Goal: Task Accomplishment & Management: Manage account settings

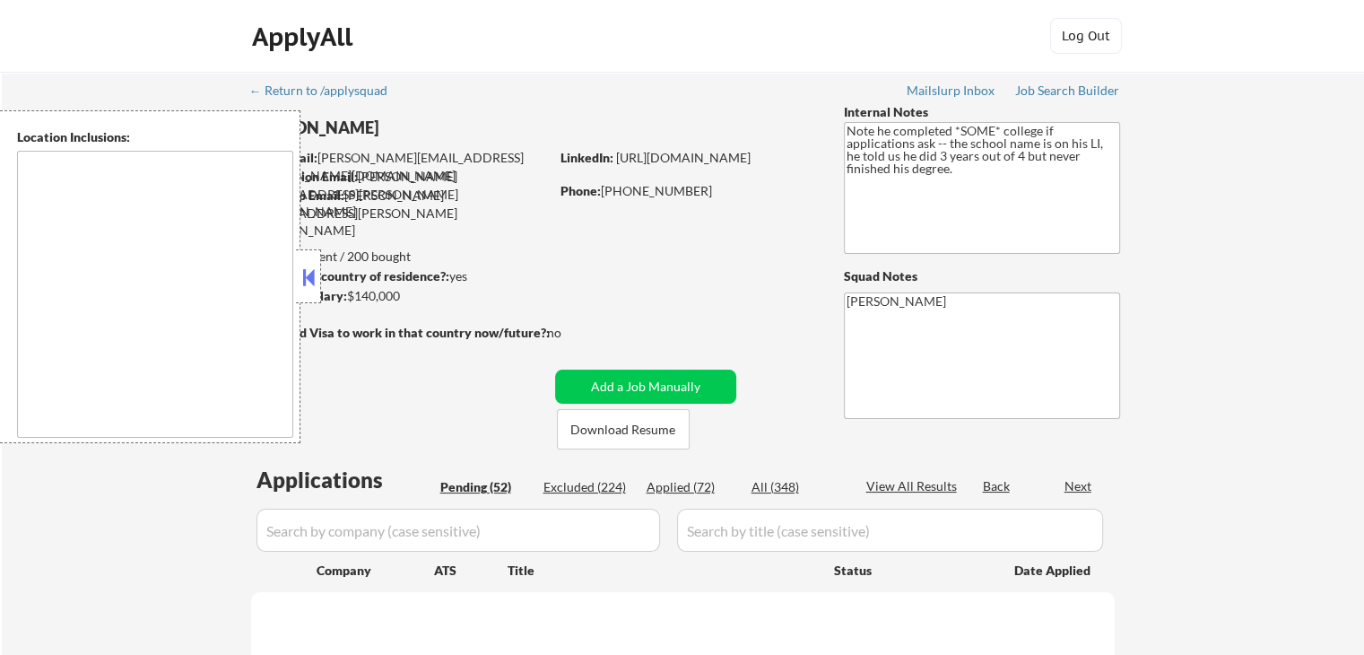
select select ""pending""
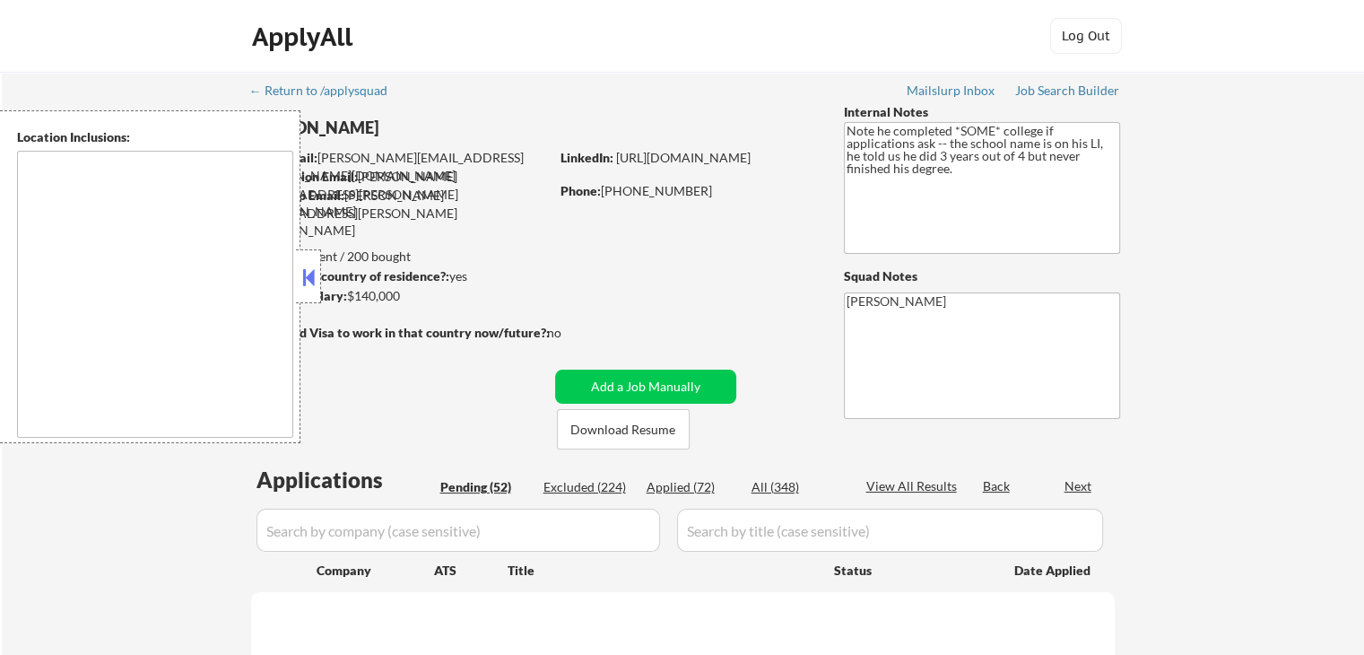
select select ""pending""
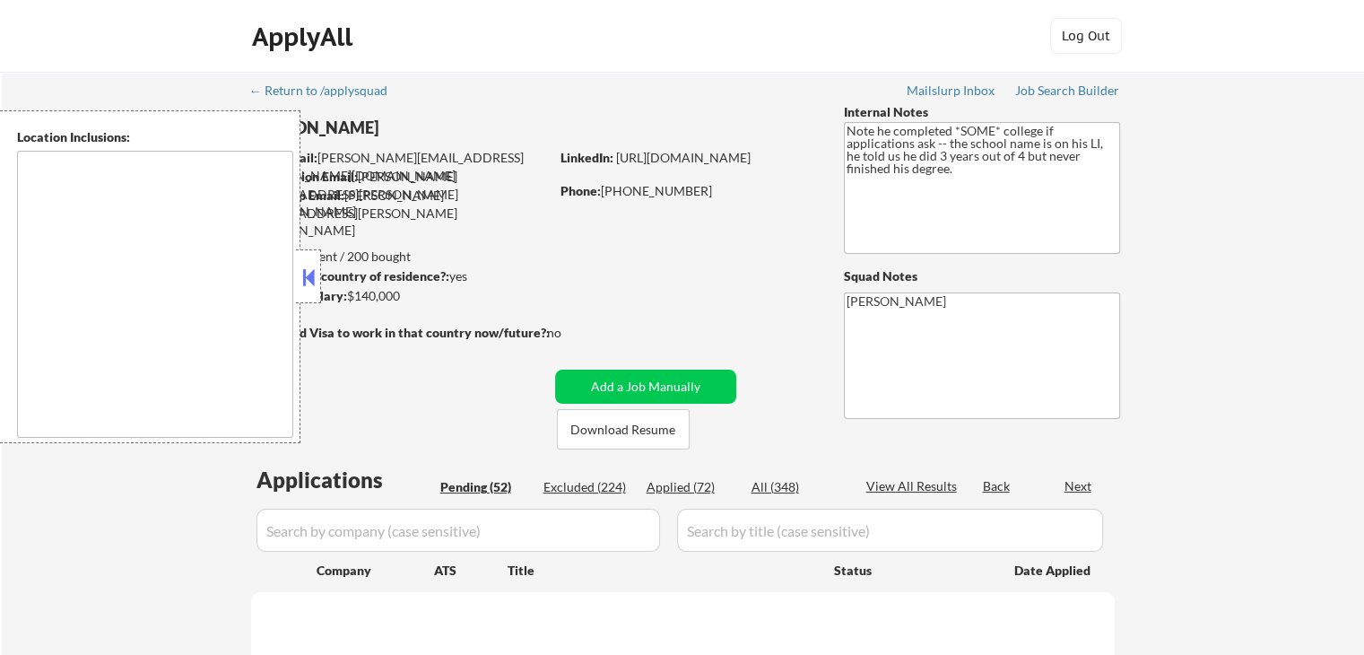
select select ""pending""
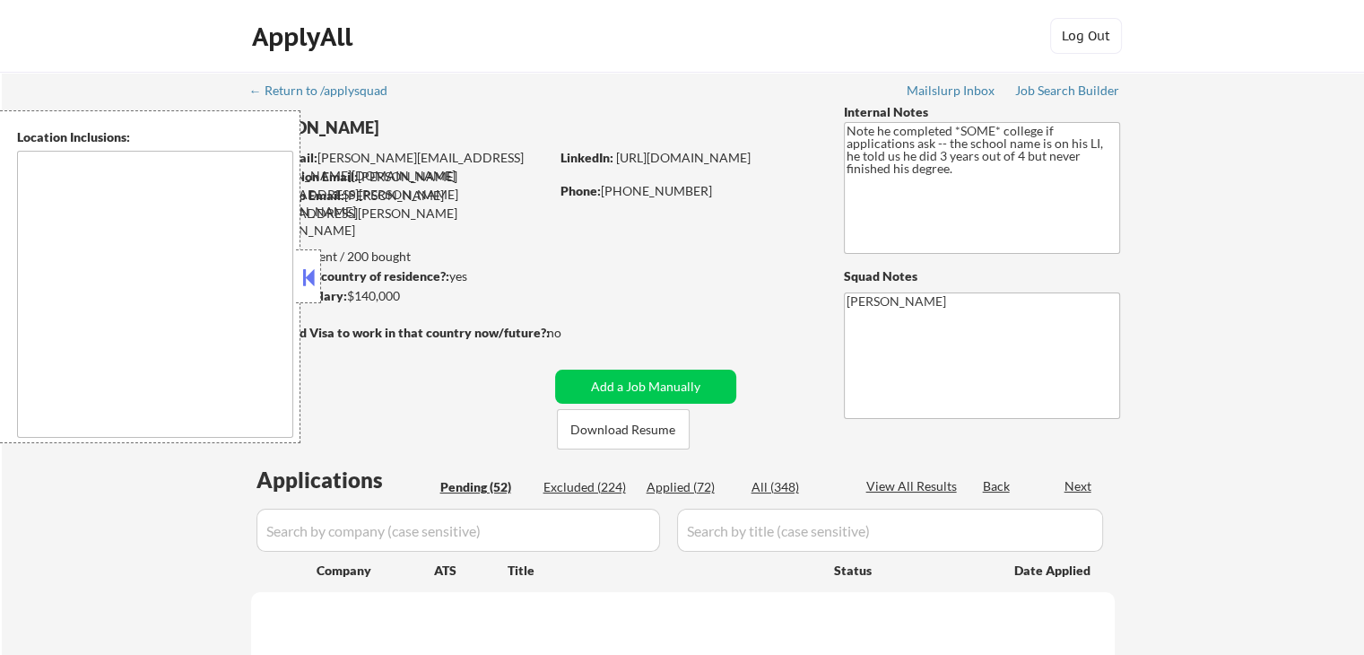
select select ""pending""
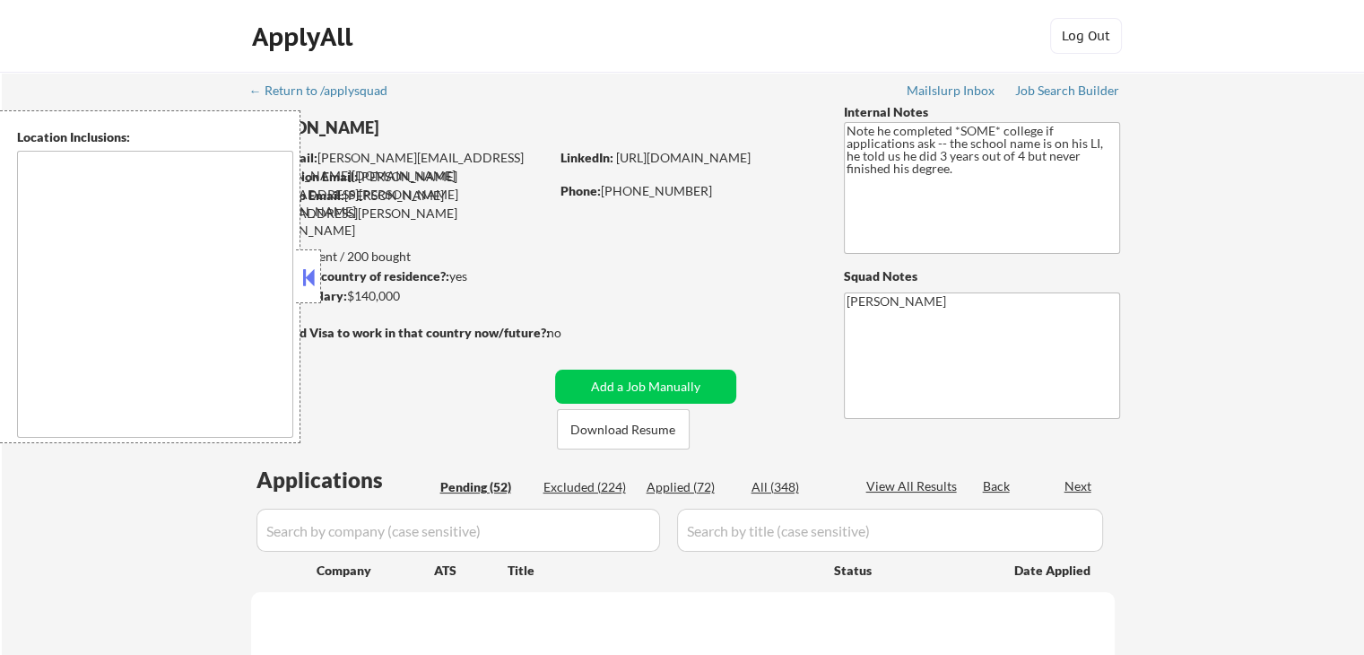
select select ""pending""
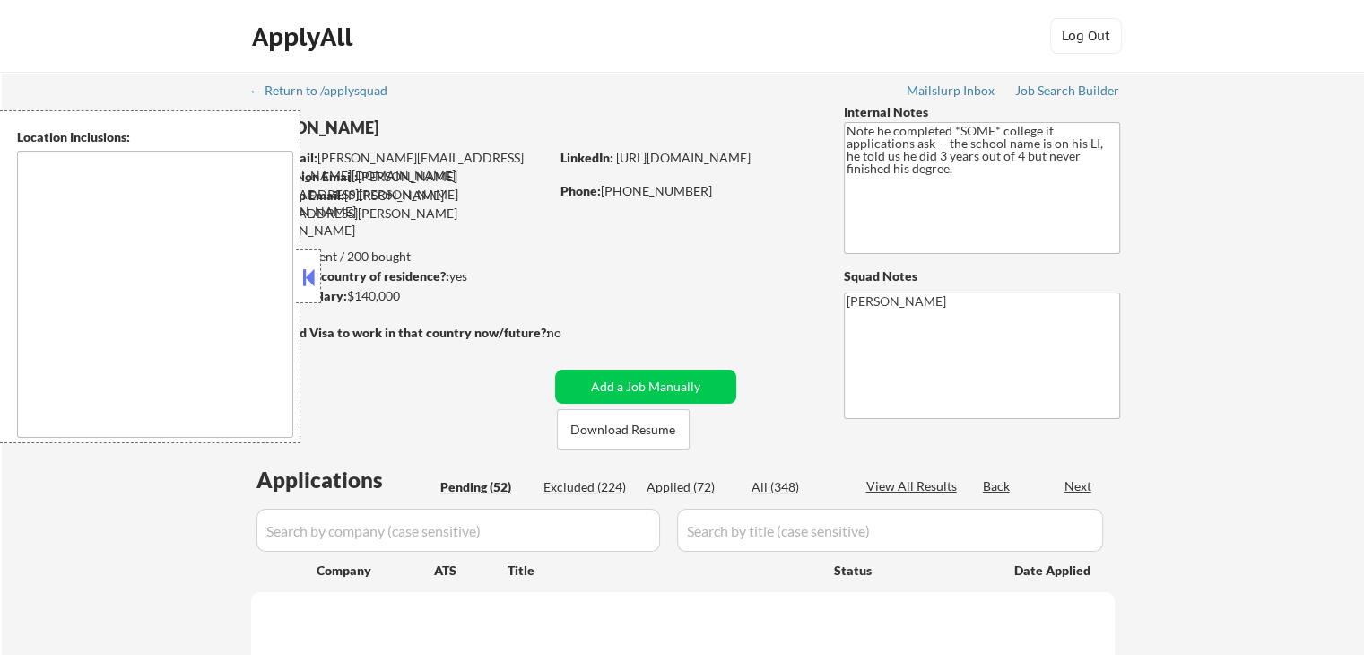
select select ""pending""
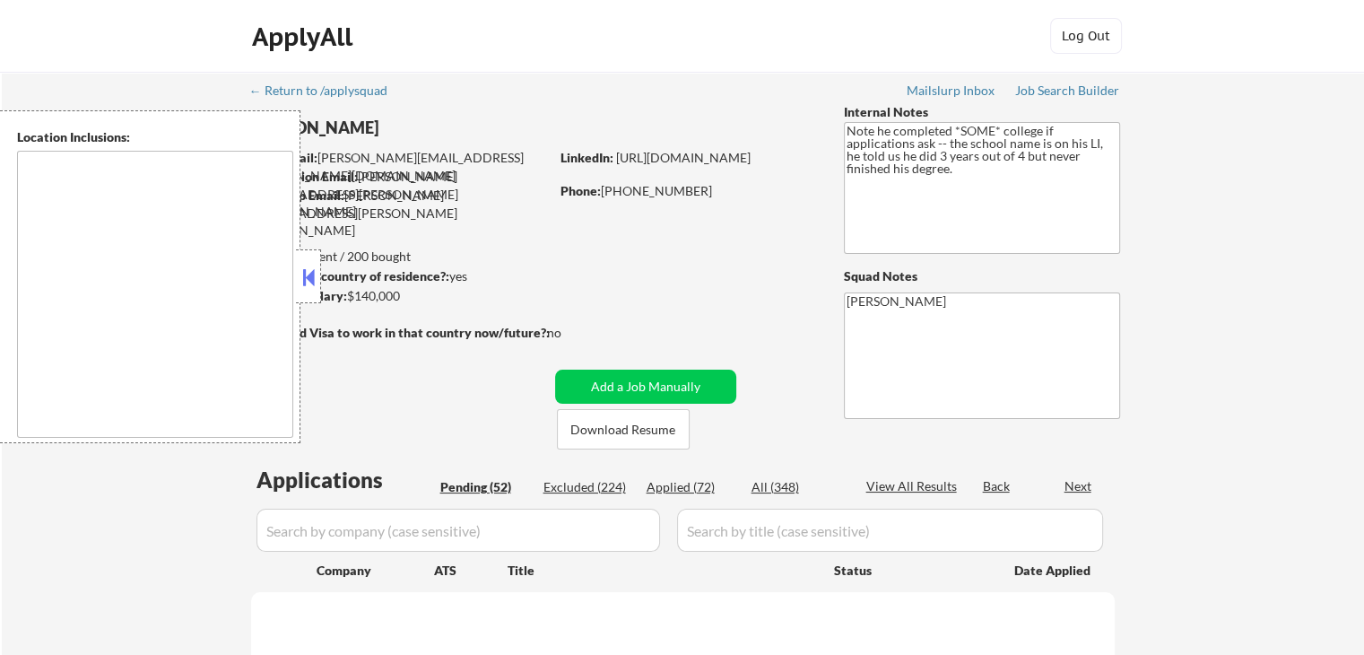
select select ""pending""
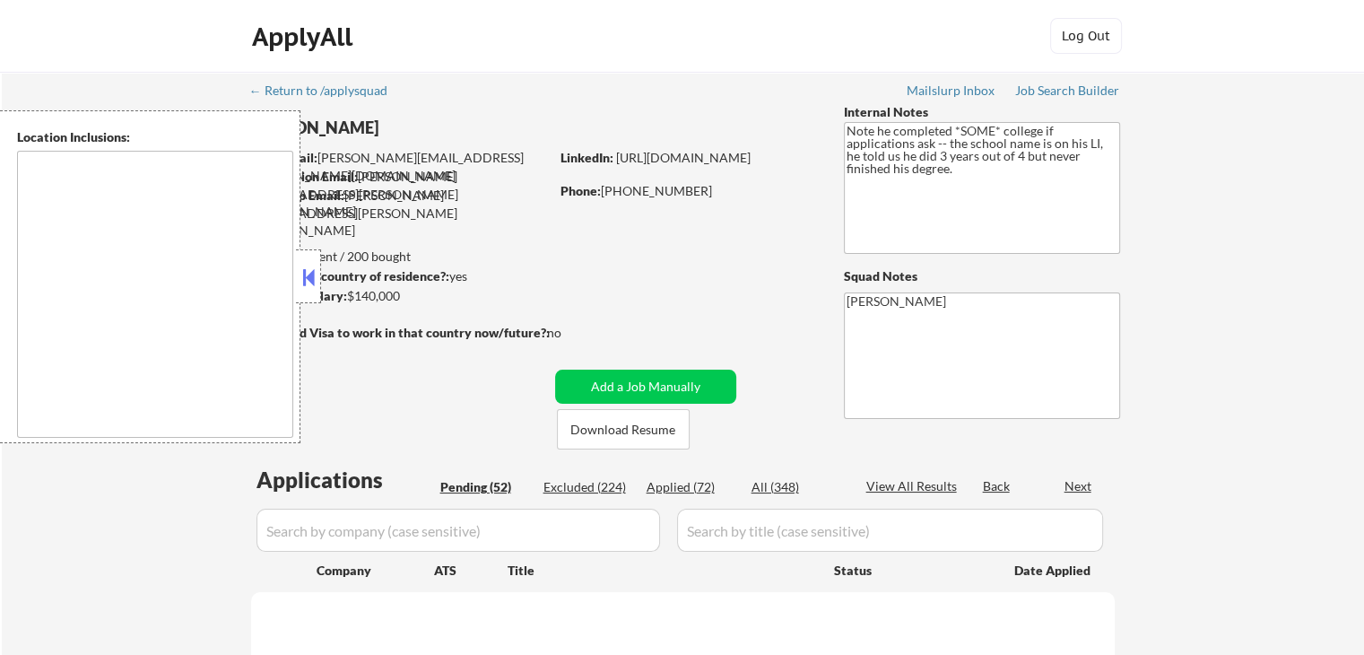
select select ""pending""
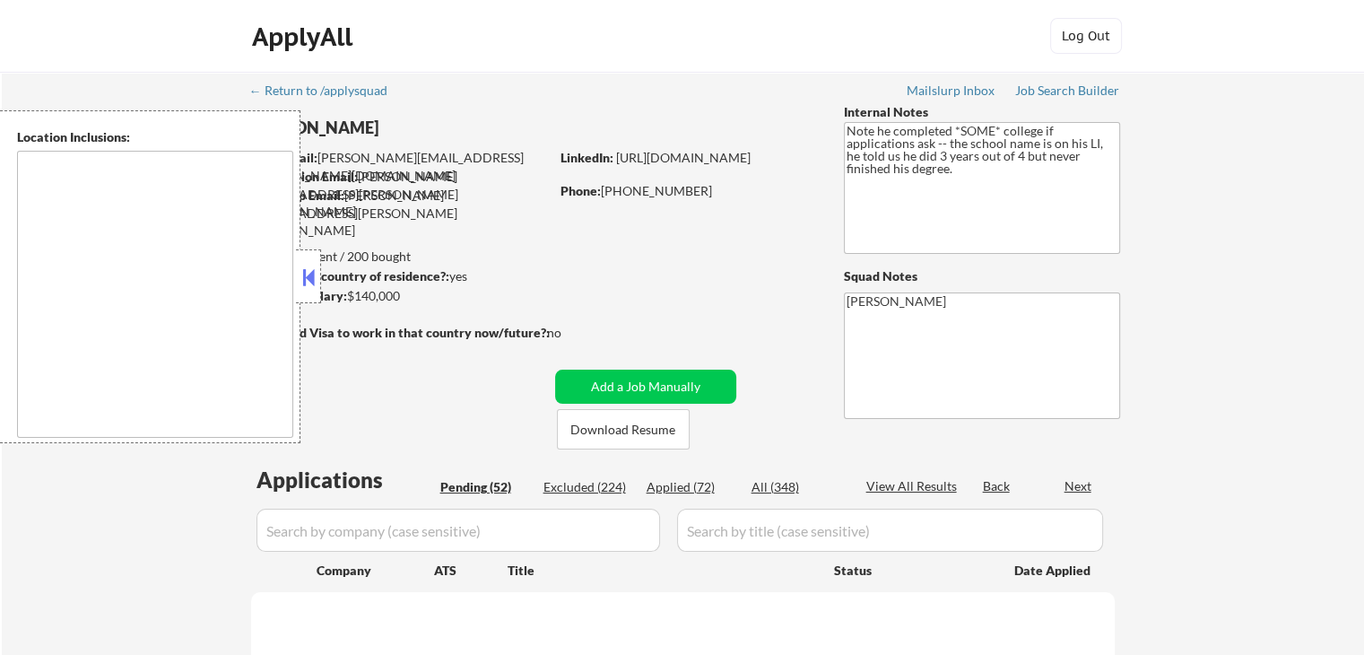
select select ""pending""
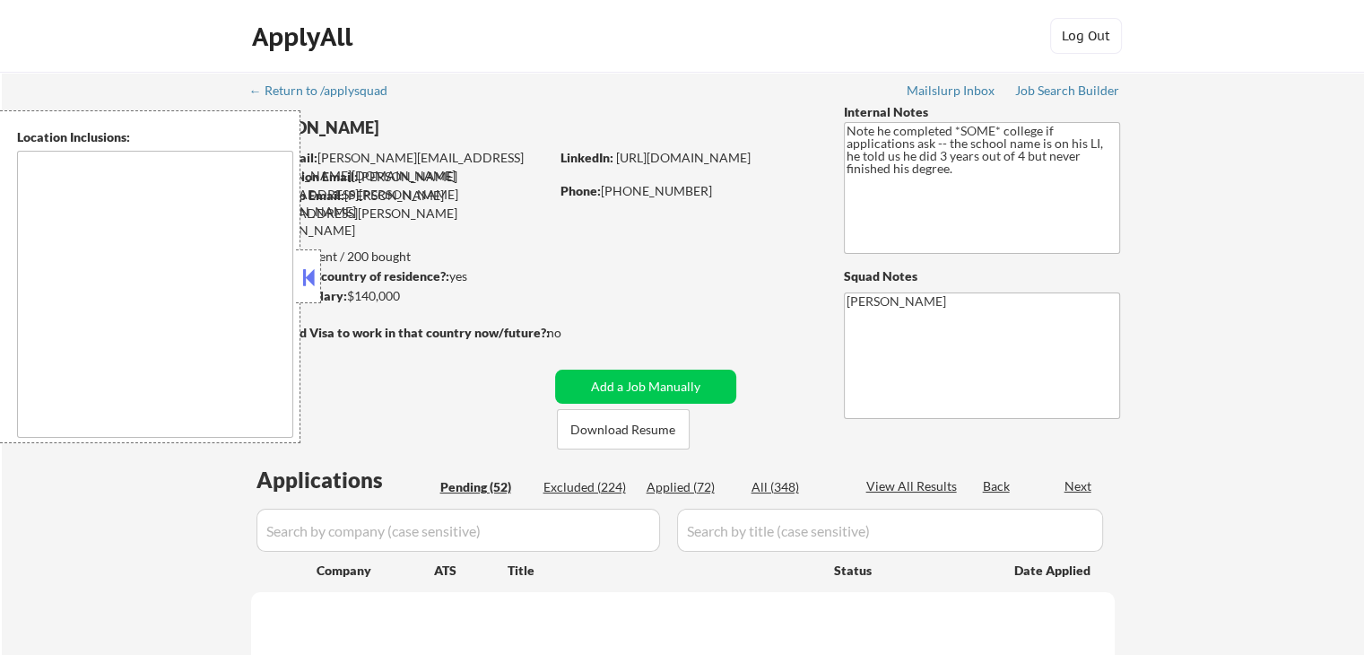
select select ""pending""
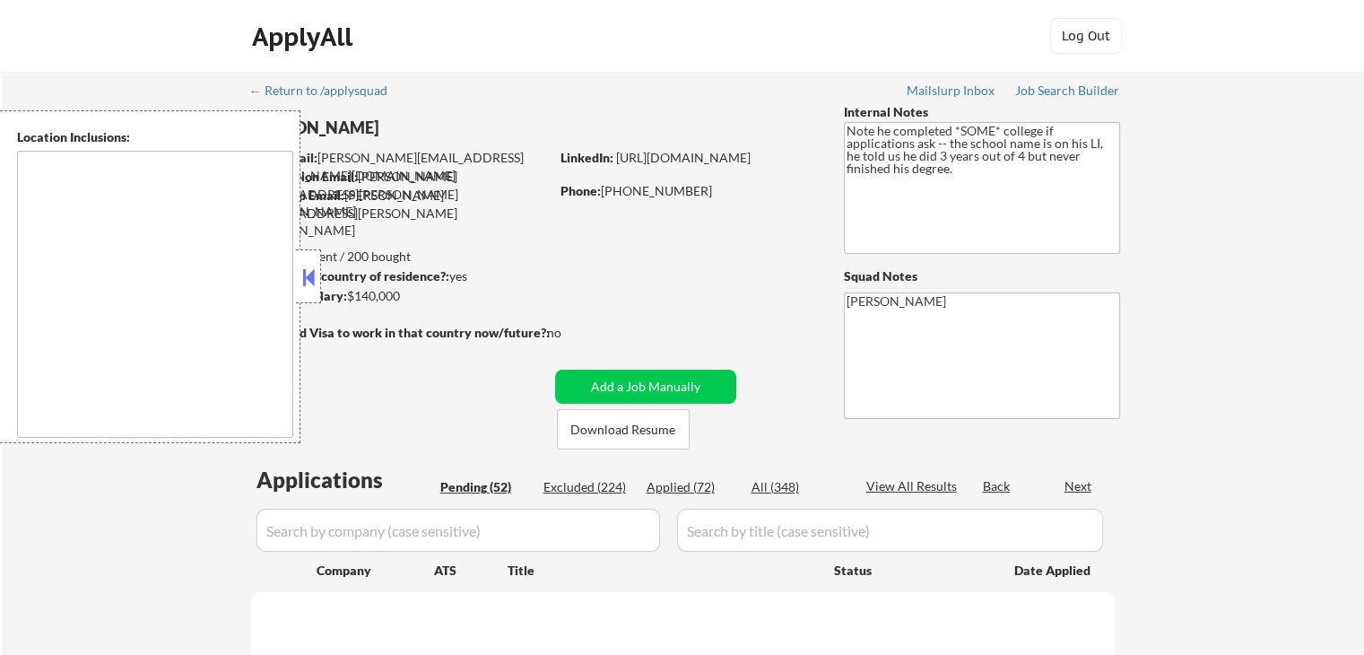
select select ""pending""
type textarea "remote"
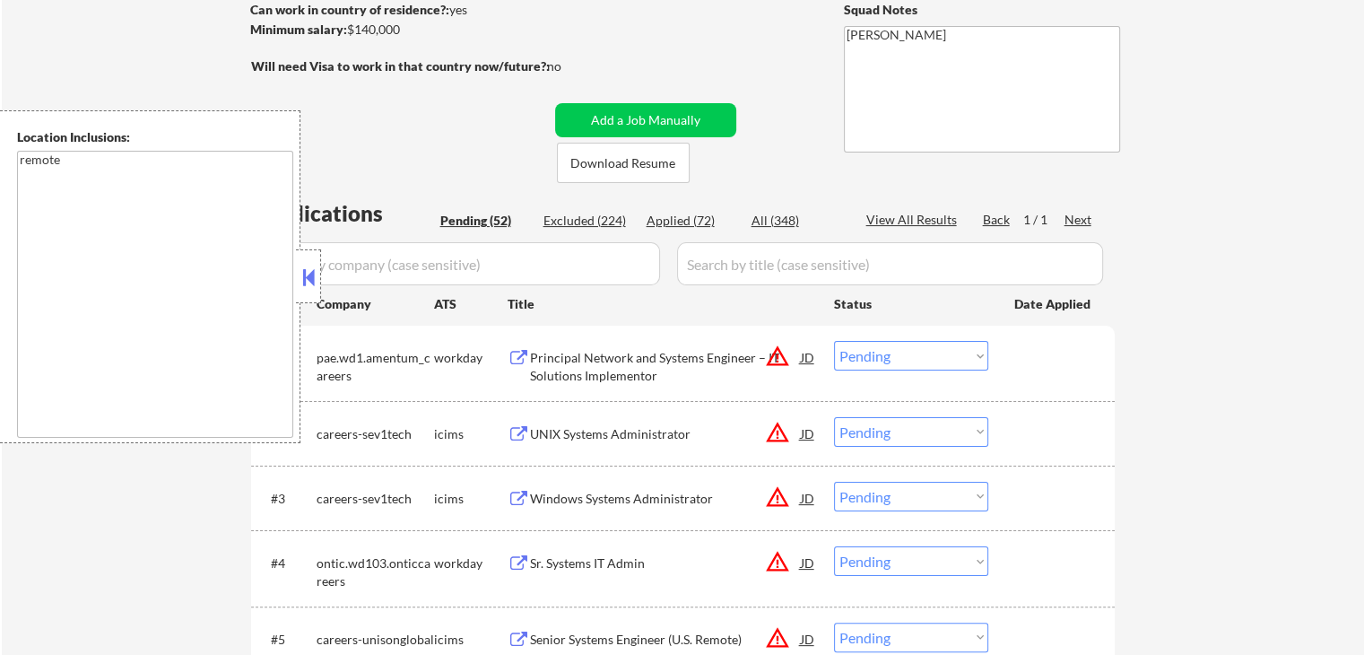
scroll to position [359, 0]
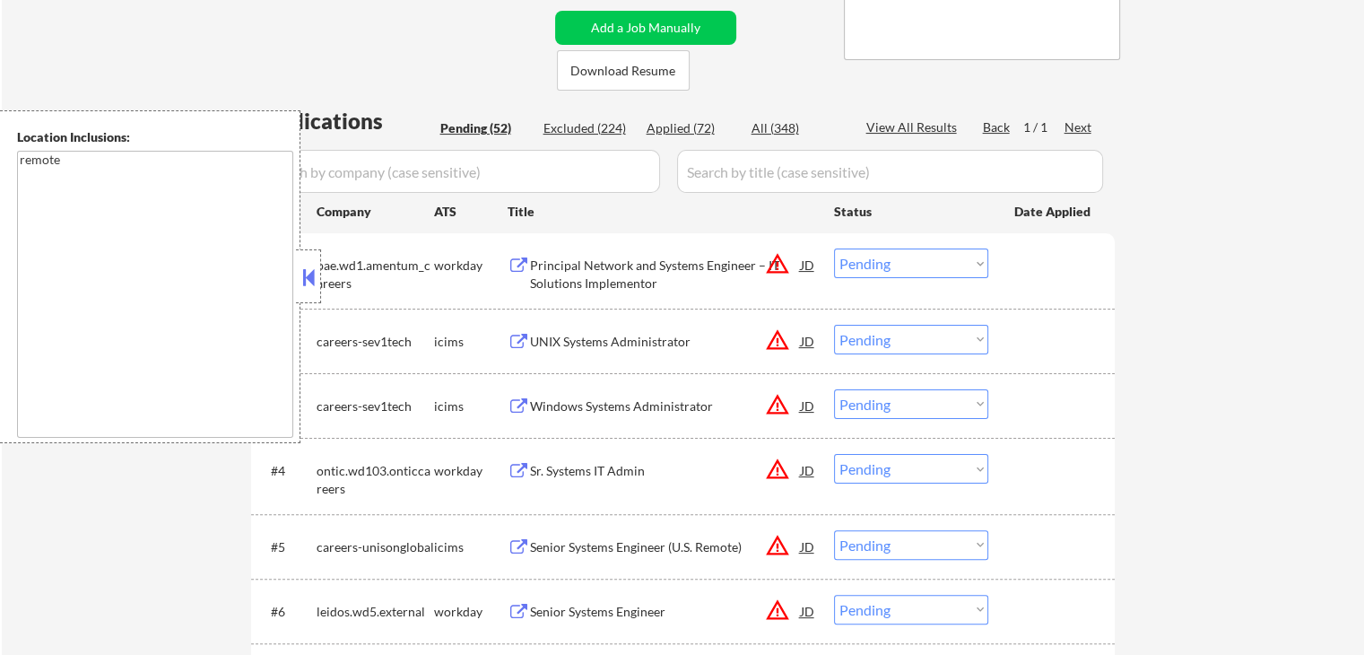
click at [668, 264] on div "Principal Network and Systems Engineer – IT Solutions Implementor" at bounding box center [665, 273] width 271 height 35
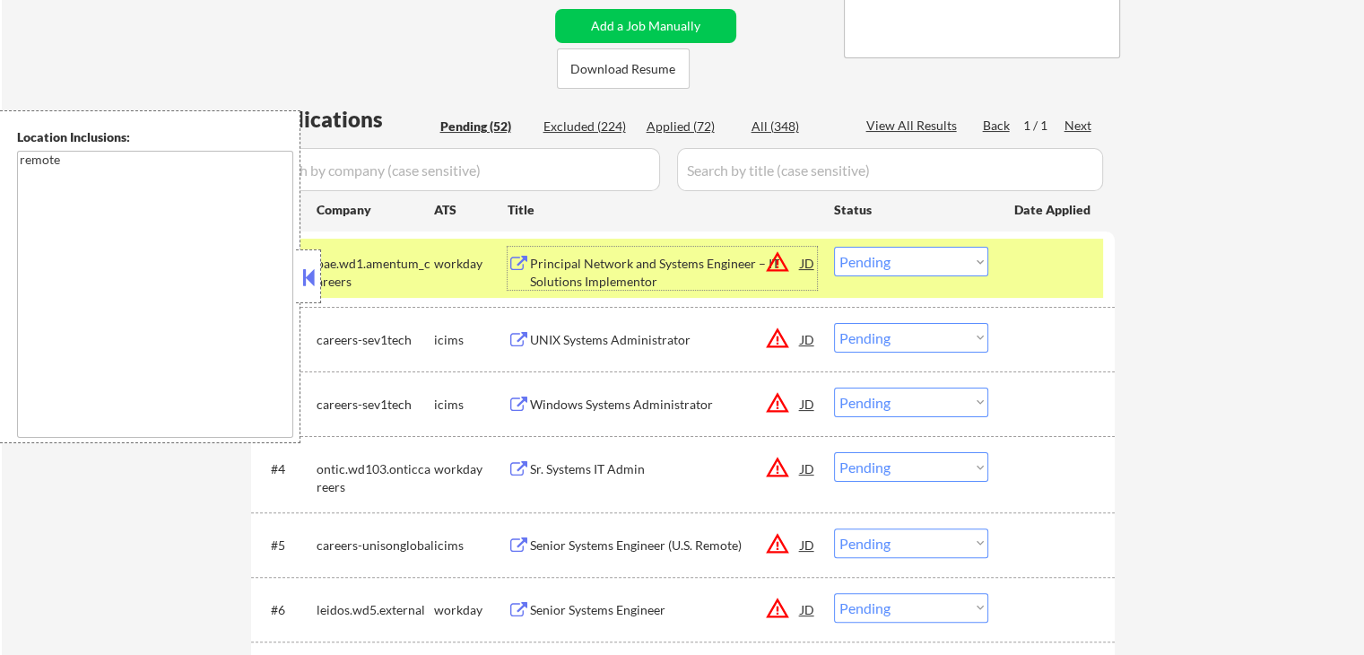
scroll to position [448, 0]
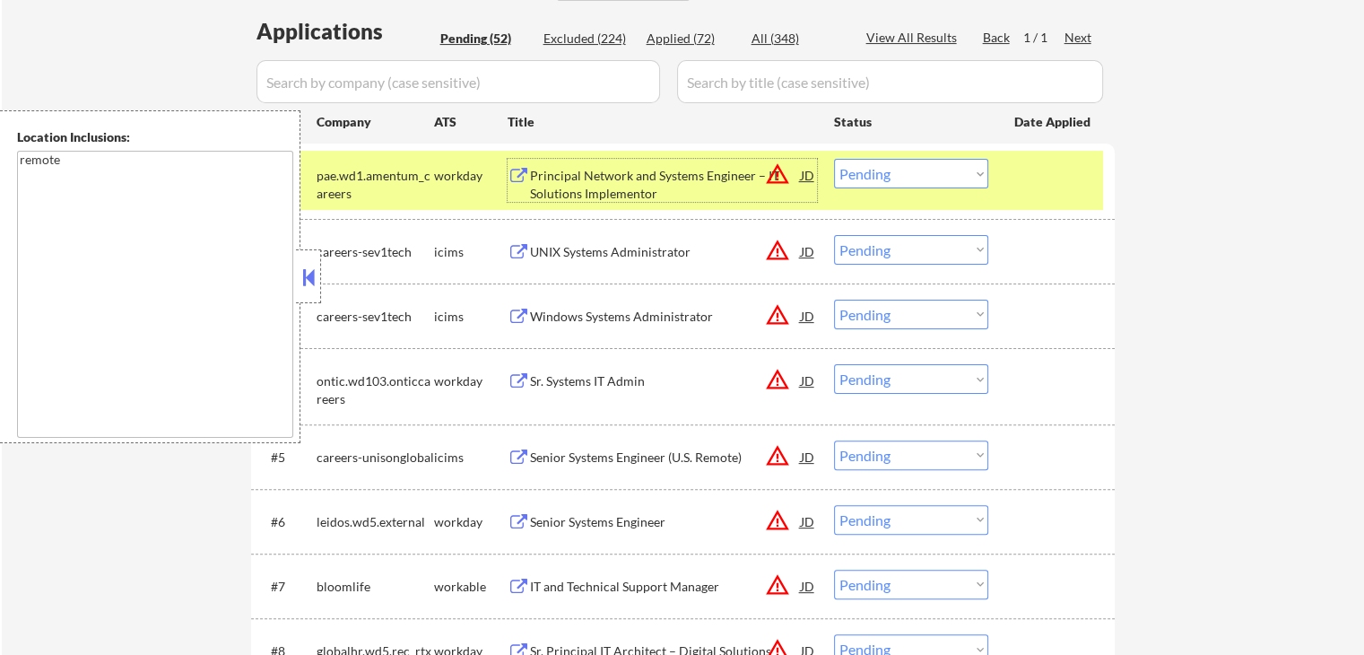
click at [677, 259] on div "UNIX Systems Administrator" at bounding box center [665, 252] width 271 height 18
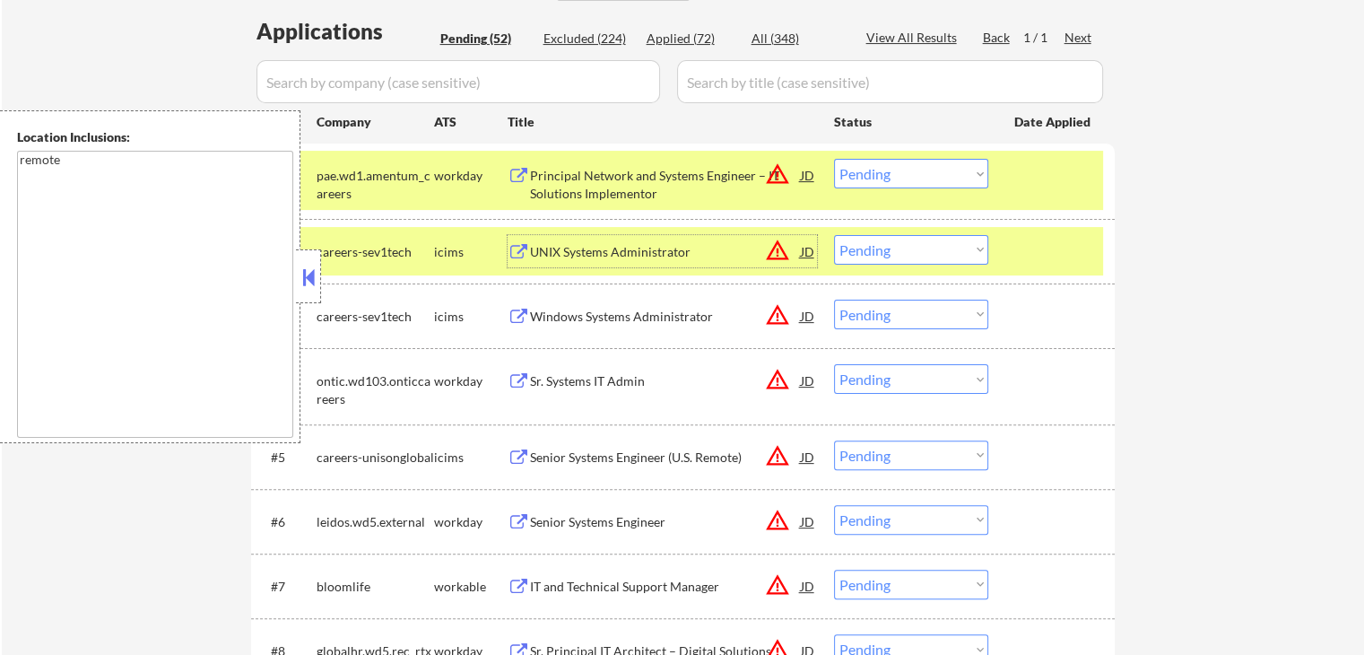
click at [811, 171] on div "JD" at bounding box center [808, 175] width 18 height 32
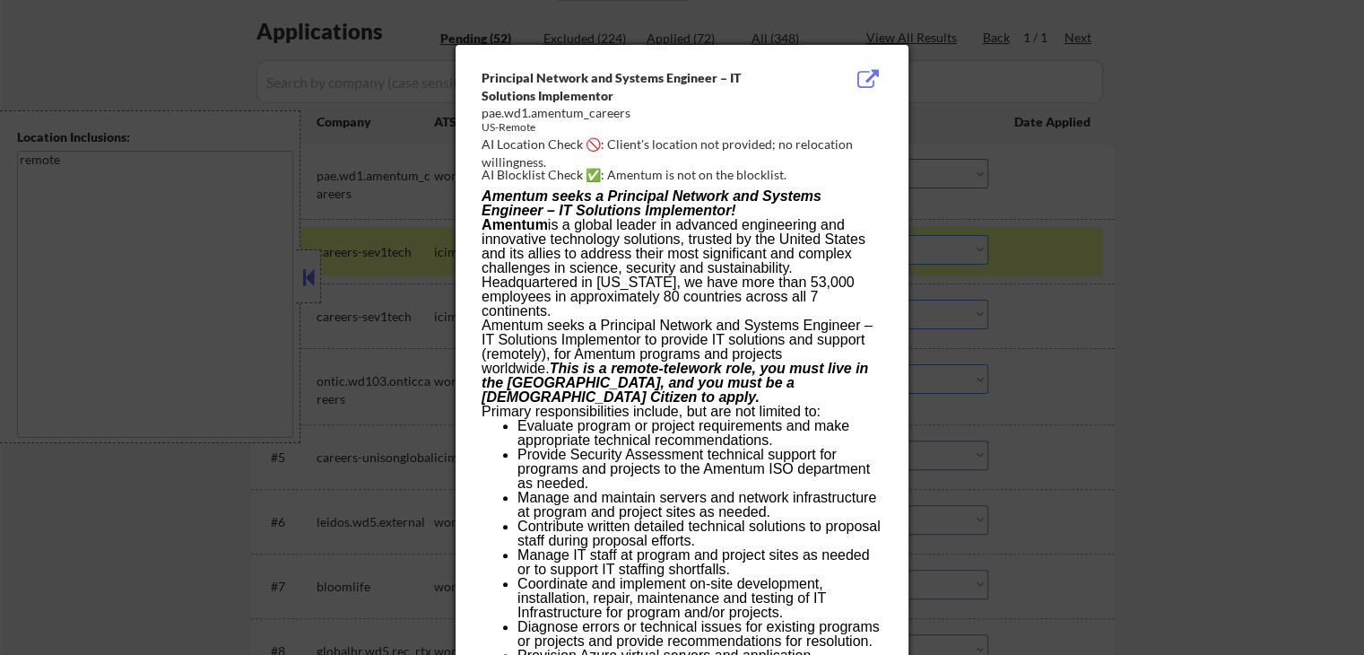
click at [1126, 232] on div at bounding box center [682, 327] width 1364 height 655
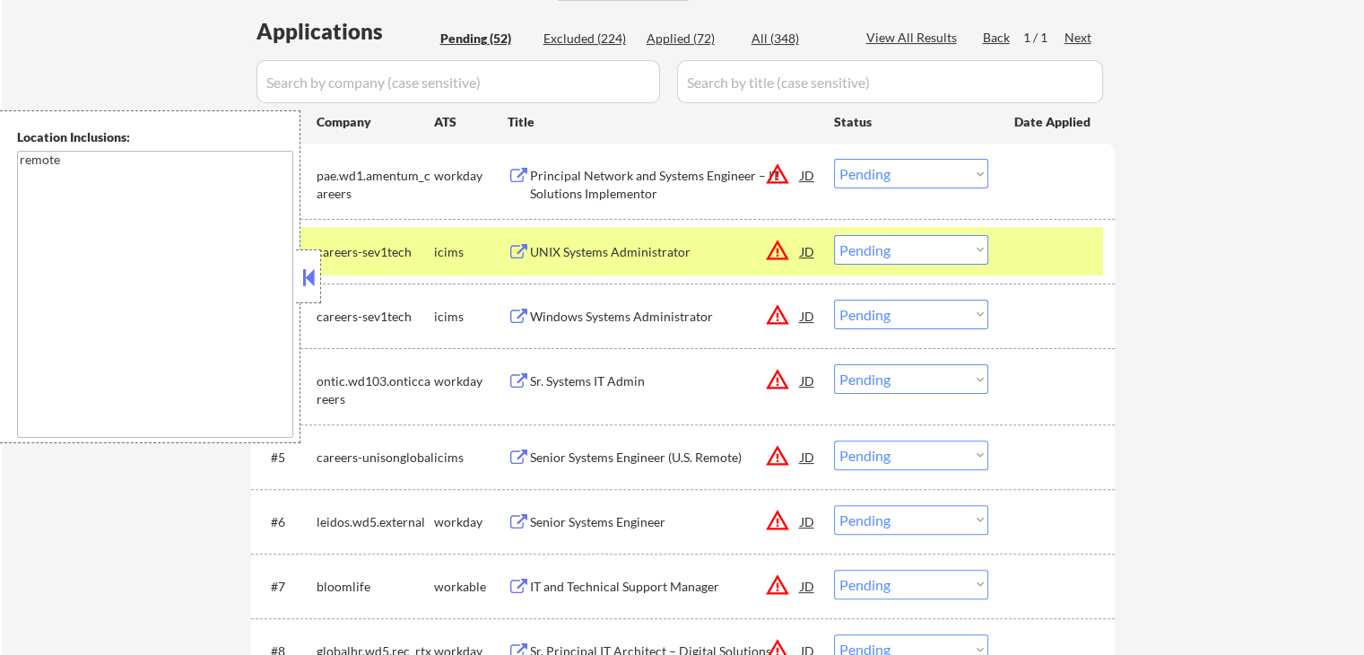
click at [674, 33] on div "Applied (72)" at bounding box center [691, 39] width 90 height 18
select select ""applied""
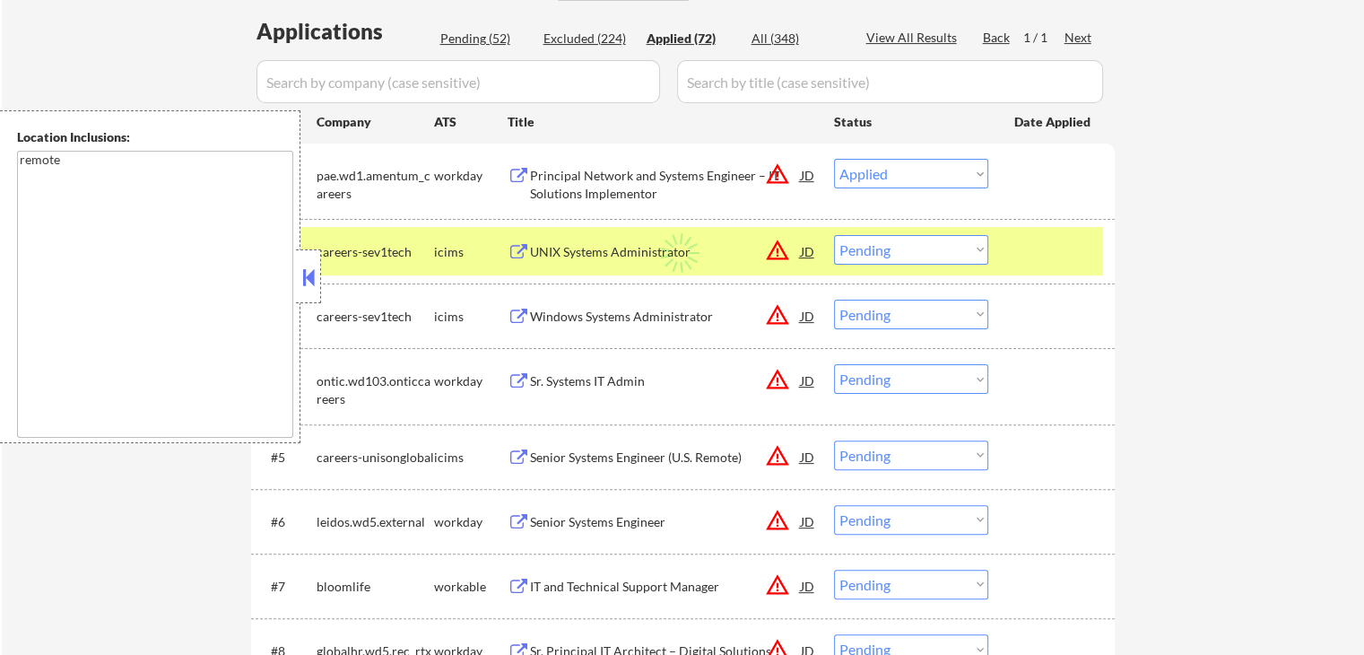
select select ""applied""
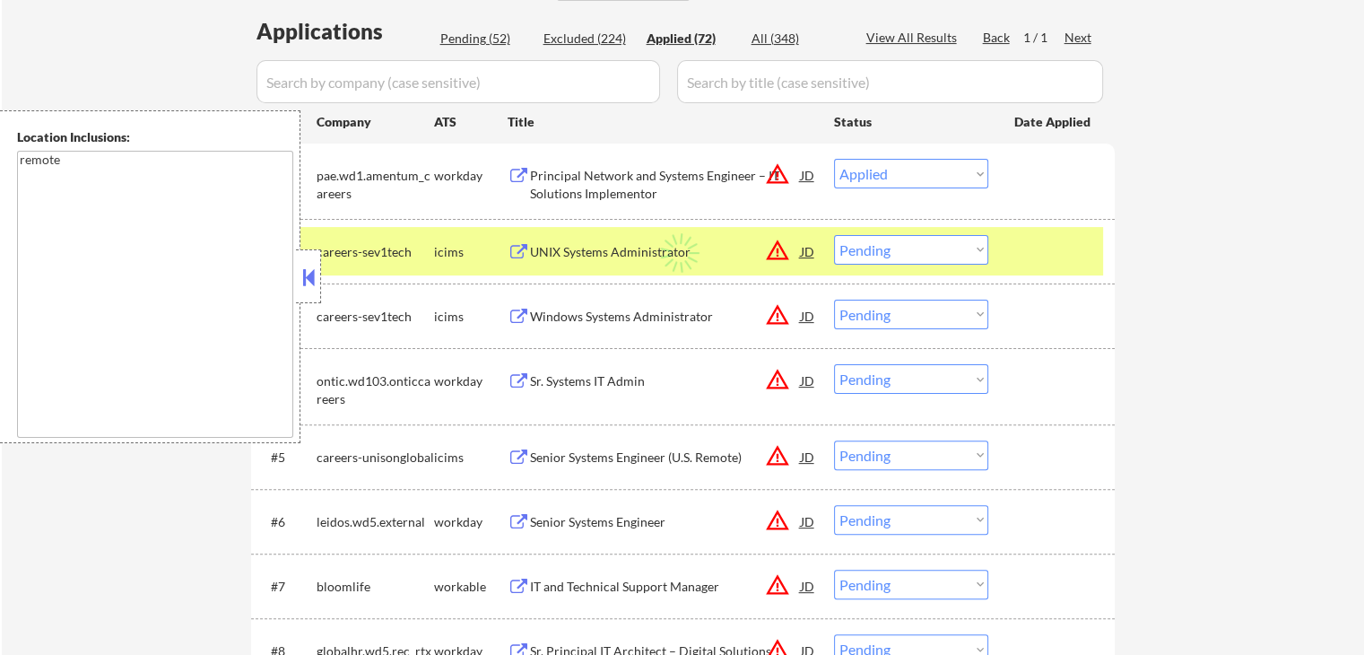
select select ""applied""
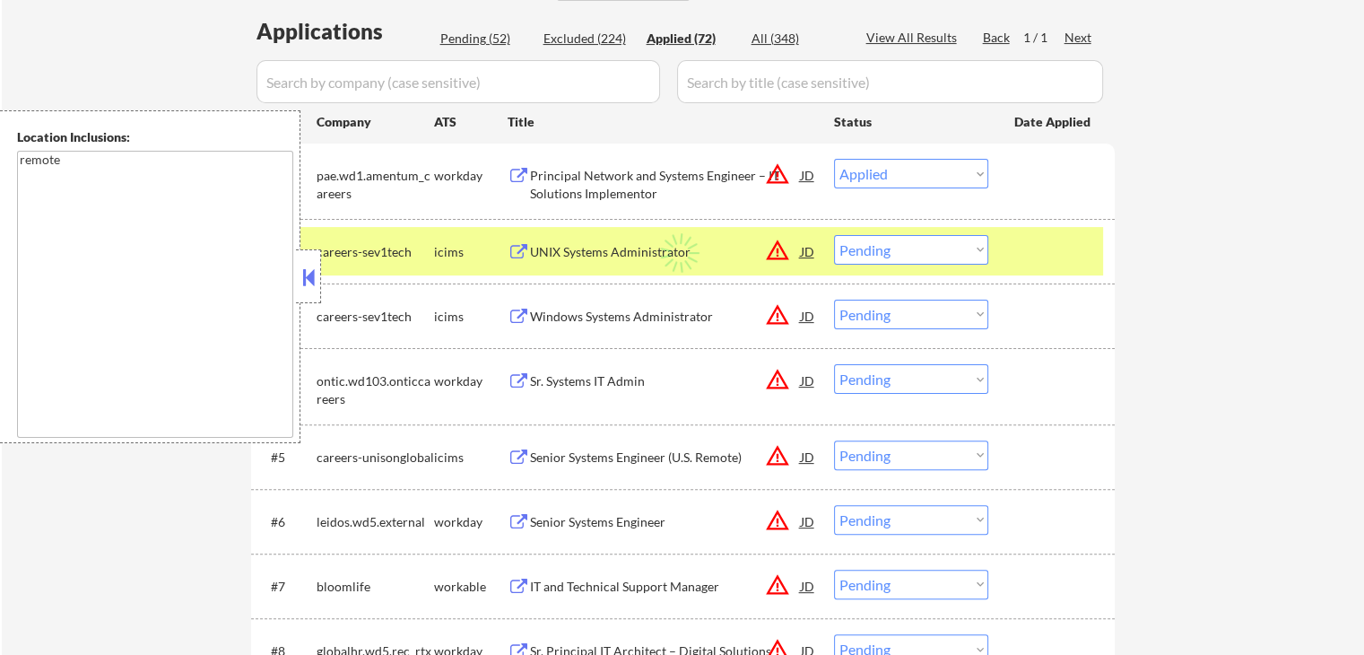
select select ""applied""
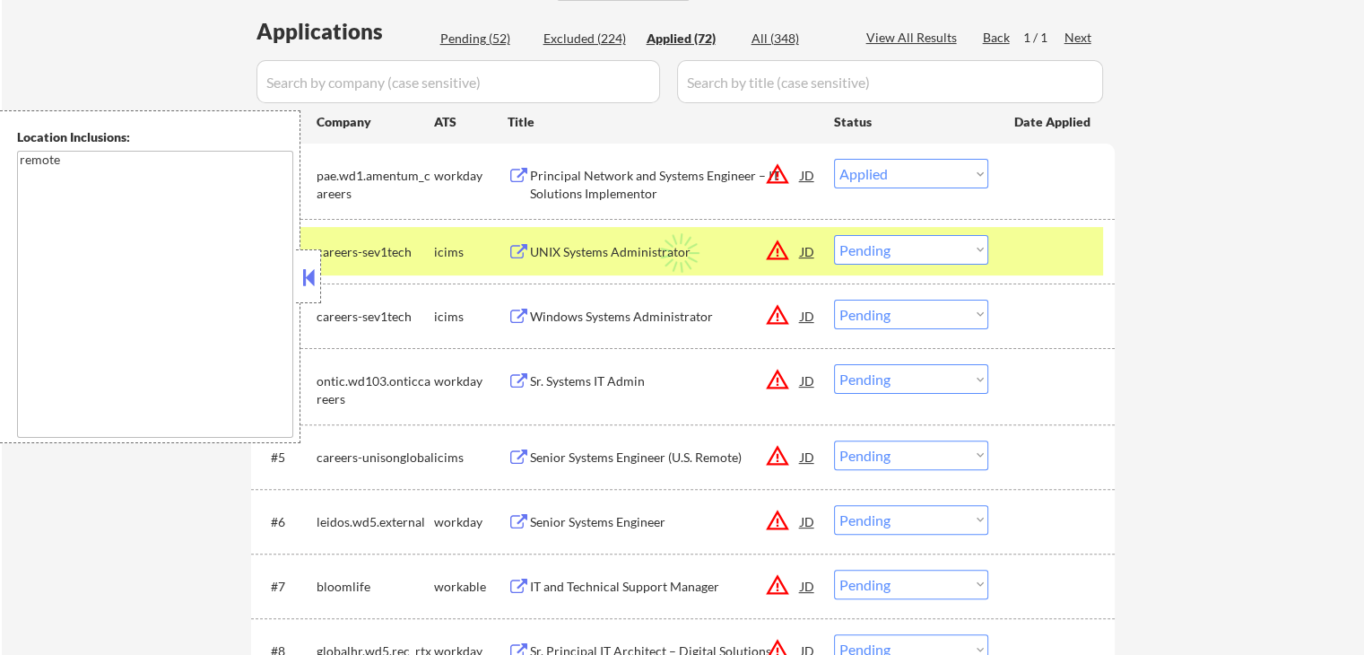
select select ""applied""
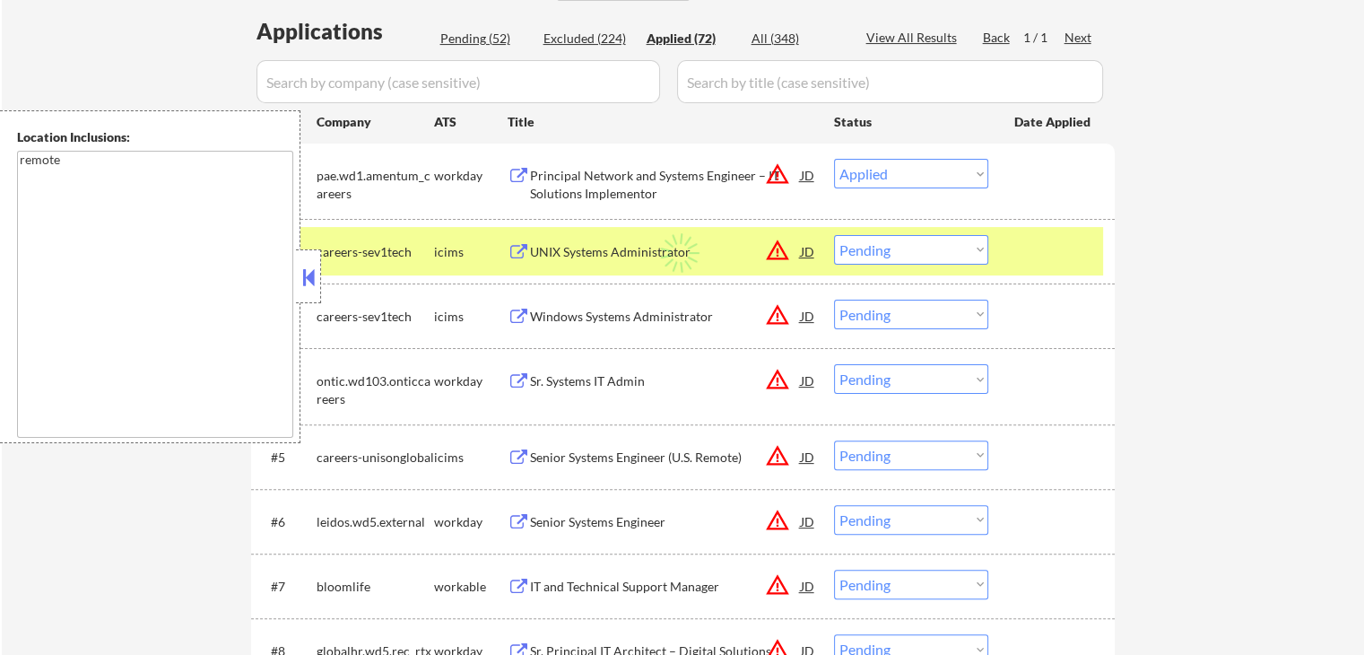
select select ""applied""
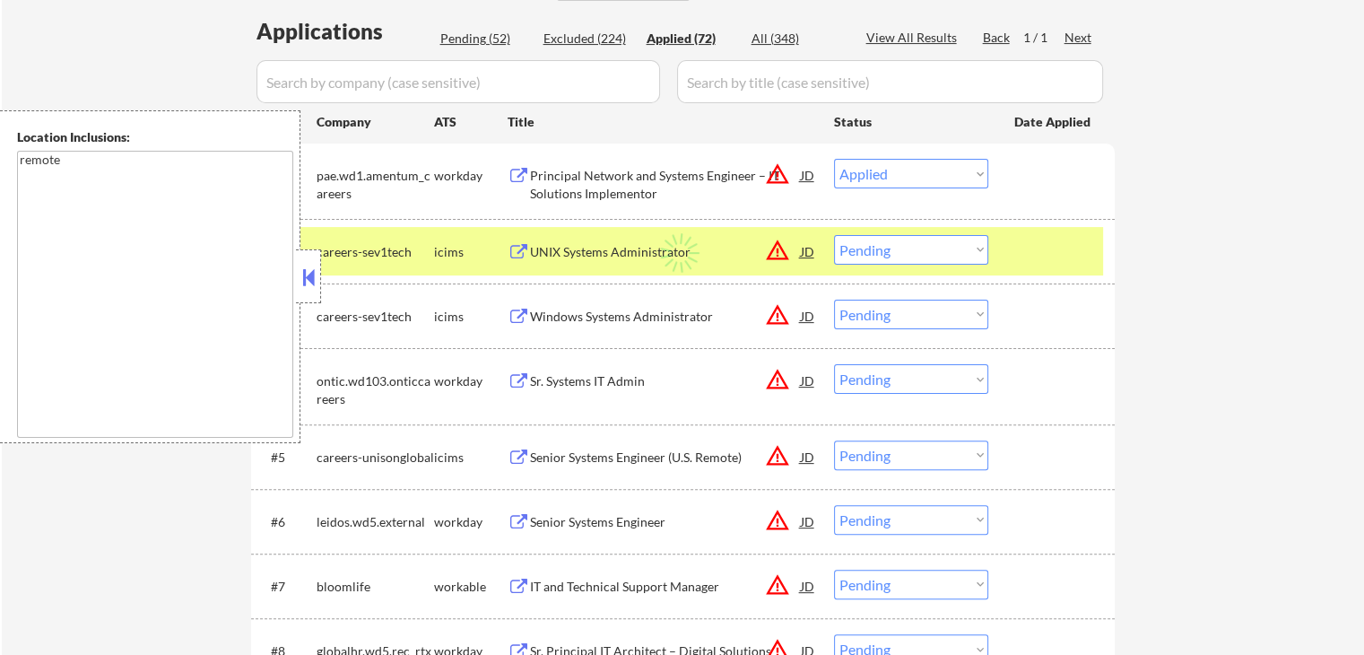
select select ""applied""
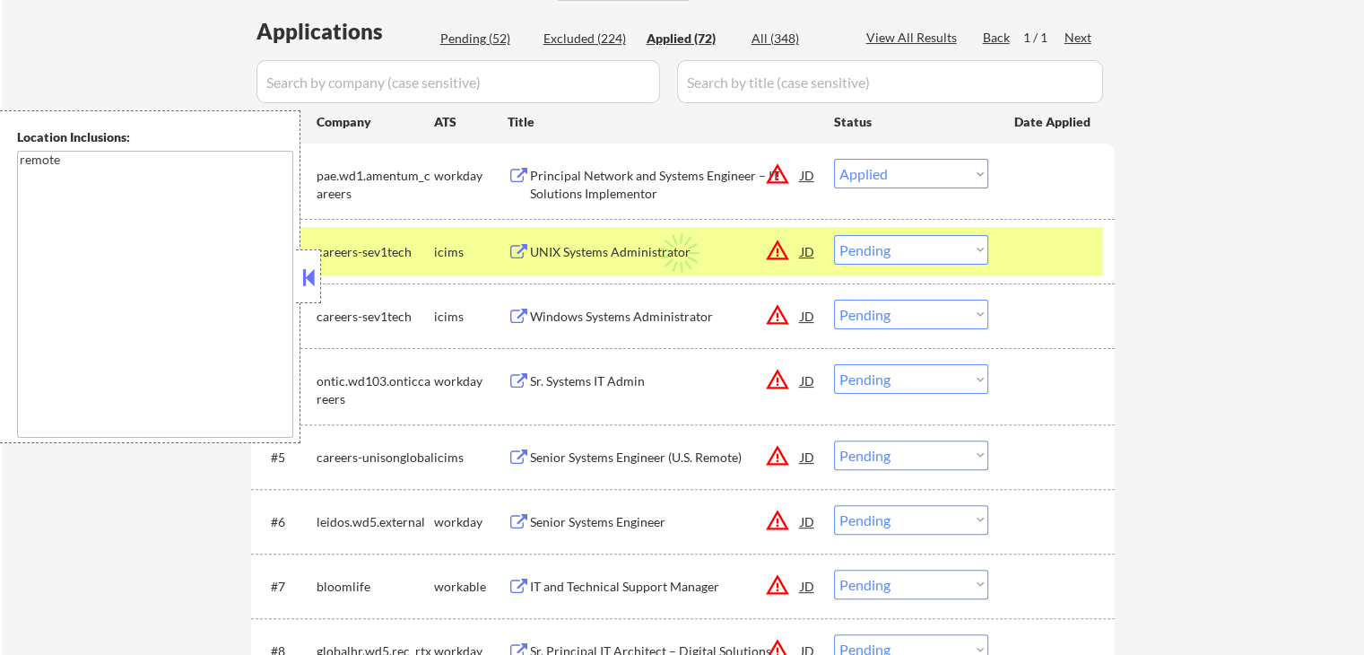
select select ""applied""
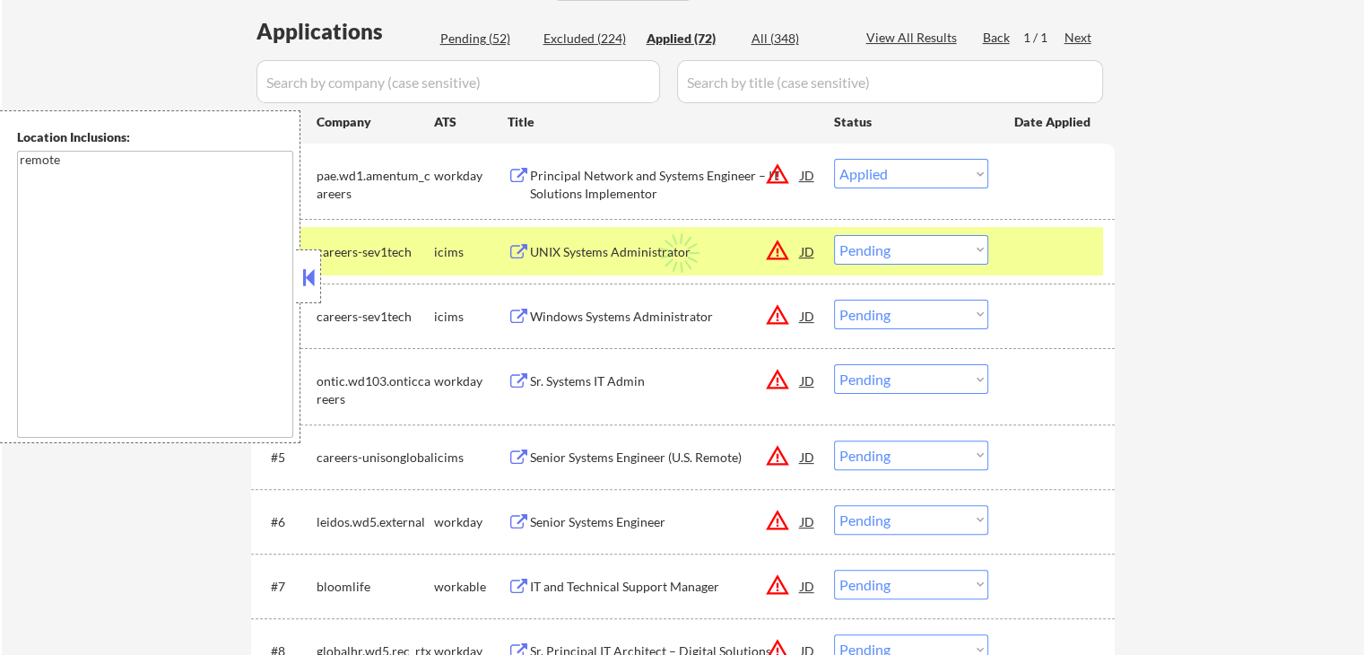
select select ""applied""
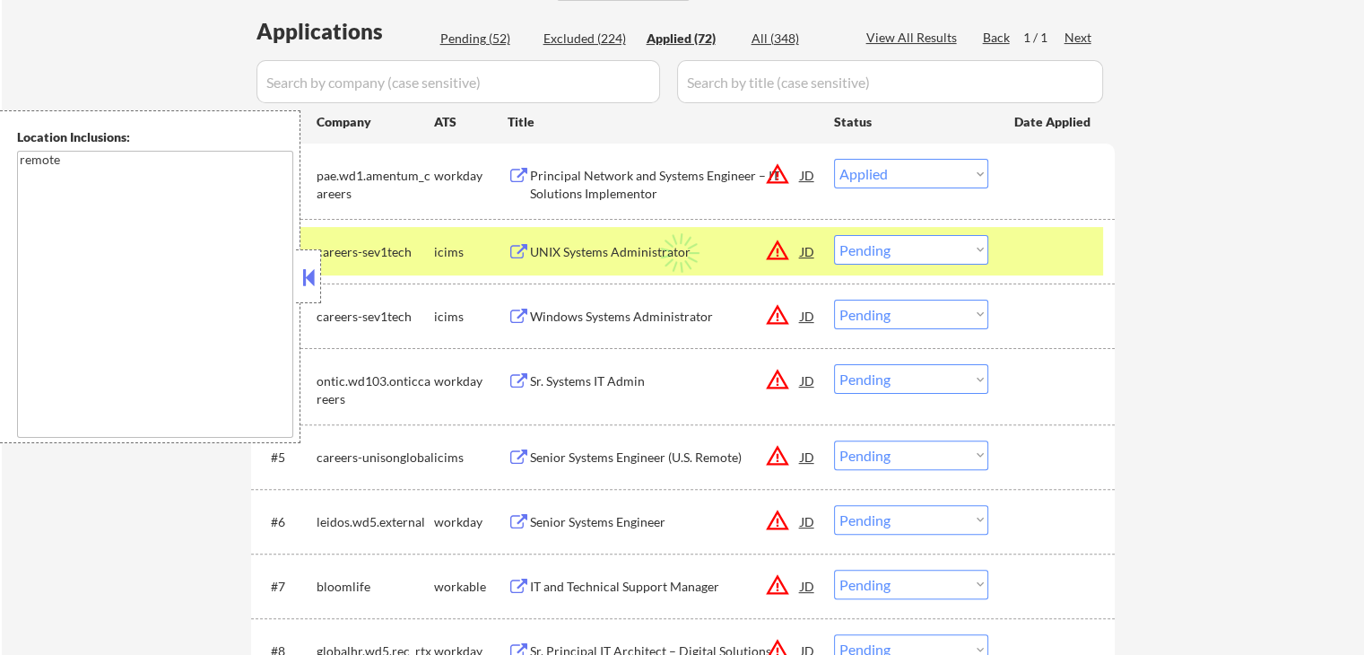
select select ""applied""
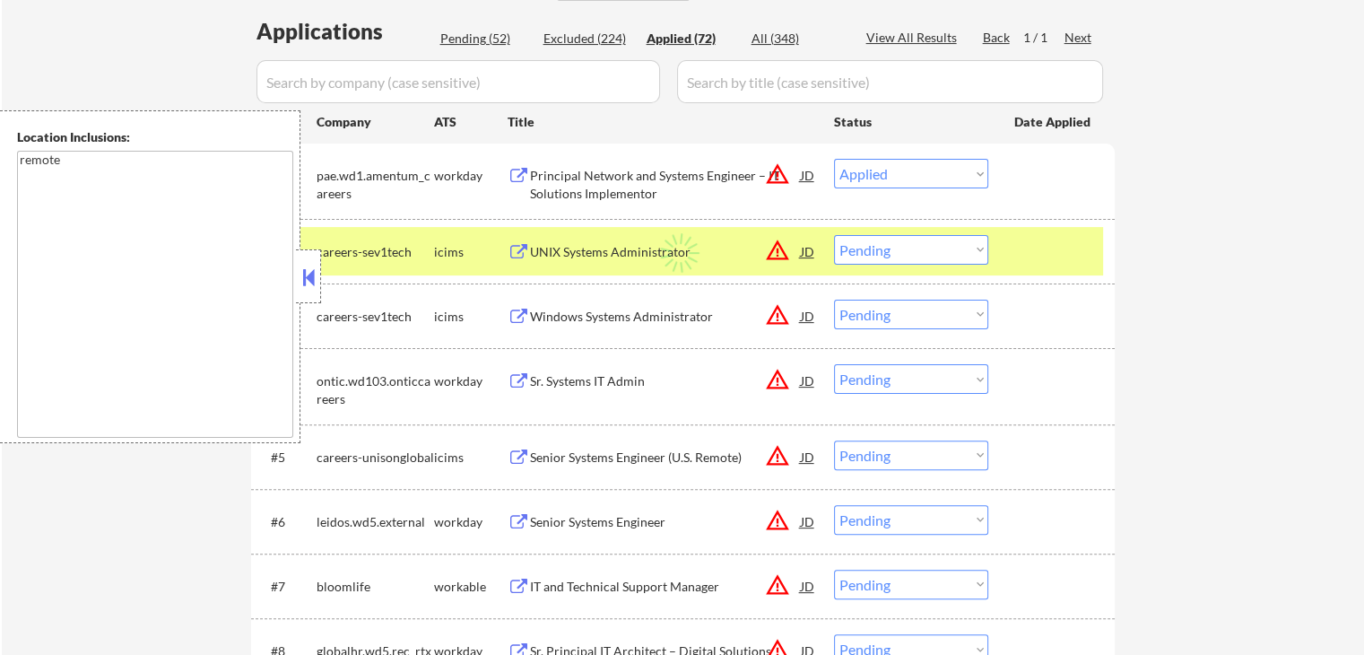
select select ""applied""
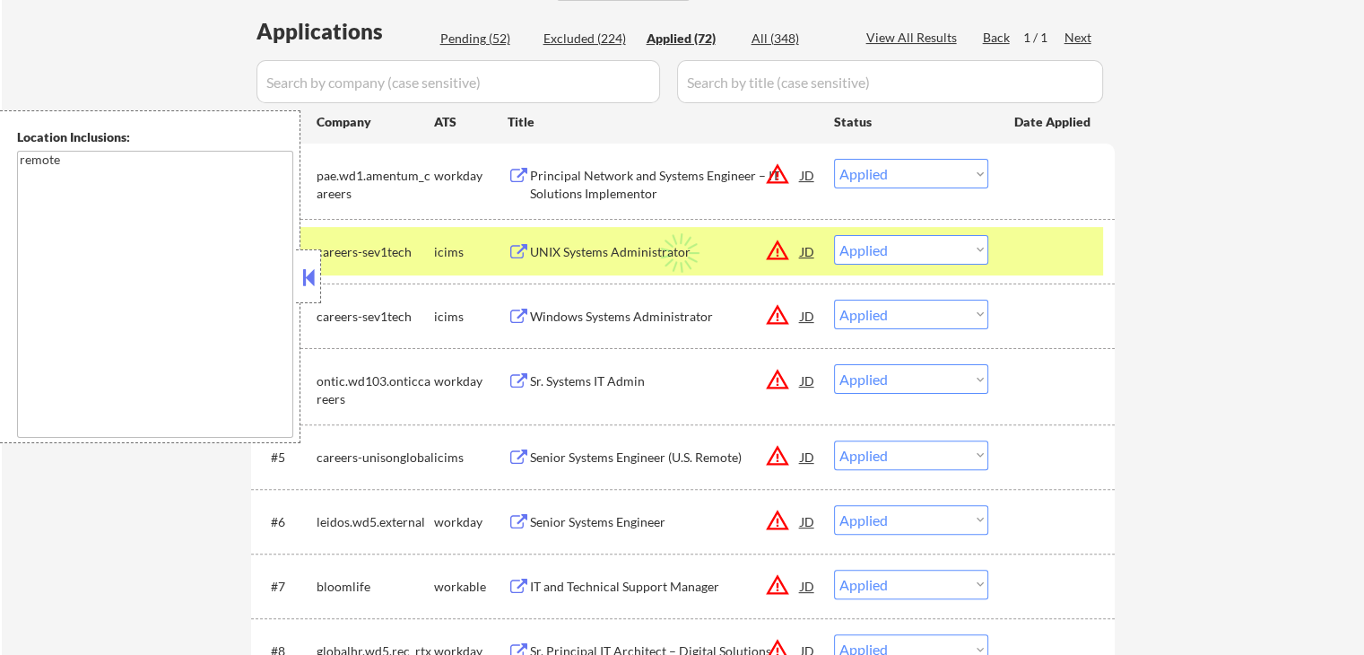
select select ""applied""
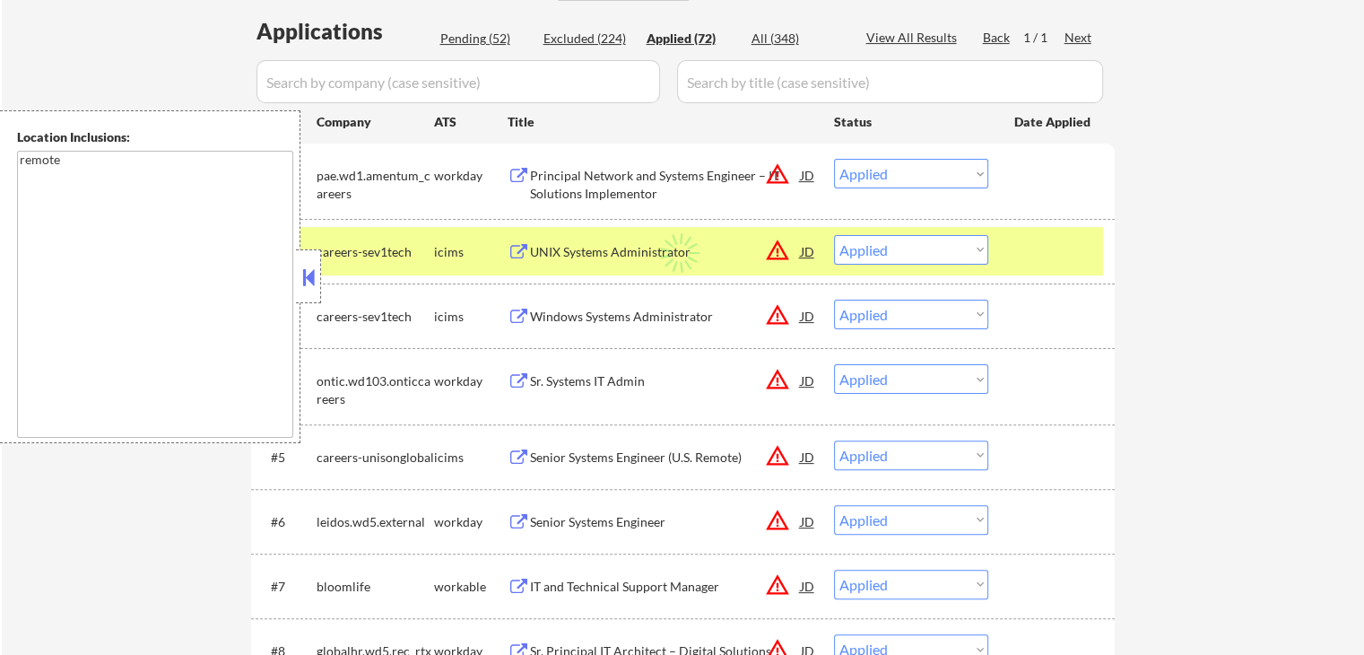
select select ""applied""
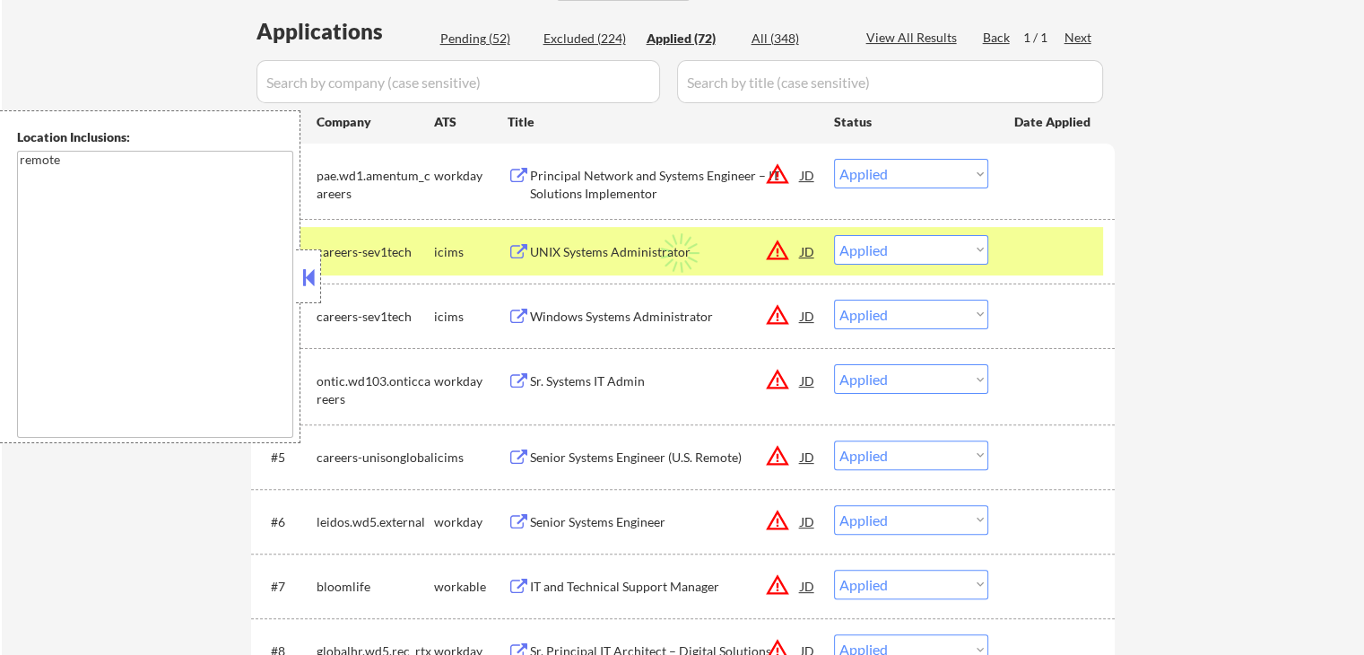
select select ""applied""
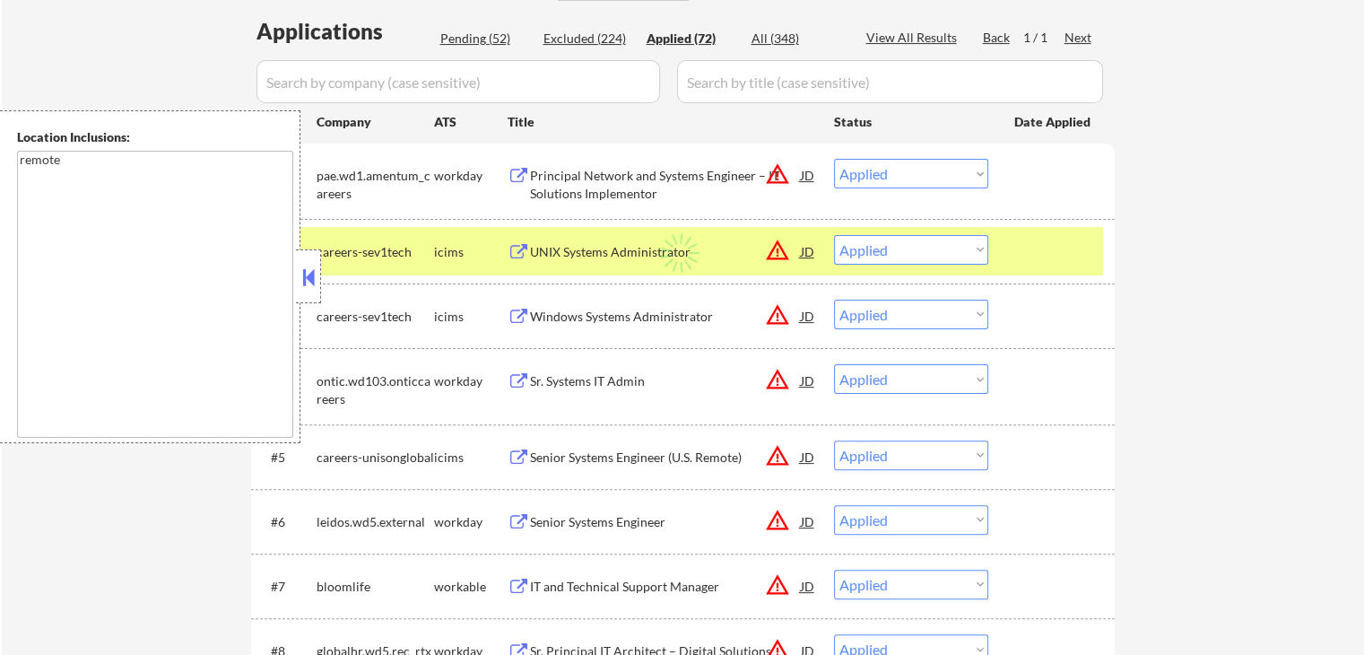
select select ""applied""
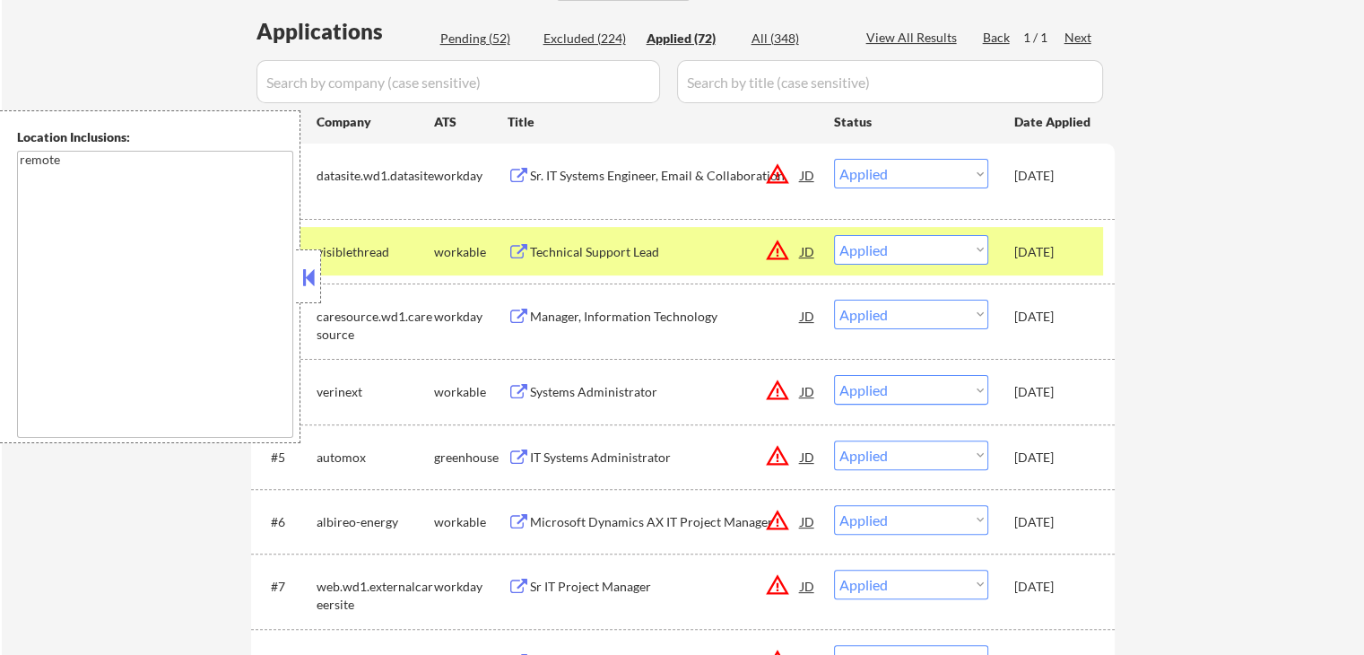
drag, startPoint x: 473, startPoint y: 30, endPoint x: 491, endPoint y: 44, distance: 22.4
click at [473, 30] on div "Pending (52)" at bounding box center [485, 39] width 90 height 18
select select ""pending""
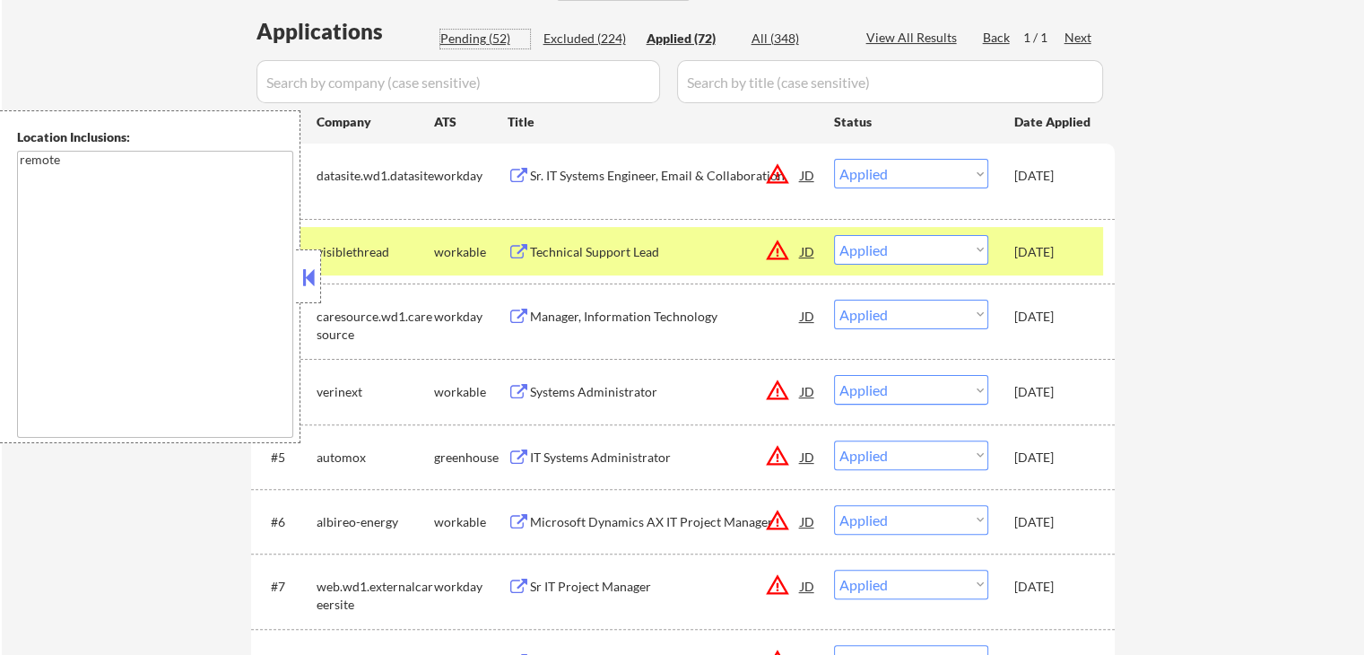
select select ""pending""
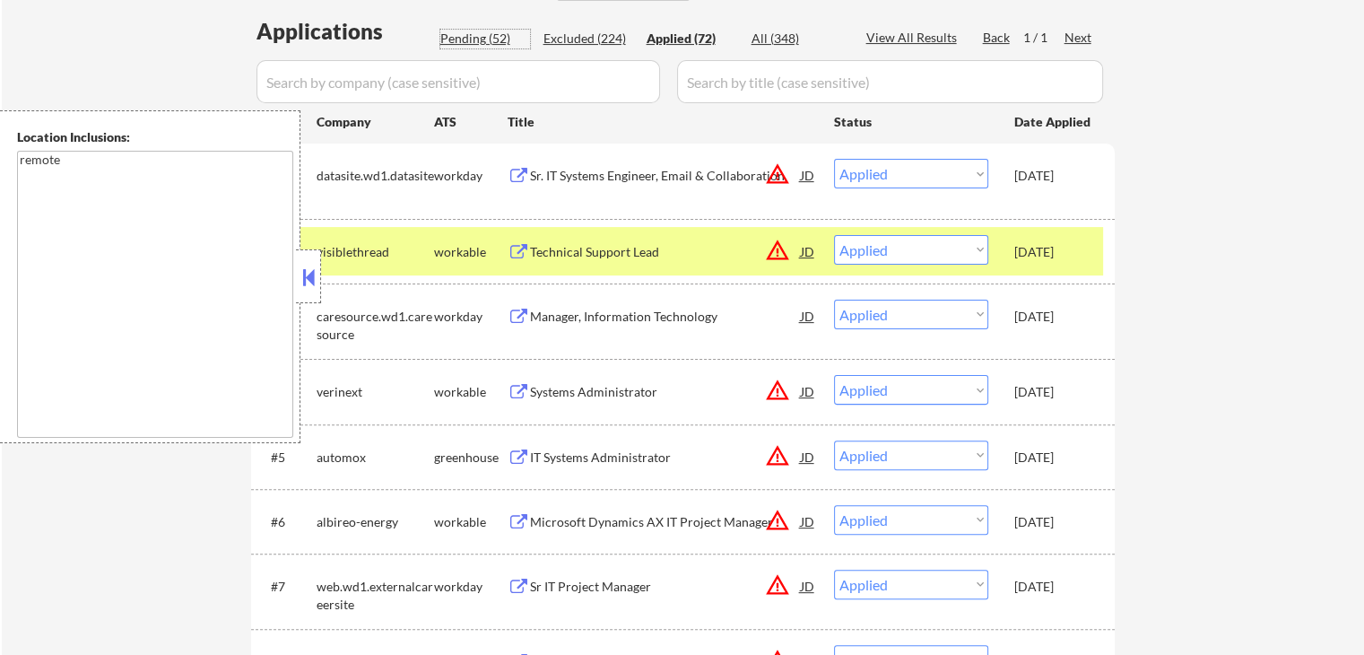
select select ""pending""
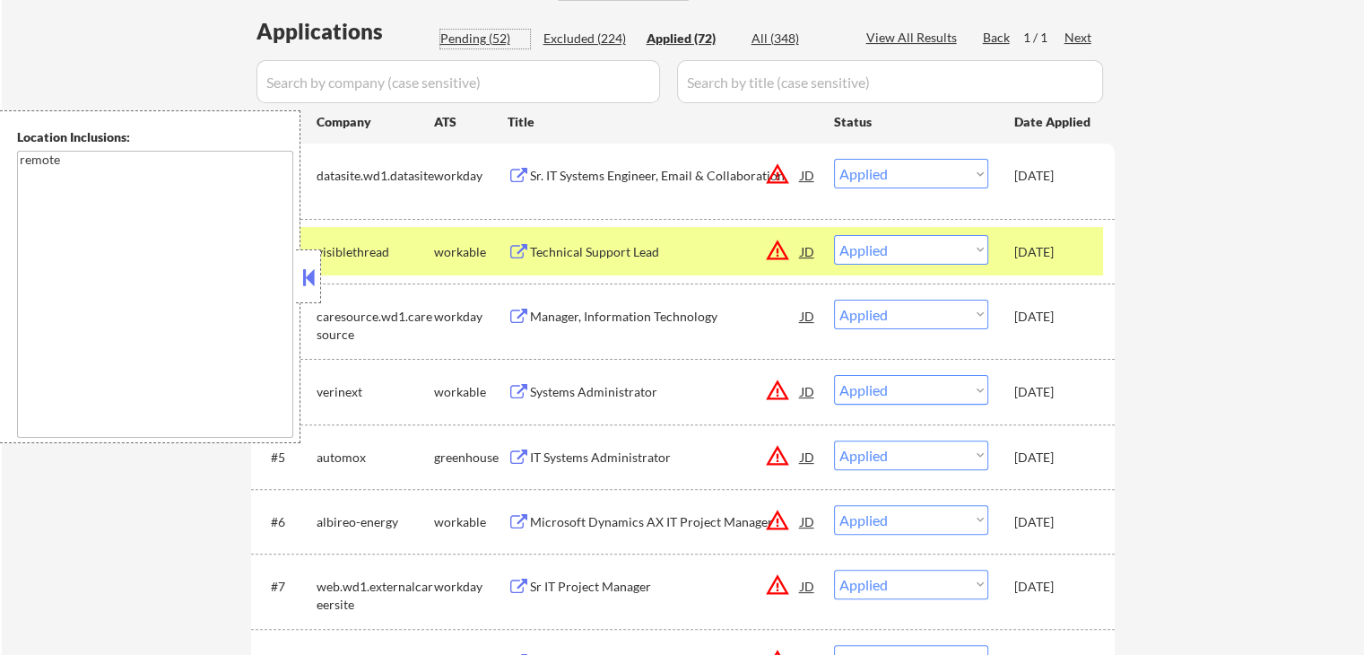
select select ""pending""
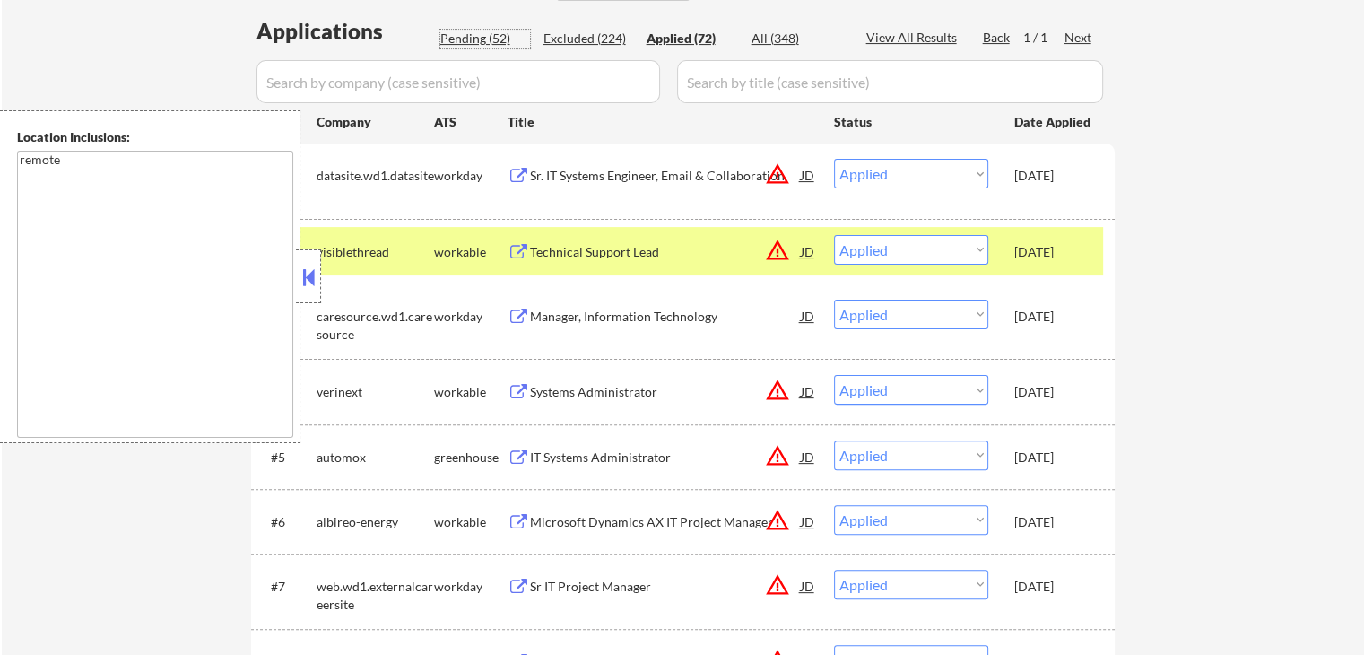
select select ""pending""
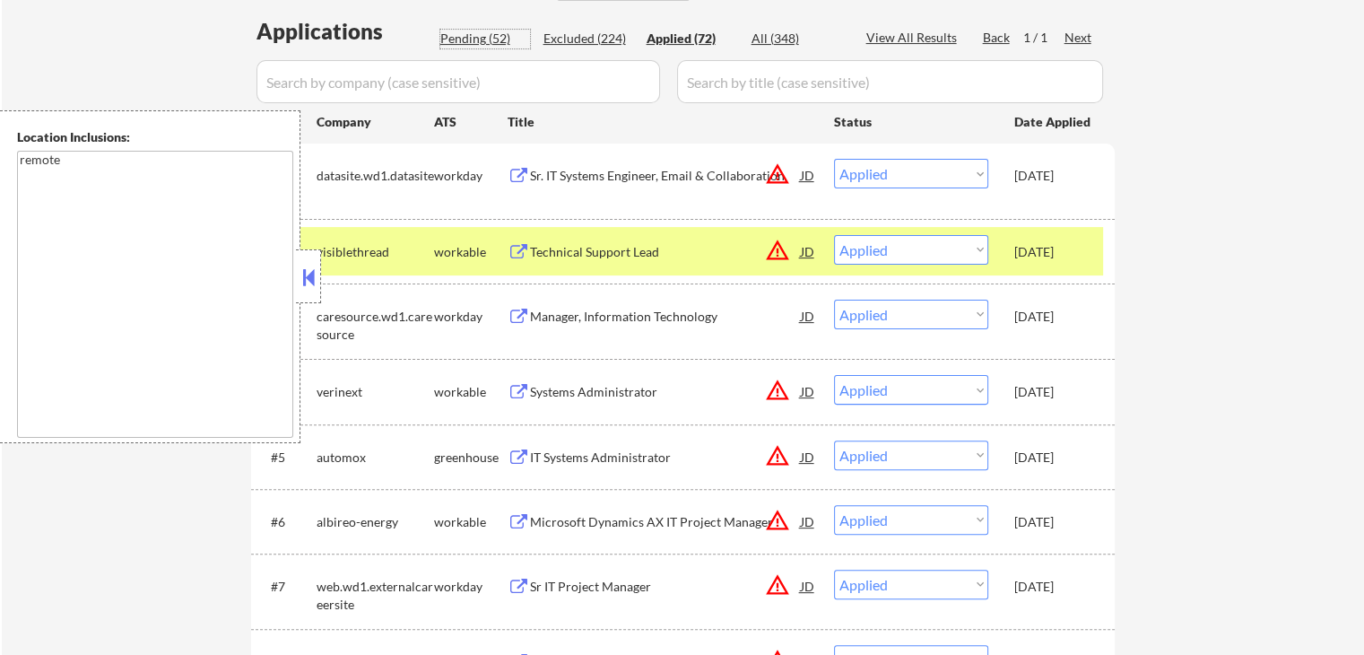
select select ""pending""
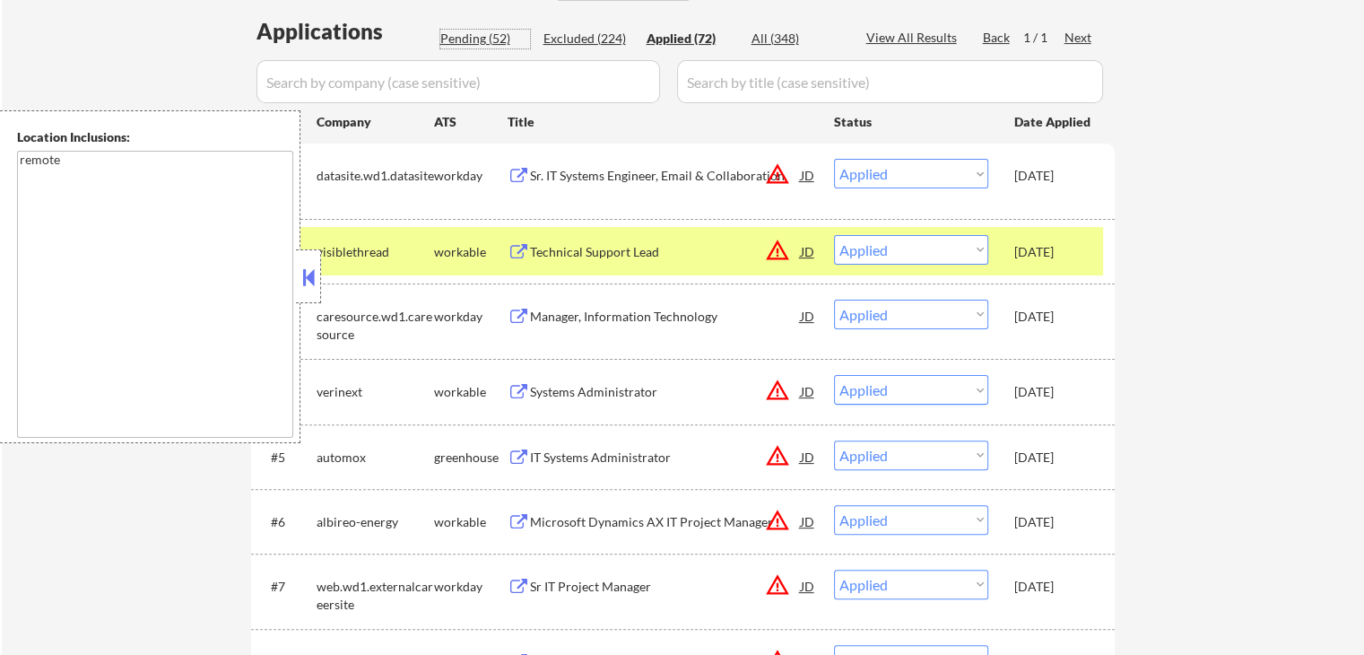
select select ""pending""
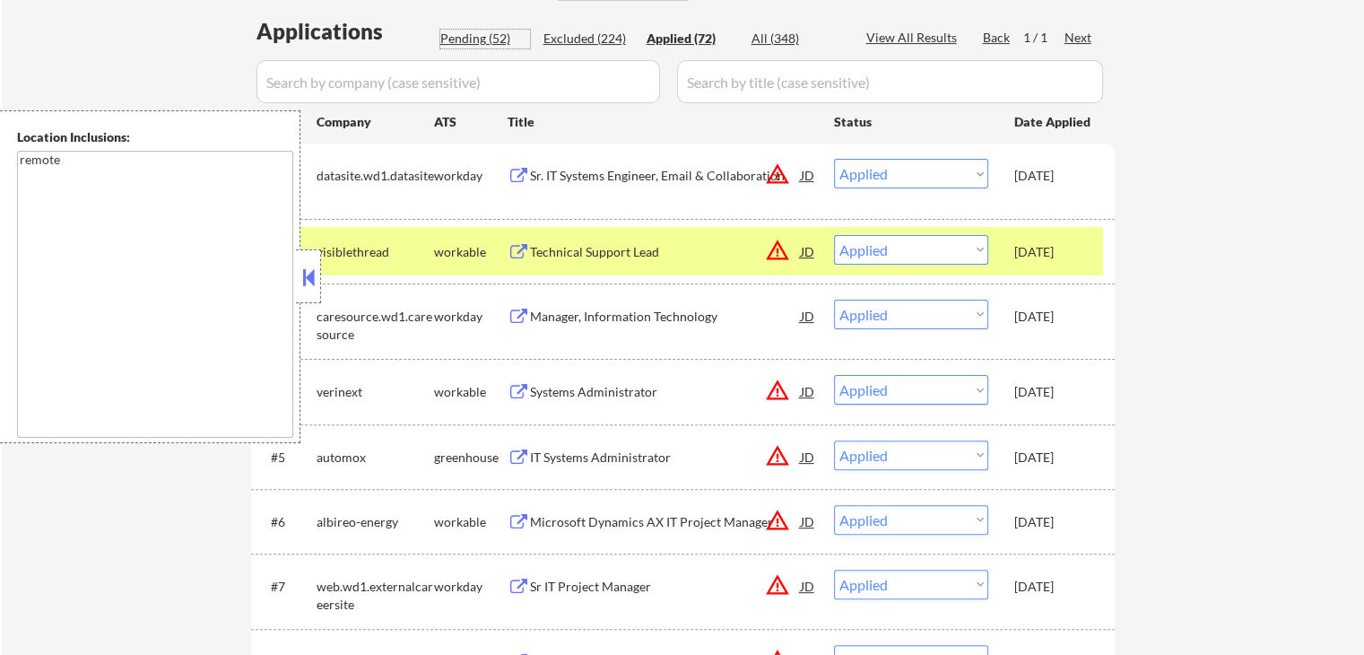
select select ""pending""
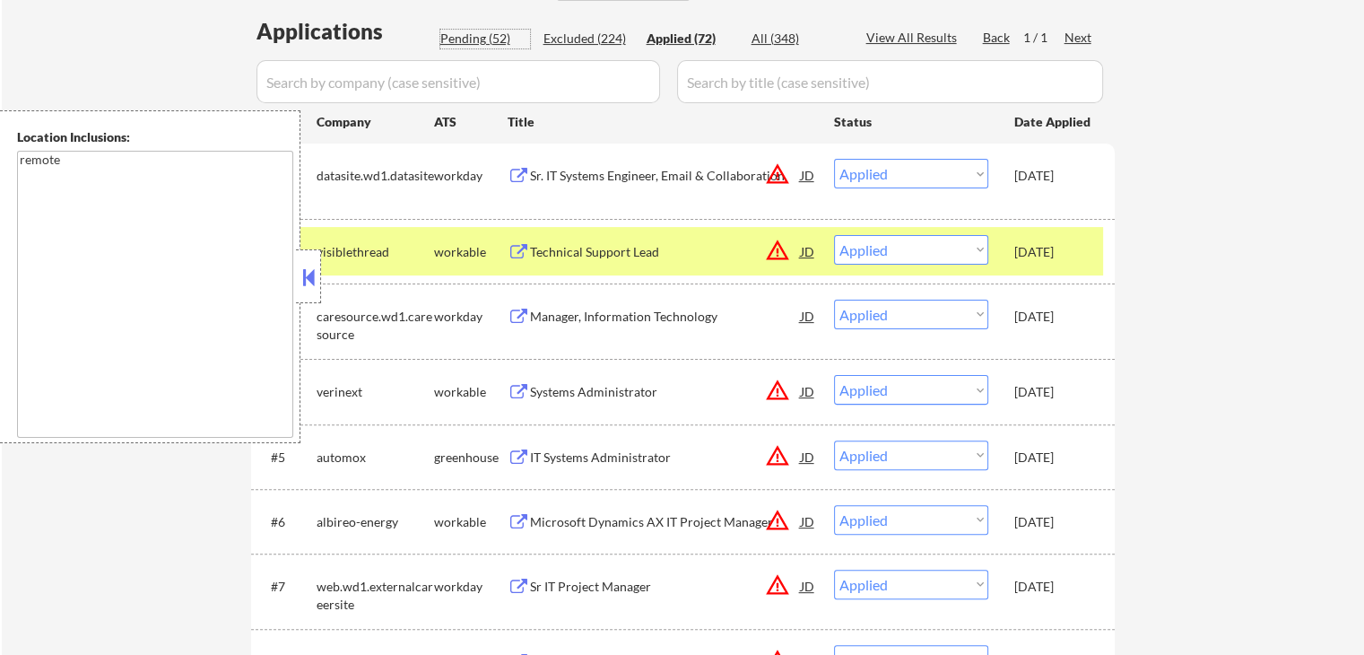
select select ""pending""
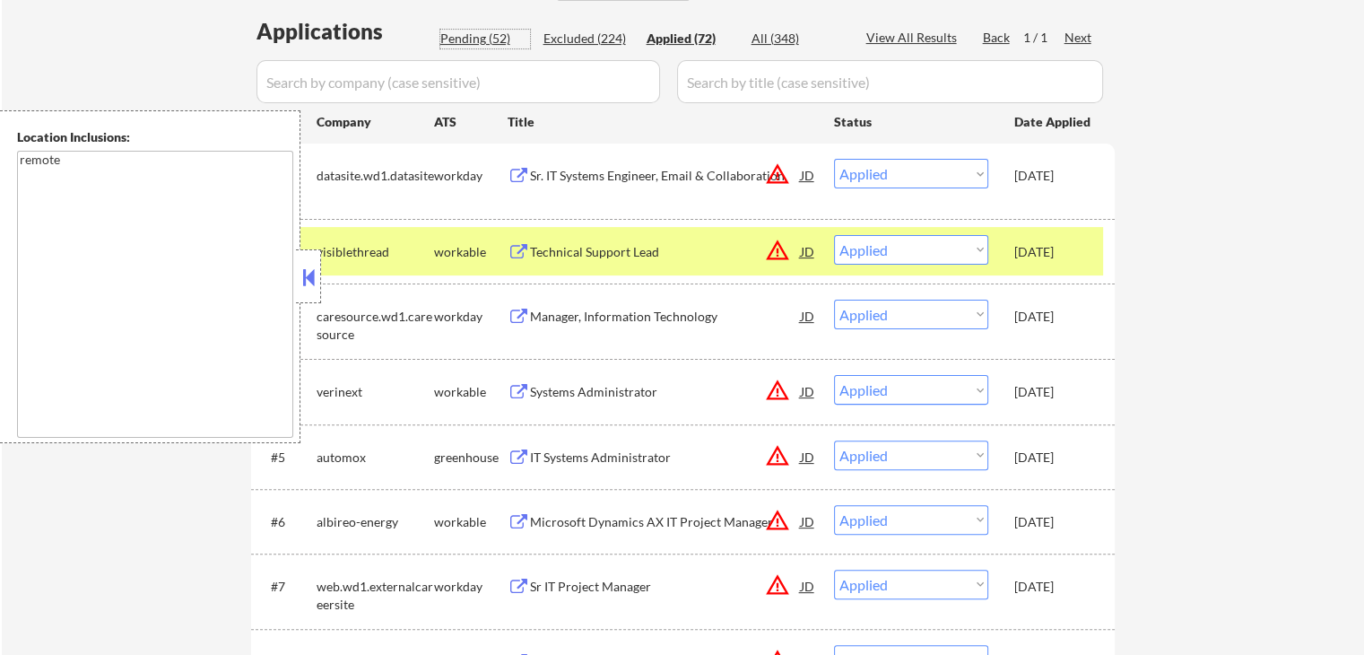
select select ""pending""
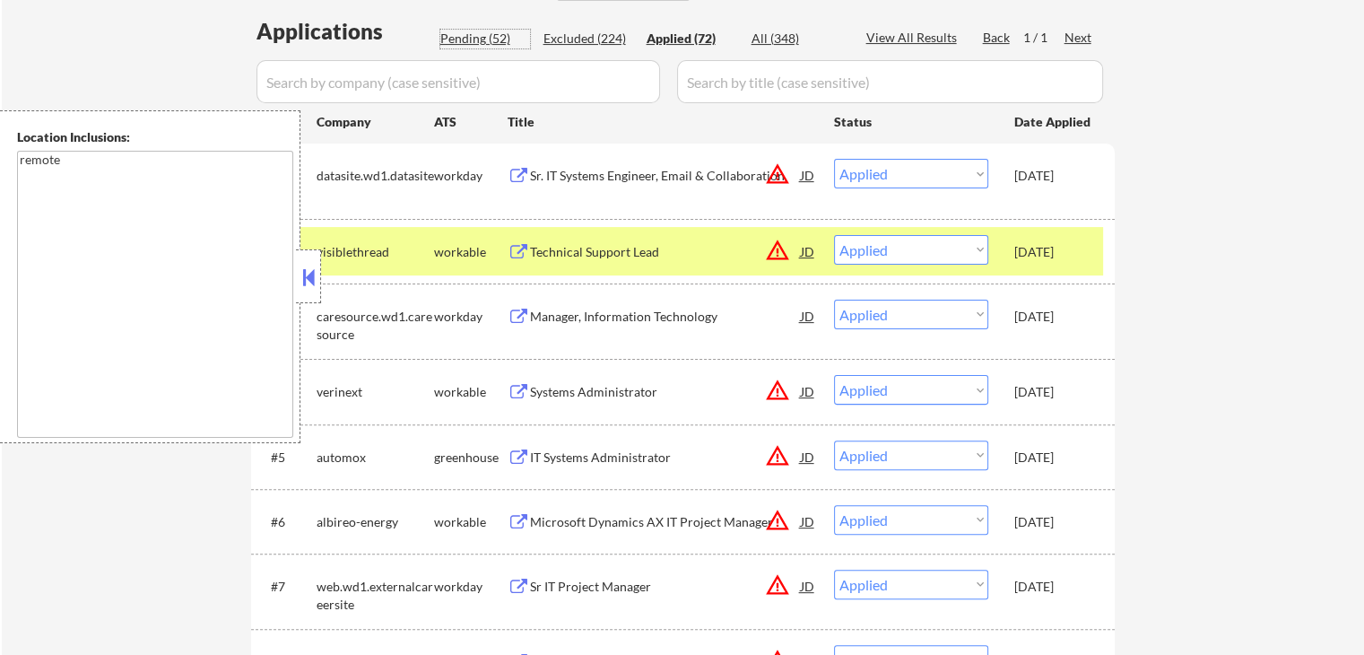
select select ""pending""
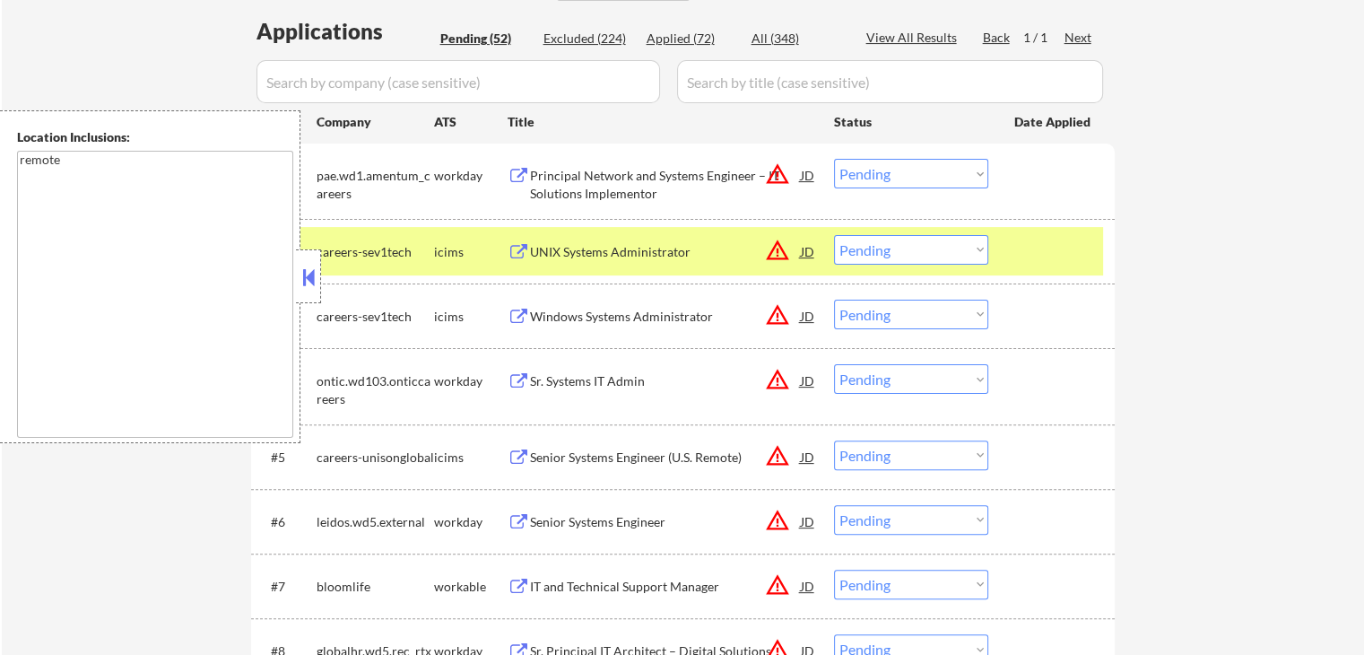
drag, startPoint x: 891, startPoint y: 170, endPoint x: 887, endPoint y: 187, distance: 17.6
click at [890, 172] on select "Choose an option... Pending Applied Excluded (Questions) Excluded (Expired) Exc…" at bounding box center [911, 174] width 154 height 30
click at [834, 159] on select "Choose an option... Pending Applied Excluded (Questions) Excluded (Expired) Exc…" at bounding box center [911, 174] width 154 height 30
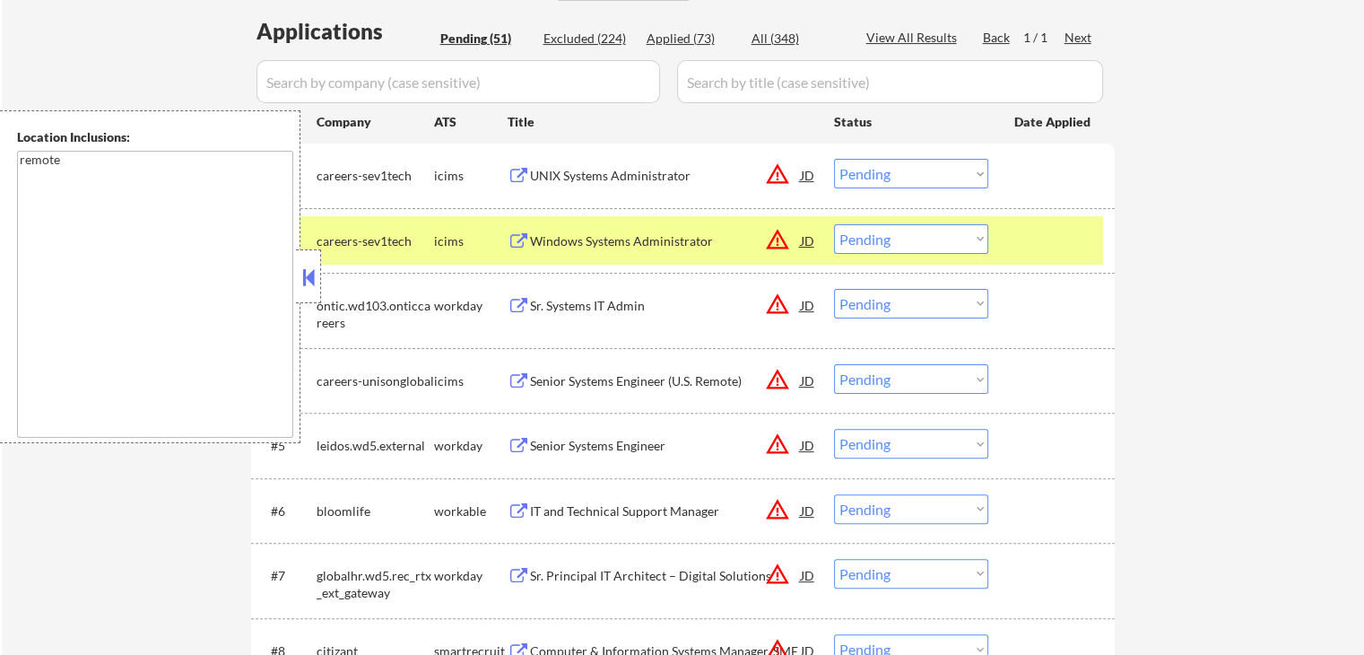
click at [676, 235] on div "Windows Systems Administrator" at bounding box center [665, 241] width 271 height 18
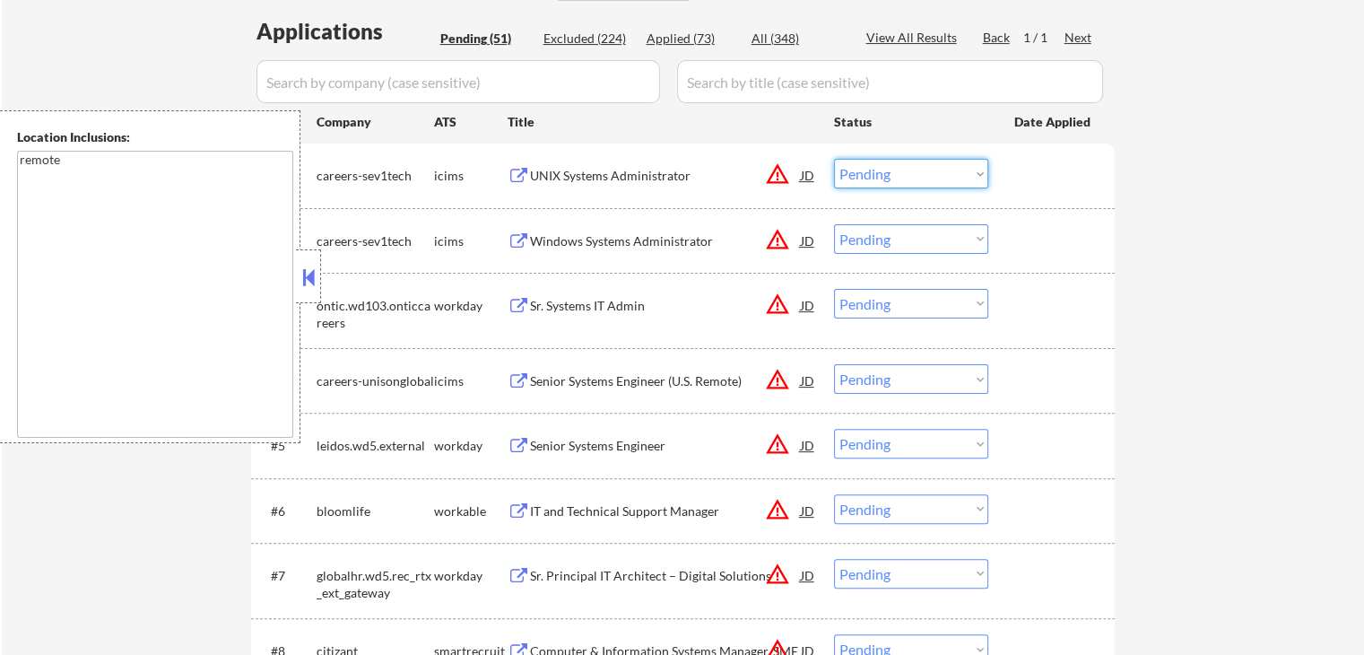
click at [904, 181] on select "Choose an option... Pending Applied Excluded (Questions) Excluded (Expired) Exc…" at bounding box center [911, 174] width 154 height 30
click at [834, 159] on select "Choose an option... Pending Applied Excluded (Questions) Excluded (Expired) Exc…" at bounding box center [911, 174] width 154 height 30
click at [637, 295] on div "Sr. Systems IT Admin" at bounding box center [665, 305] width 271 height 32
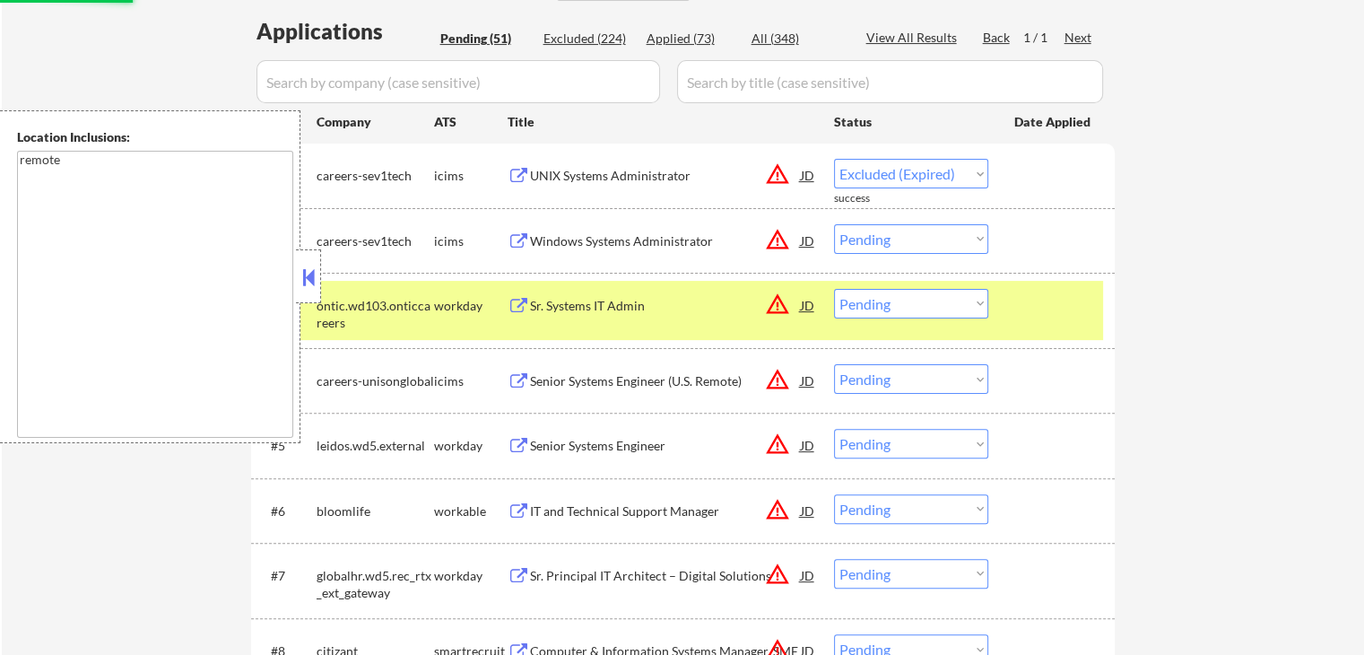
select select ""pending""
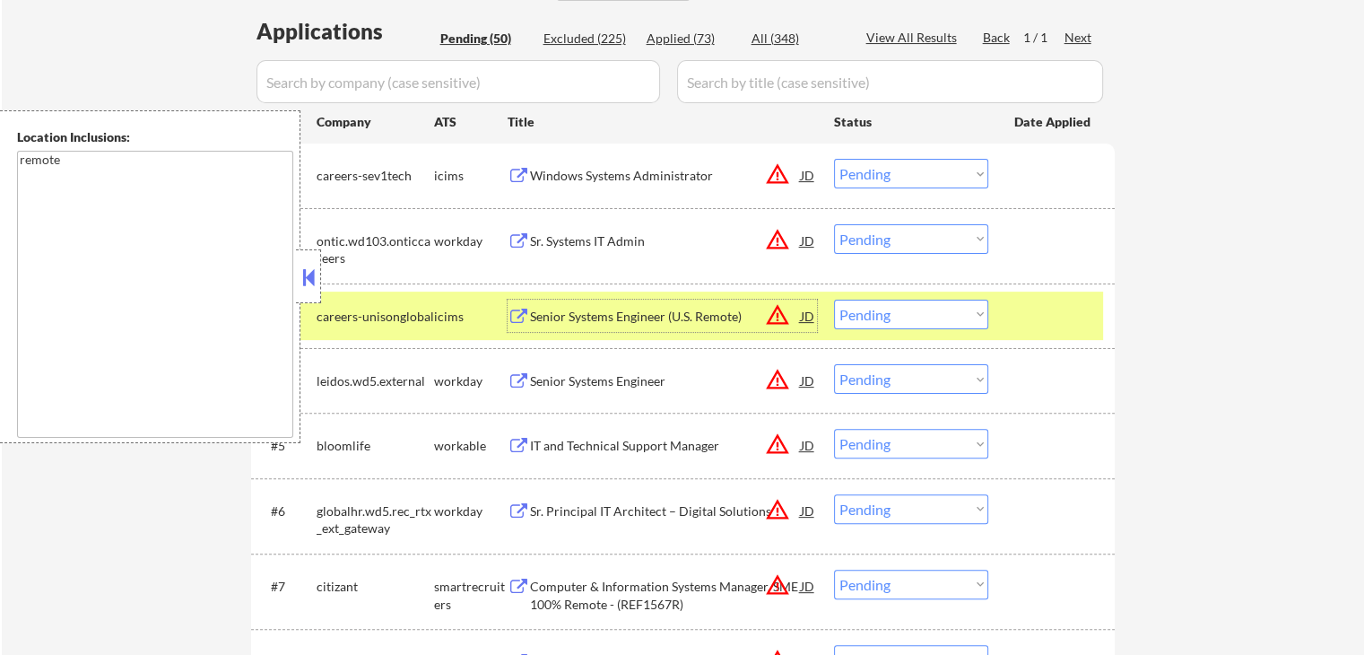
click at [900, 227] on select "Choose an option... Pending Applied Excluded (Questions) Excluded (Expired) Exc…" at bounding box center [911, 239] width 154 height 30
click at [834, 224] on select "Choose an option... Pending Applied Excluded (Questions) Excluded (Expired) Exc…" at bounding box center [911, 239] width 154 height 30
click at [703, 320] on div "Senior Systems Engineer (U.S. Remote)" at bounding box center [665, 317] width 271 height 18
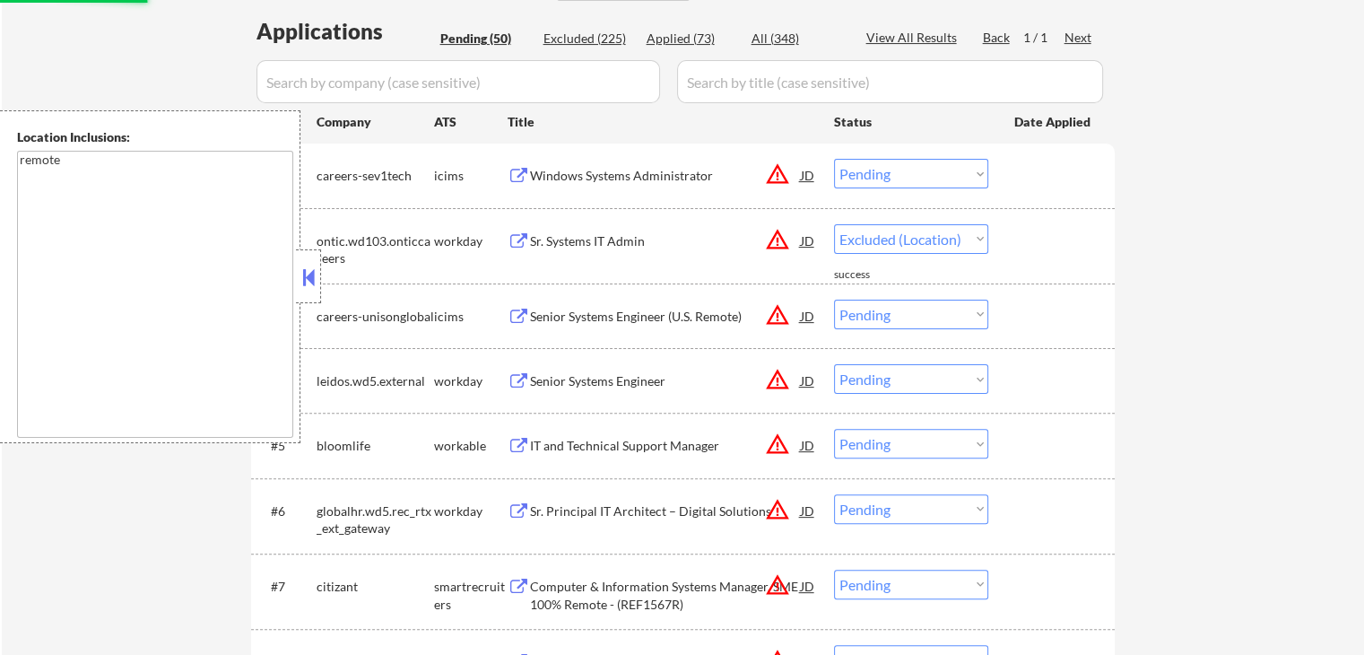
select select ""pending""
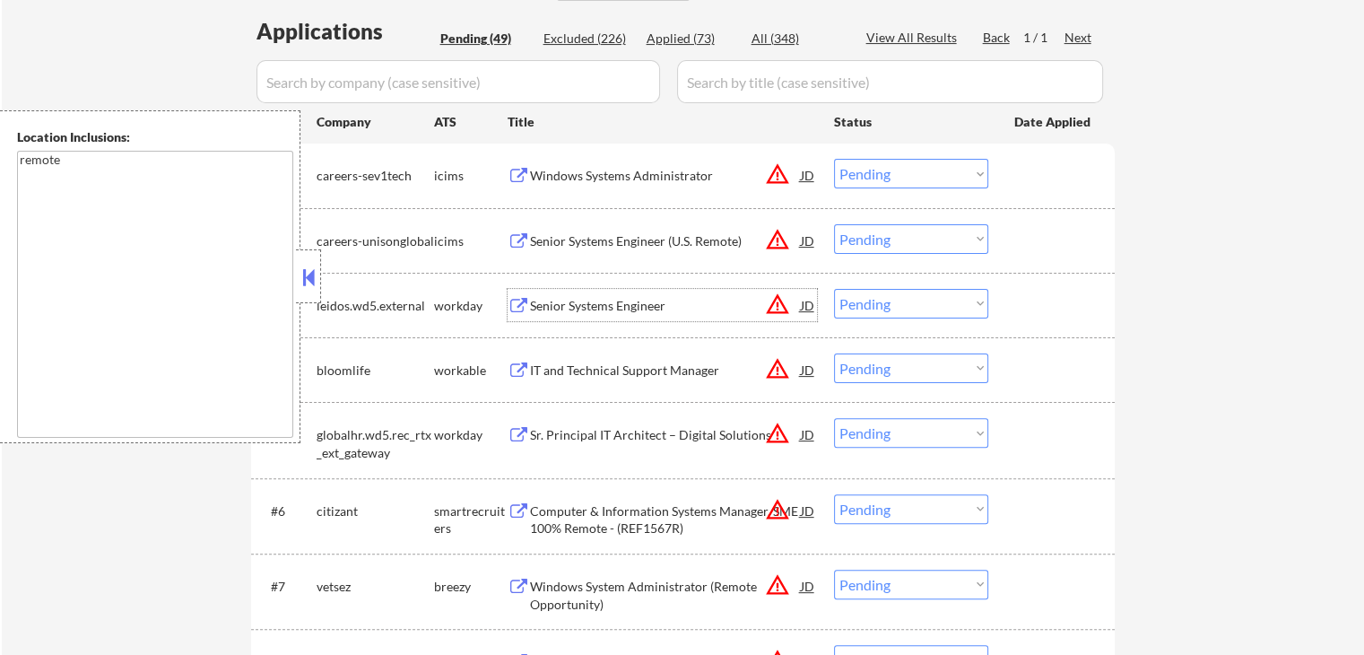
click at [883, 189] on div "#1 careers-sev1tech icims Windows Systems Administrator JD warning_amber Choose…" at bounding box center [679, 175] width 846 height 48
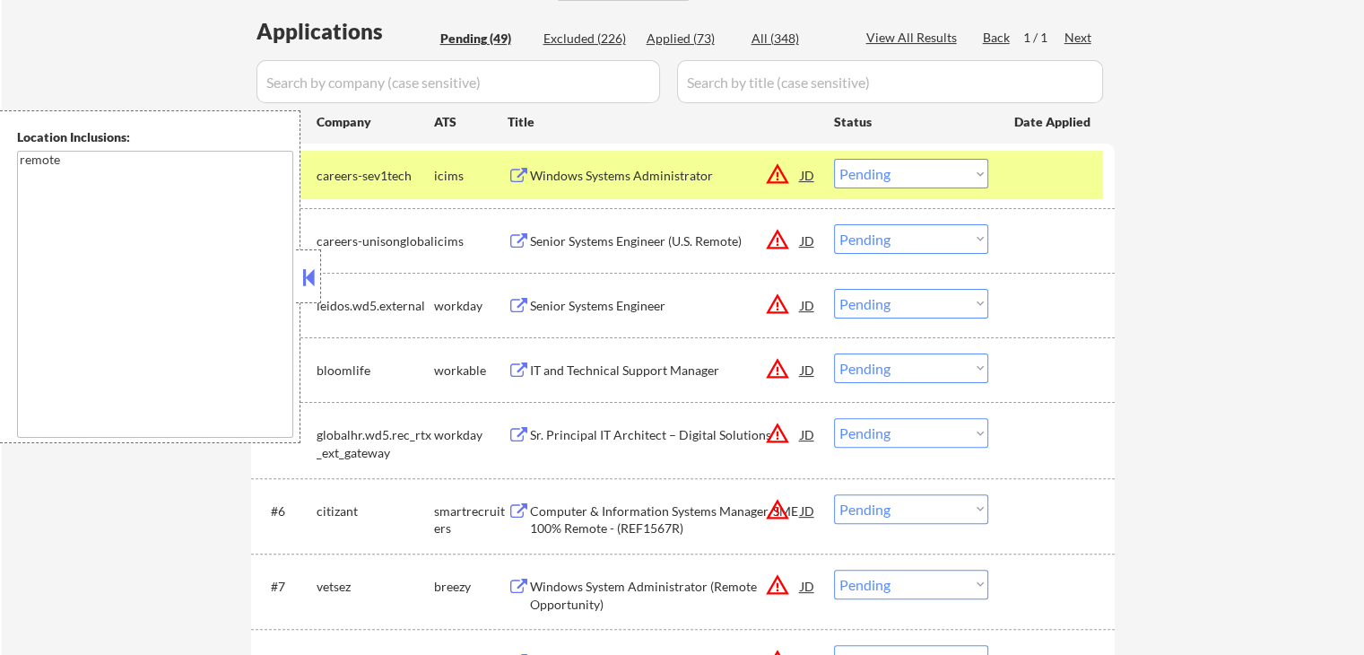
click at [880, 177] on select "Choose an option... Pending Applied Excluded (Questions) Excluded (Expired) Exc…" at bounding box center [911, 174] width 154 height 30
click at [834, 159] on select "Choose an option... Pending Applied Excluded (Questions) Excluded (Expired) Exc…" at bounding box center [911, 174] width 154 height 30
click at [689, 299] on div "Senior Systems Engineer" at bounding box center [665, 306] width 271 height 18
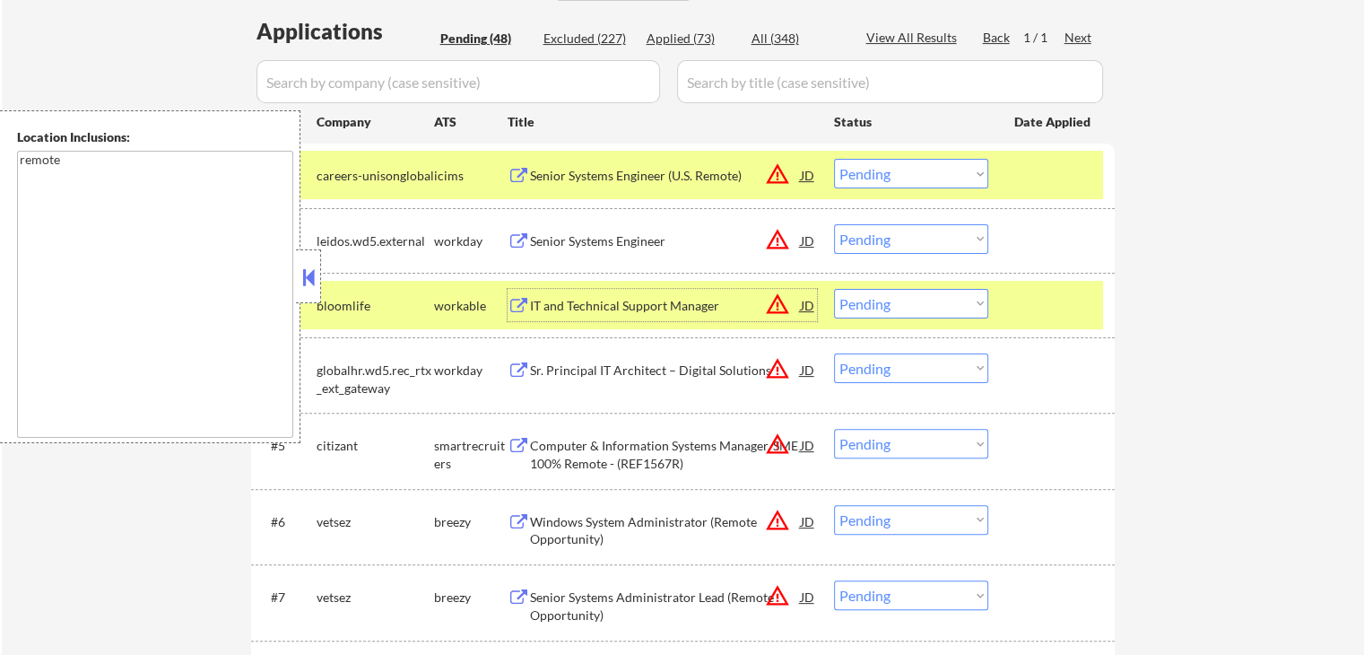
click at [917, 174] on select "Choose an option... Pending Applied Excluded (Questions) Excluded (Expired) Exc…" at bounding box center [911, 174] width 154 height 30
select select ""excluded__expired_""
click at [834, 159] on select "Choose an option... Pending Applied Excluded (Questions) Excluded (Expired) Exc…" at bounding box center [911, 174] width 154 height 30
drag, startPoint x: 864, startPoint y: 246, endPoint x: 871, endPoint y: 252, distance: 9.5
click at [864, 246] on select "Choose an option... Pending Applied Excluded (Questions) Excluded (Expired) Exc…" at bounding box center [911, 239] width 154 height 30
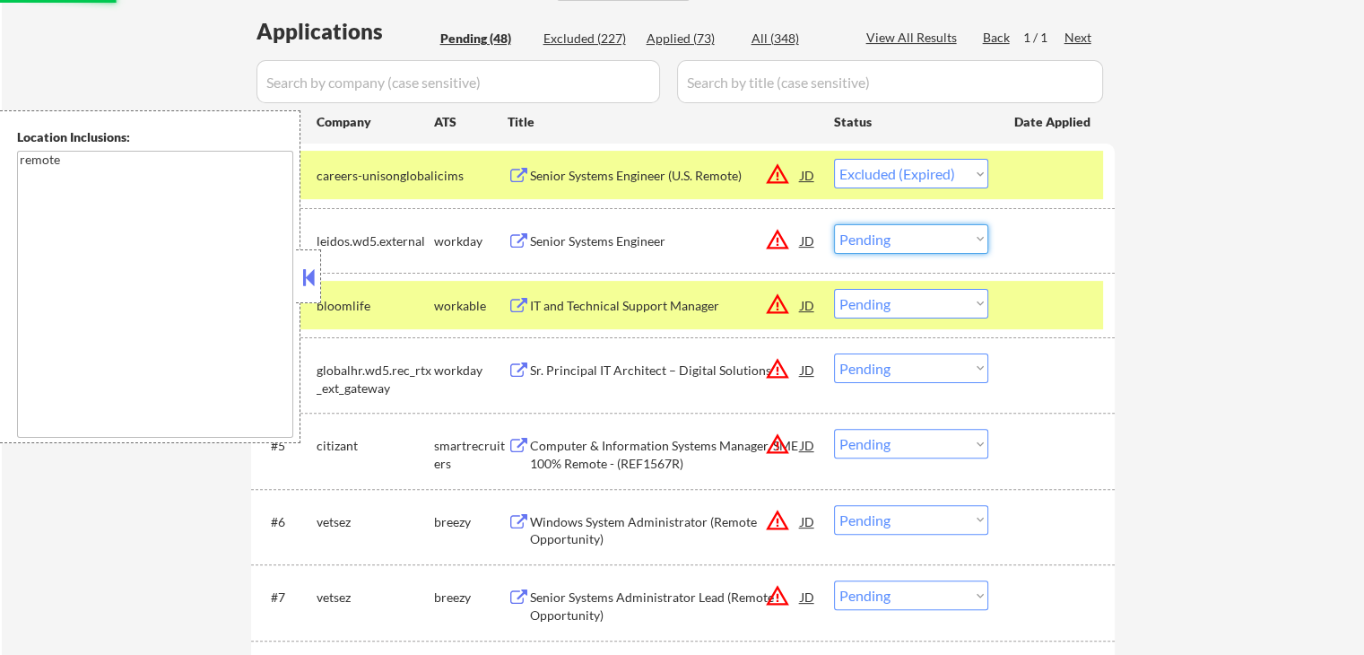
select select ""excluded__expired_""
click at [834, 224] on select "Choose an option... Pending Applied Excluded (Questions) Excluded (Expired) Exc…" at bounding box center [911, 239] width 154 height 30
select select ""pending""
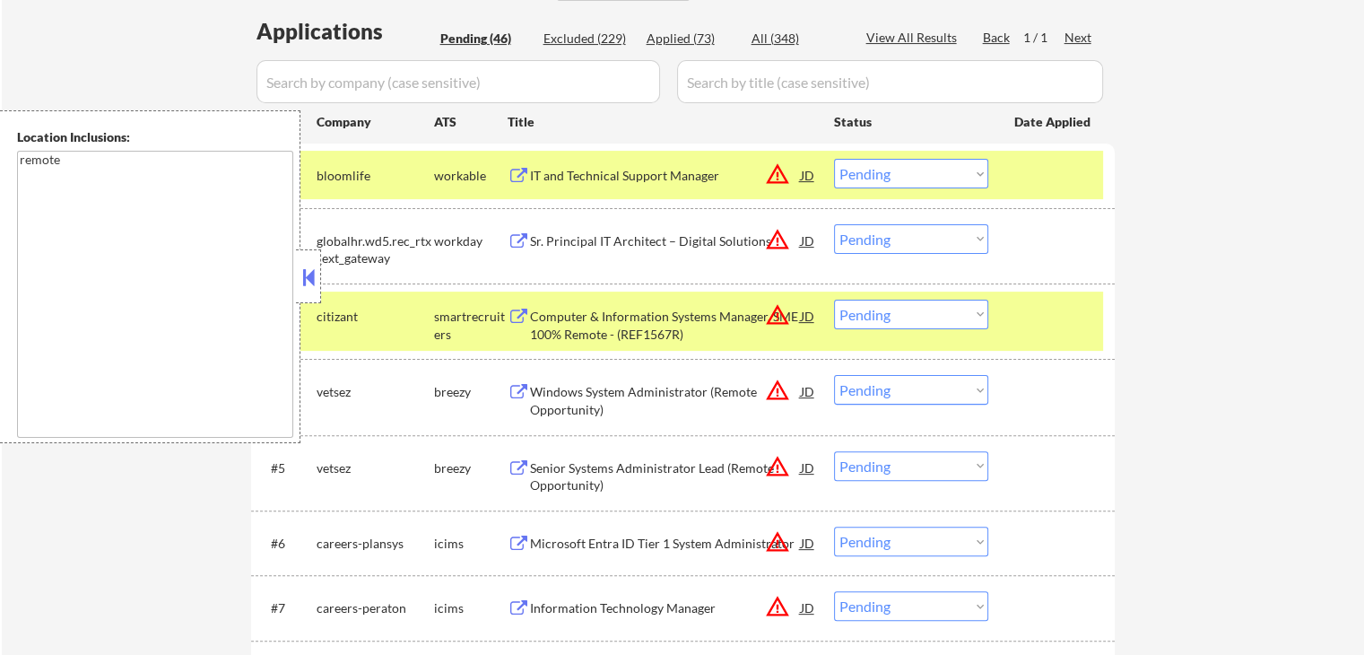
click at [651, 180] on div "IT and Technical Support Manager" at bounding box center [665, 176] width 271 height 18
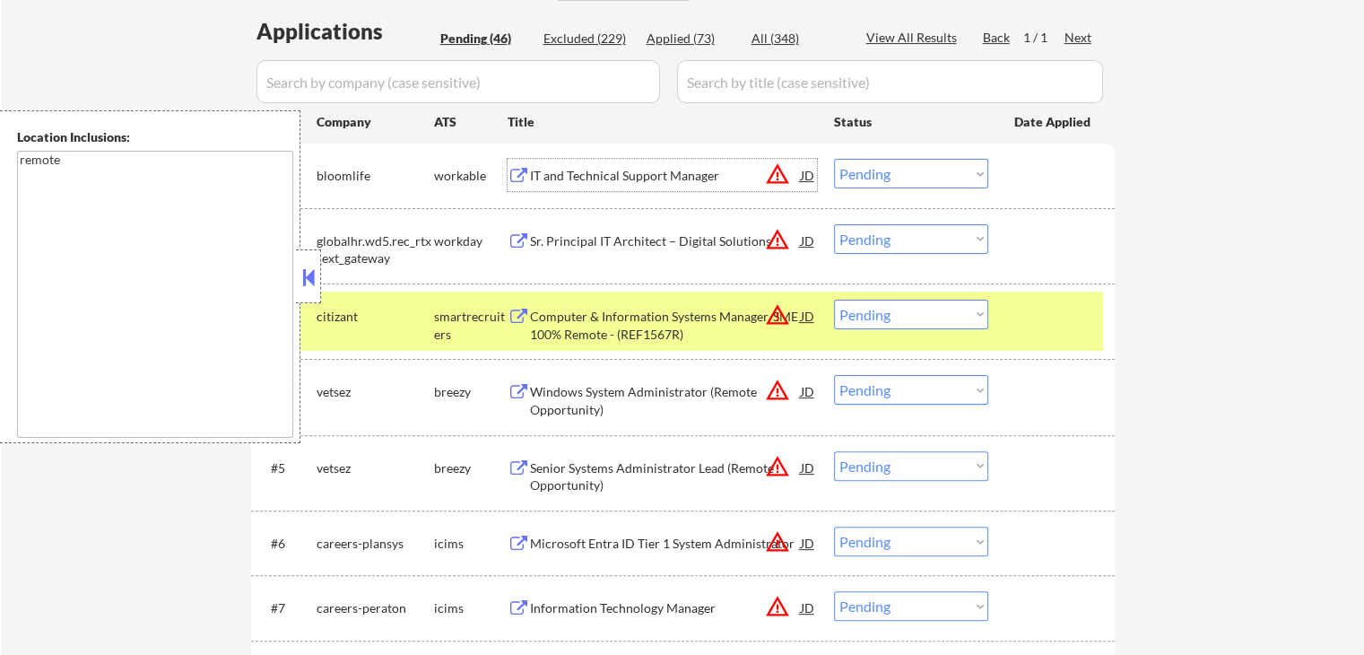
click at [692, 240] on div "Sr. Principal IT Architect – Digital Solutions" at bounding box center [665, 241] width 271 height 18
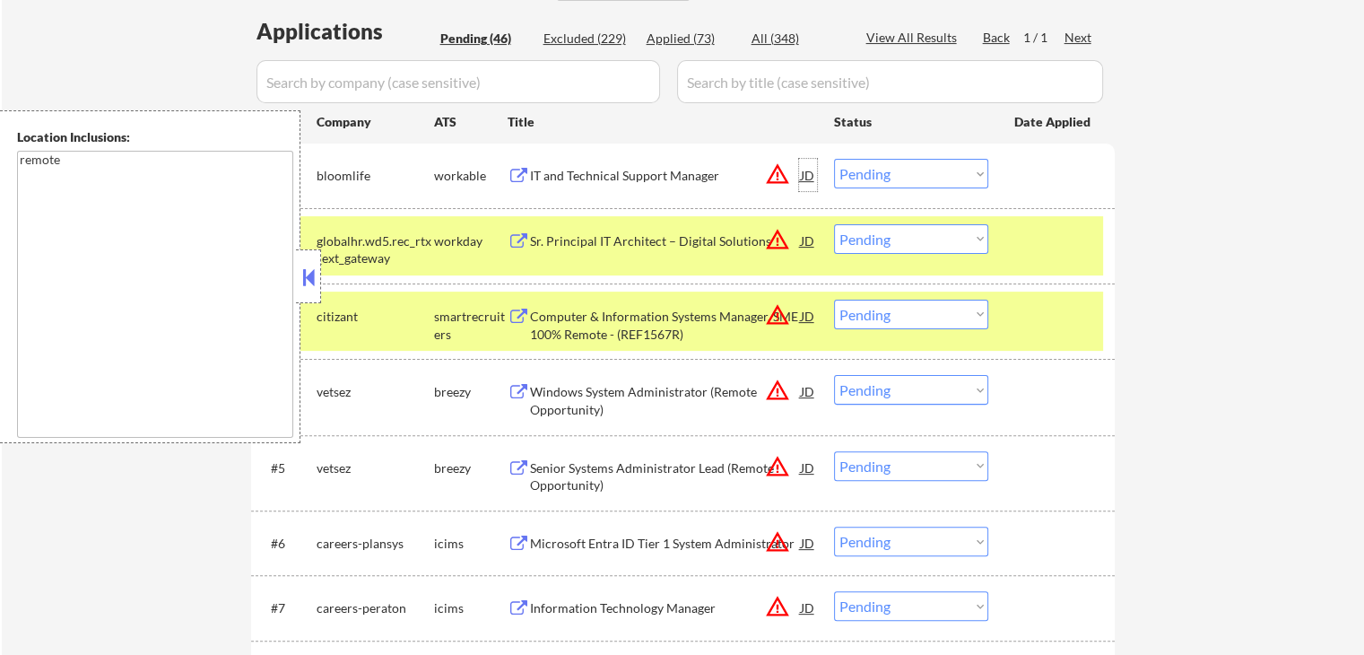
click at [804, 175] on div "JD" at bounding box center [808, 175] width 18 height 32
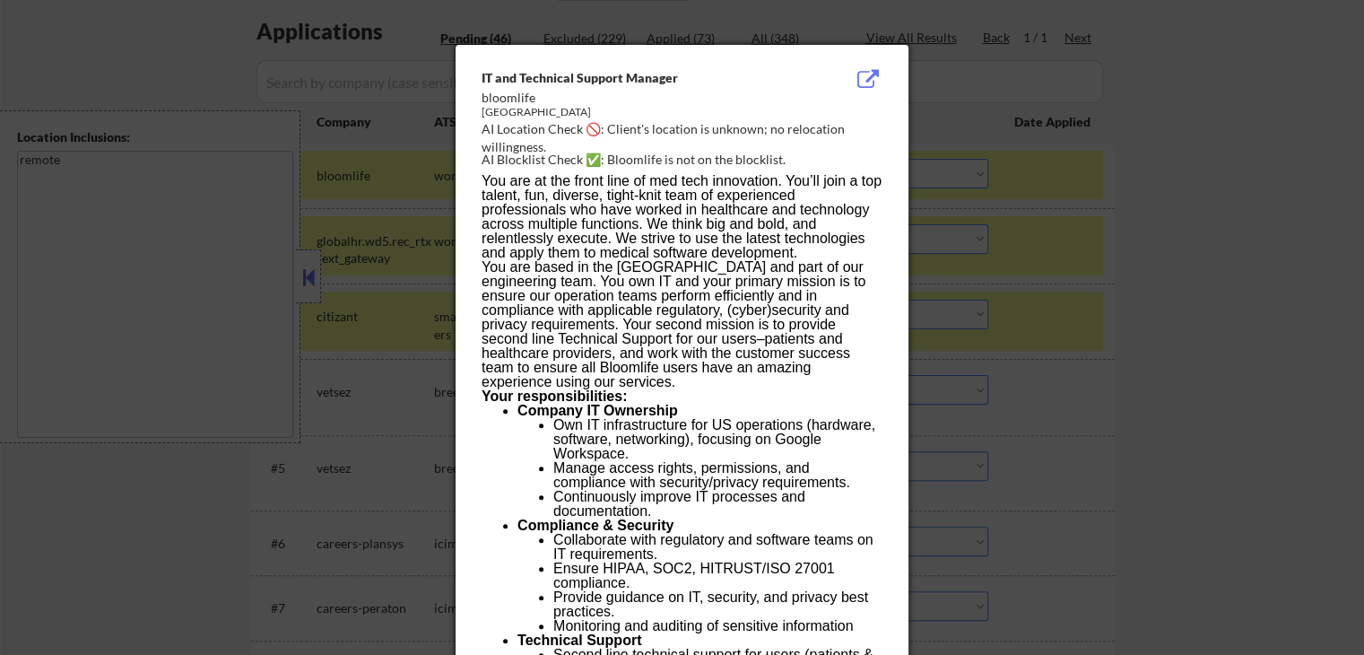
click at [1114, 195] on div at bounding box center [682, 327] width 1364 height 655
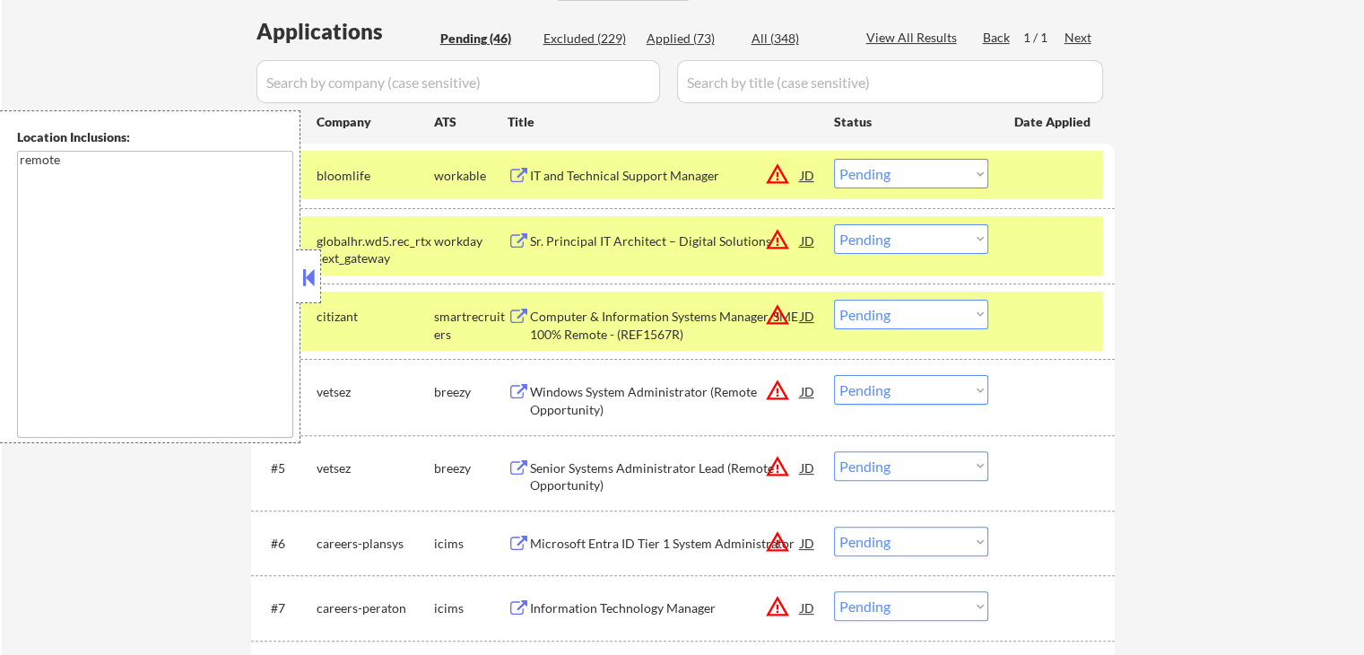
click at [869, 171] on select "Choose an option... Pending Applied Excluded (Questions) Excluded (Expired) Exc…" at bounding box center [911, 174] width 154 height 30
click at [834, 159] on select "Choose an option... Pending Applied Excluded (Questions) Excluded (Expired) Exc…" at bounding box center [911, 174] width 154 height 30
click at [692, 308] on div "Computer & Information Systems Manager, SME 100% Remote - (REF1567R)" at bounding box center [665, 325] width 271 height 35
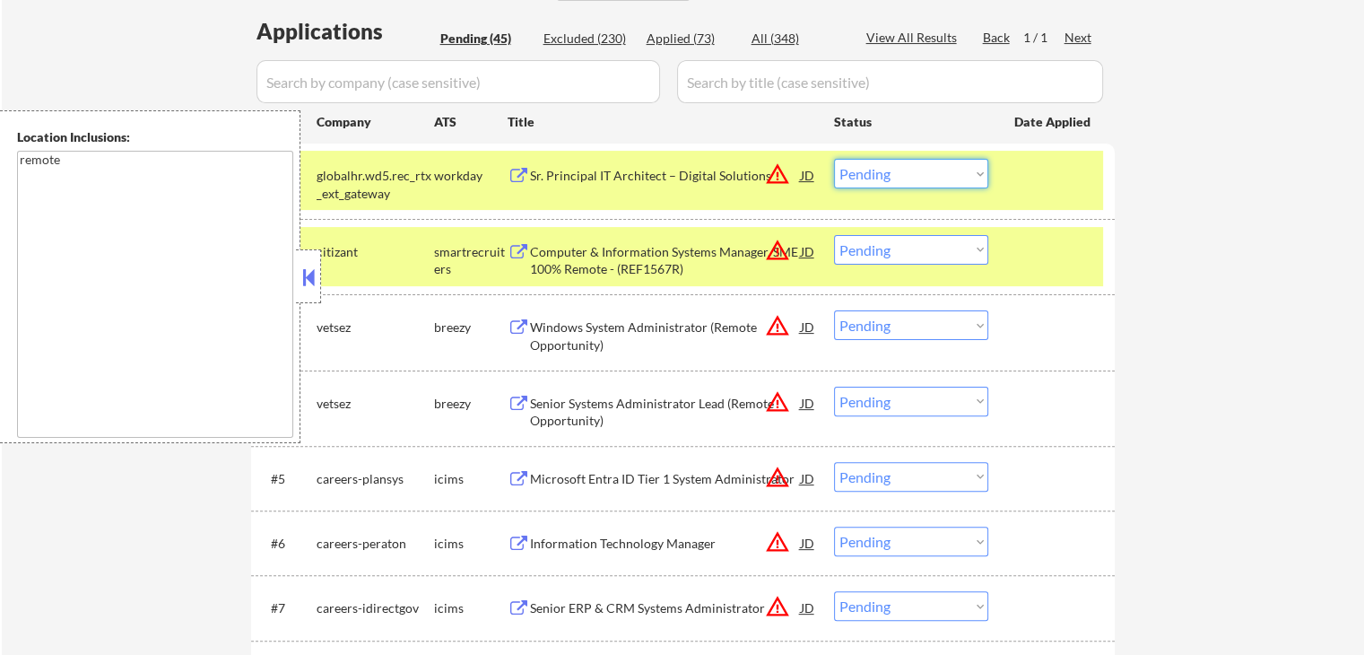
drag, startPoint x: 877, startPoint y: 173, endPoint x: 886, endPoint y: 180, distance: 11.5
click at [877, 173] on select "Choose an option... Pending Applied Excluded (Questions) Excluded (Expired) Exc…" at bounding box center [911, 174] width 154 height 30
click at [834, 159] on select "Choose an option... Pending Applied Excluded (Questions) Excluded (Expired) Exc…" at bounding box center [911, 174] width 154 height 30
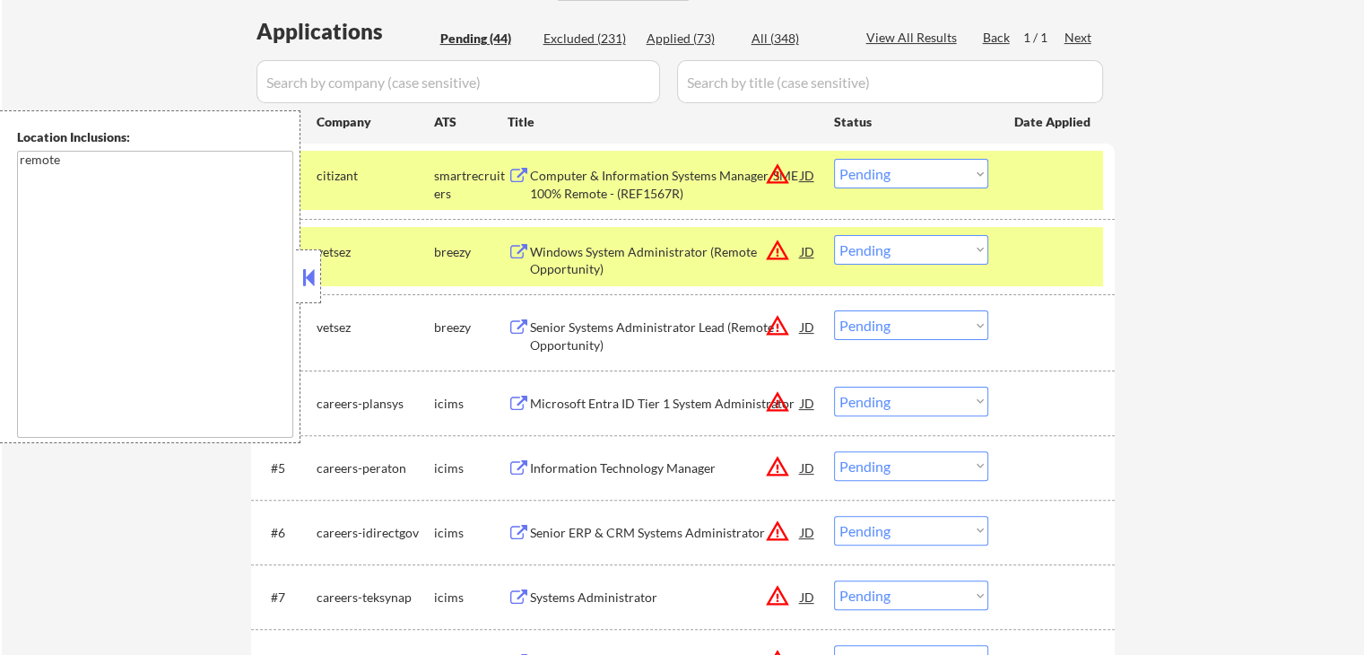
click at [684, 245] on div "Windows System Administrator (Remote Opportunity)" at bounding box center [665, 260] width 271 height 35
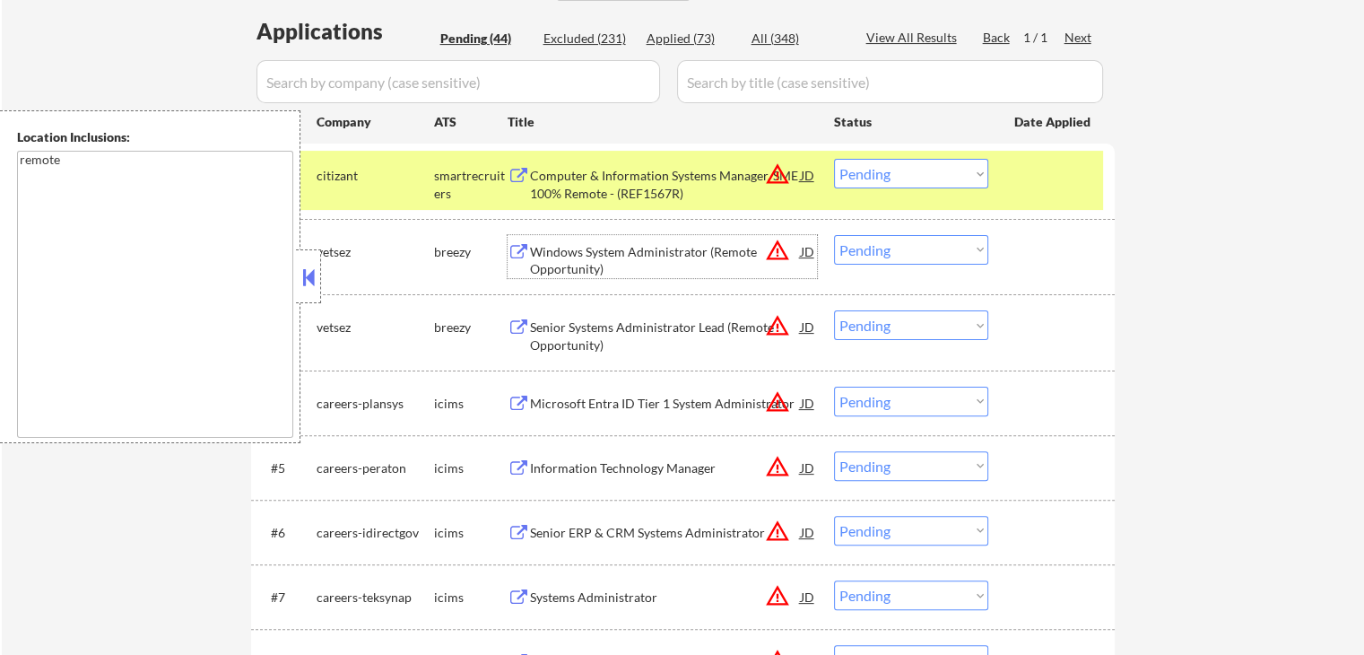
drag, startPoint x: 902, startPoint y: 167, endPoint x: 905, endPoint y: 180, distance: 13.7
click at [902, 170] on select "Choose an option... Pending Applied Excluded (Questions) Excluded (Expired) Exc…" at bounding box center [911, 174] width 154 height 30
click at [834, 159] on select "Choose an option... Pending Applied Excluded (Questions) Excluded (Expired) Exc…" at bounding box center [911, 174] width 154 height 30
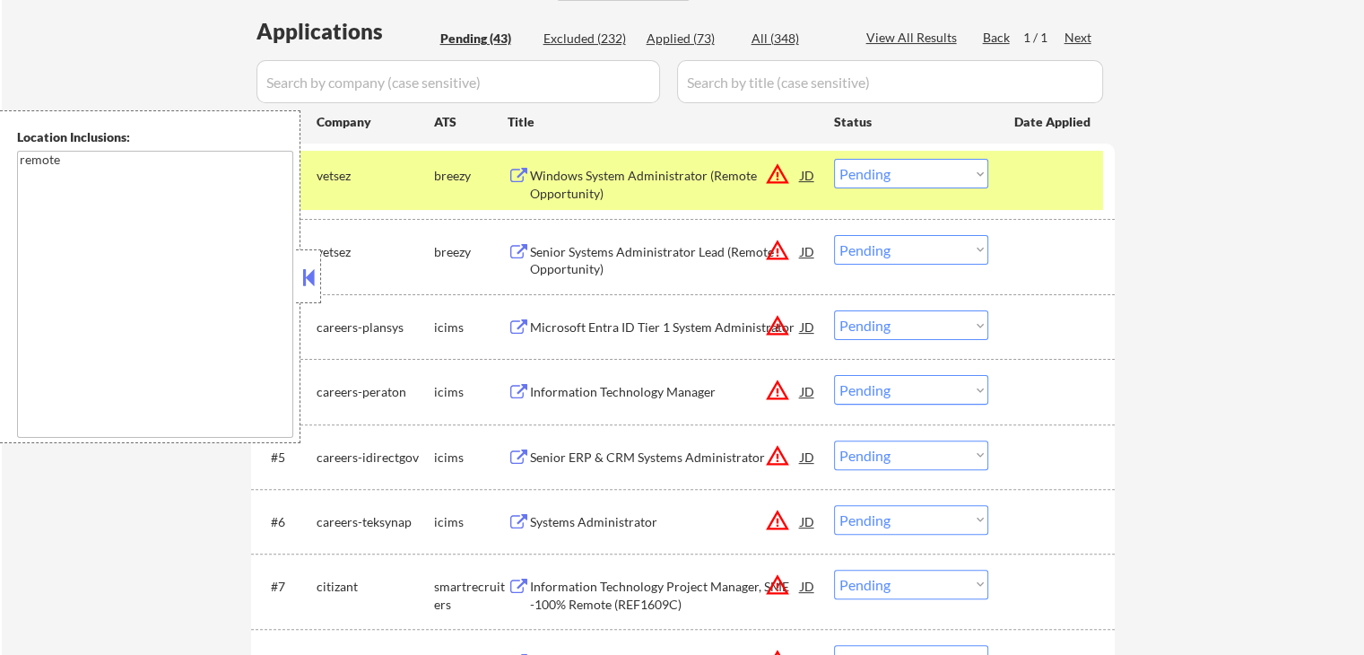
click at [746, 256] on div "Senior Systems Administrator Lead (Remote Opportunity)" at bounding box center [665, 260] width 271 height 35
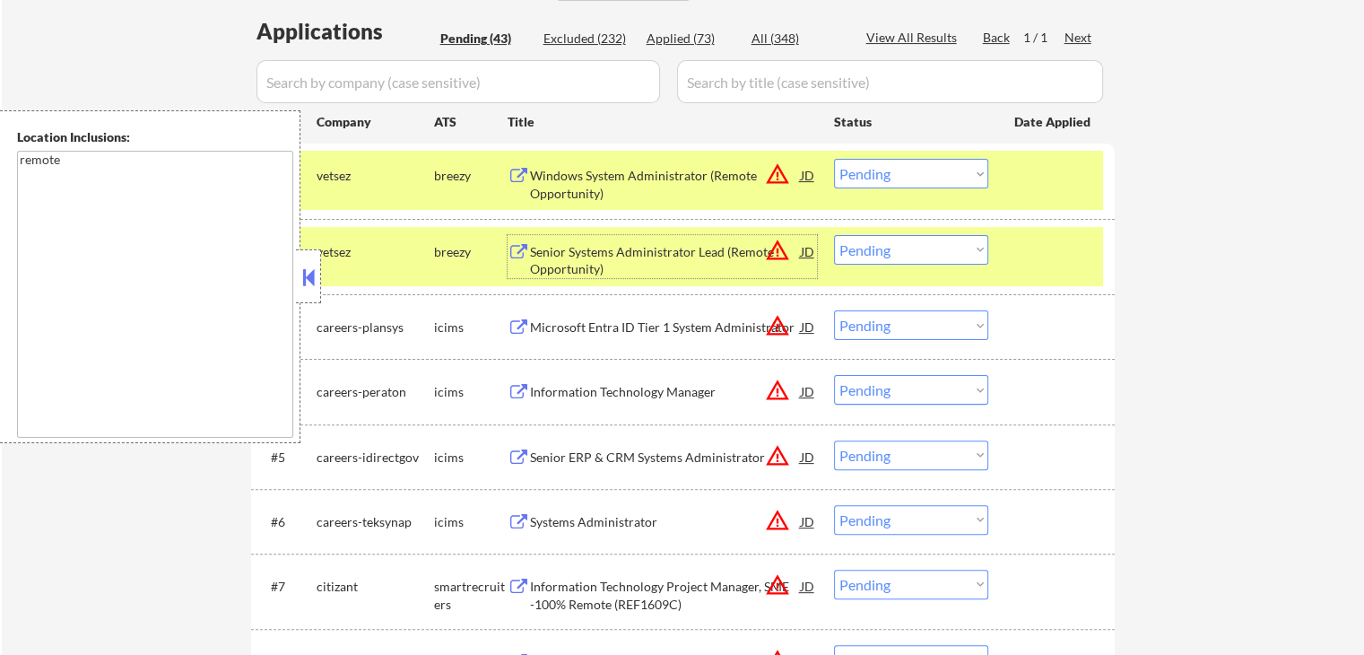
click at [891, 167] on select "Choose an option... Pending Applied Excluded (Questions) Excluded (Expired) Exc…" at bounding box center [911, 174] width 154 height 30
click at [834, 159] on select "Choose an option... Pending Applied Excluded (Questions) Excluded (Expired) Exc…" at bounding box center [911, 174] width 154 height 30
click at [666, 316] on div "Microsoft Entra ID Tier 1 System Administrator" at bounding box center [665, 326] width 271 height 32
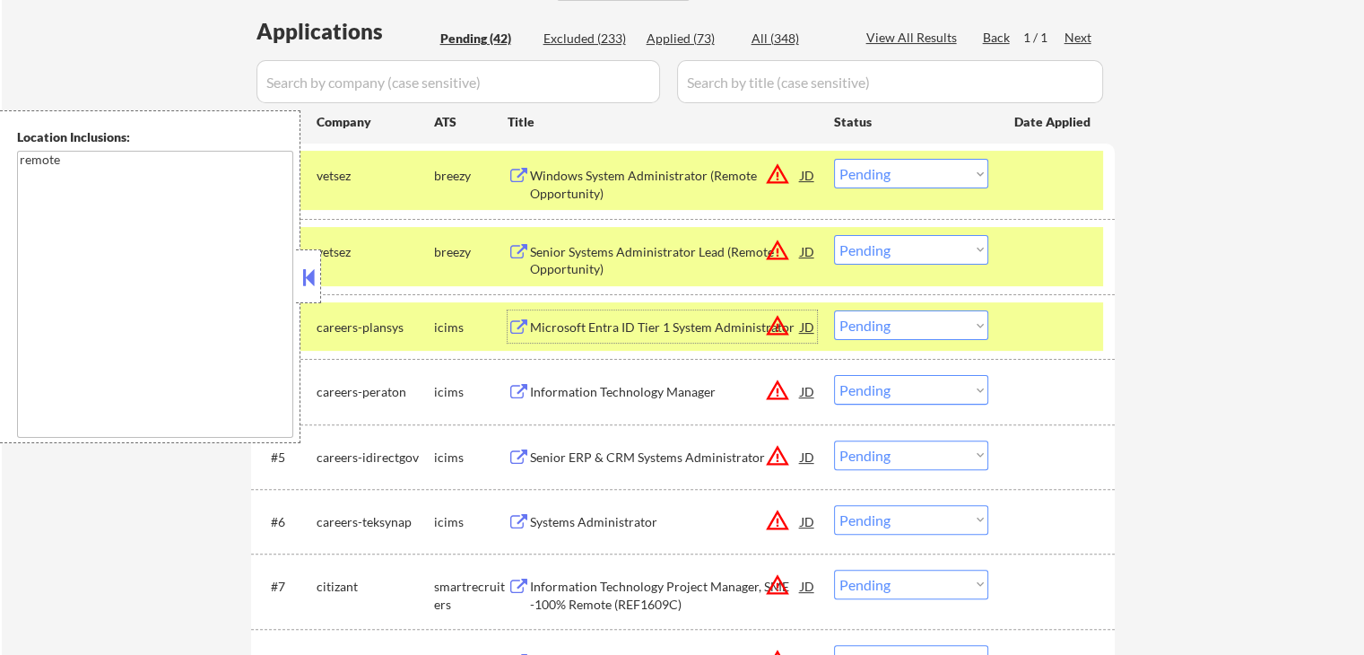
click at [880, 160] on select "Choose an option... Pending Applied Excluded (Questions) Excluded (Expired) Exc…" at bounding box center [911, 174] width 154 height 30
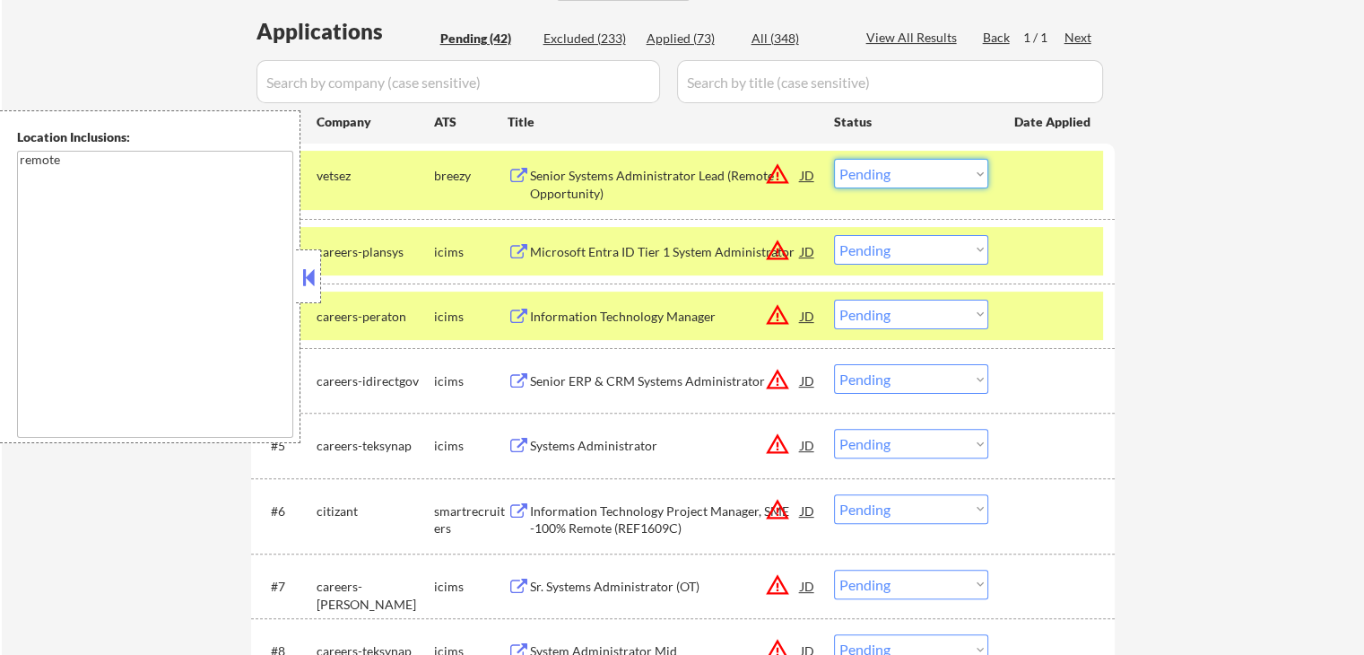
drag, startPoint x: 1133, startPoint y: 220, endPoint x: 1083, endPoint y: 216, distance: 50.3
drag, startPoint x: 905, startPoint y: 170, endPoint x: 905, endPoint y: 184, distance: 13.4
click at [905, 170] on select "Choose an option... Pending Applied Excluded (Questions) Excluded (Expired) Exc…" at bounding box center [911, 174] width 154 height 30
click at [834, 159] on select "Choose an option... Pending Applied Excluded (Questions) Excluded (Expired) Exc…" at bounding box center [911, 174] width 154 height 30
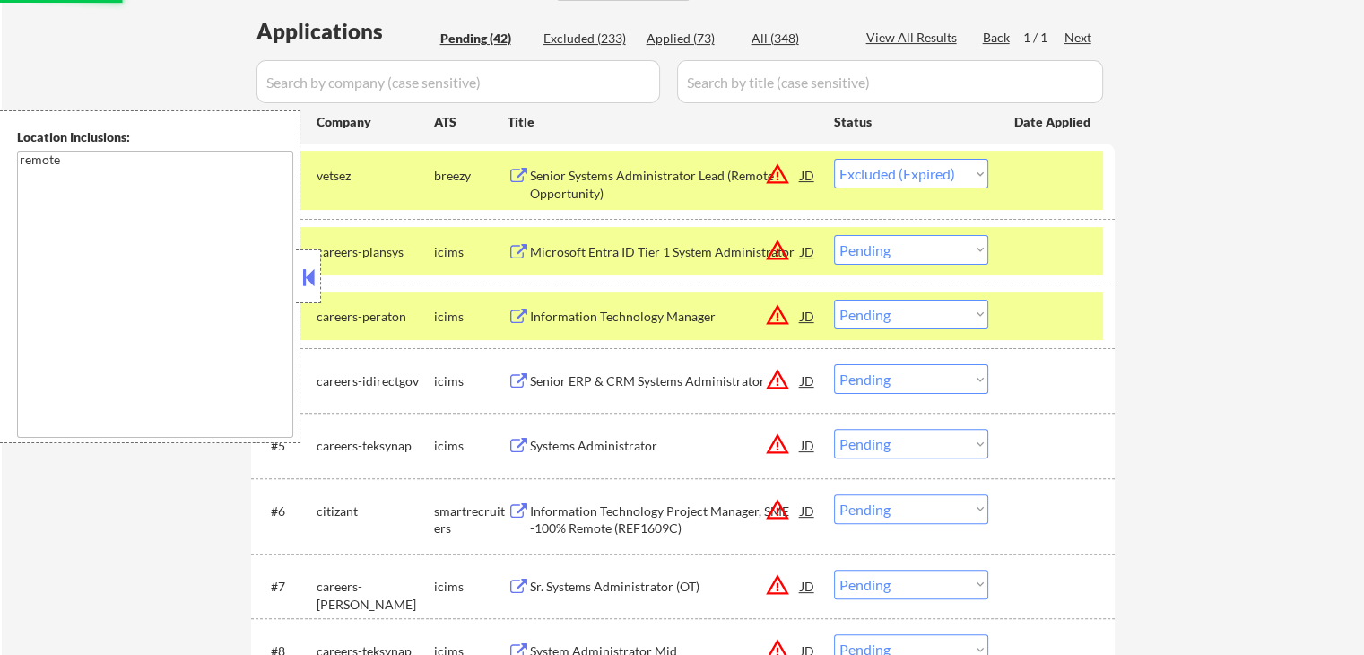
click at [704, 311] on div "Information Technology Manager" at bounding box center [665, 317] width 271 height 18
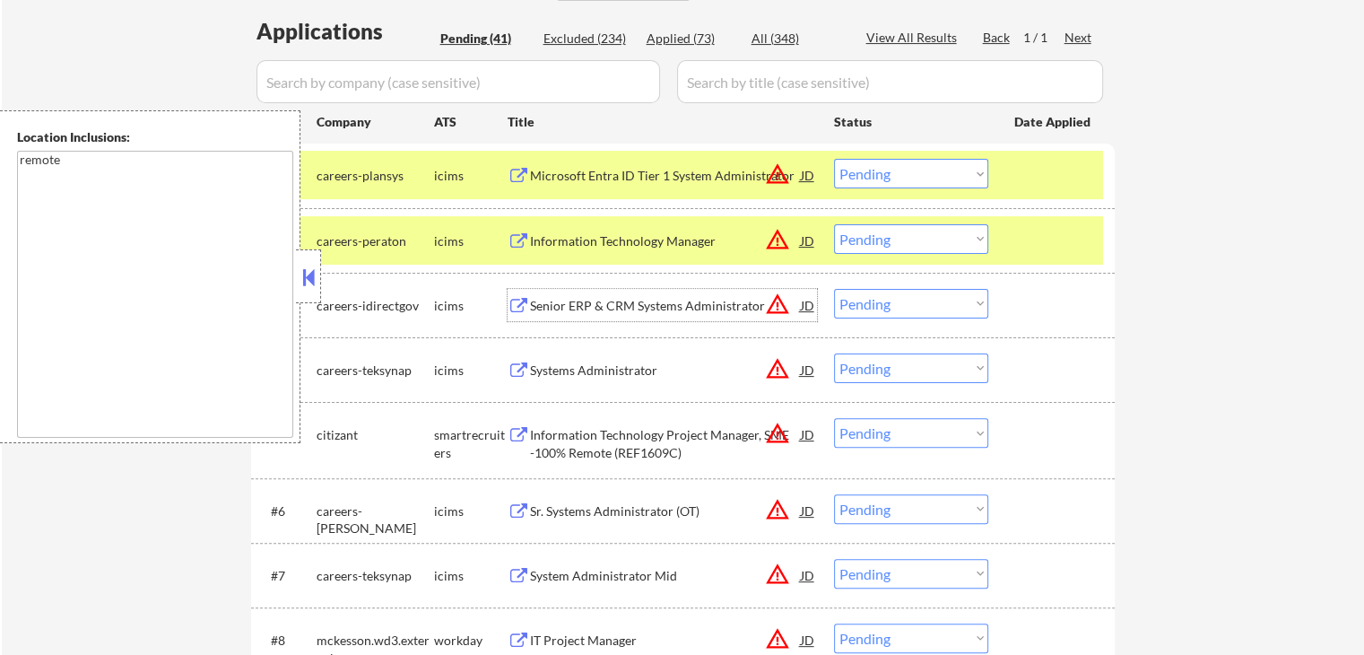
click at [905, 170] on select "Choose an option... Pending Applied Excluded (Questions) Excluded (Expired) Exc…" at bounding box center [911, 174] width 154 height 30
click at [834, 159] on select "Choose an option... Pending Applied Excluded (Questions) Excluded (Expired) Exc…" at bounding box center [911, 174] width 154 height 30
click at [738, 299] on div "Senior ERP & CRM Systems Administrator" at bounding box center [665, 306] width 271 height 18
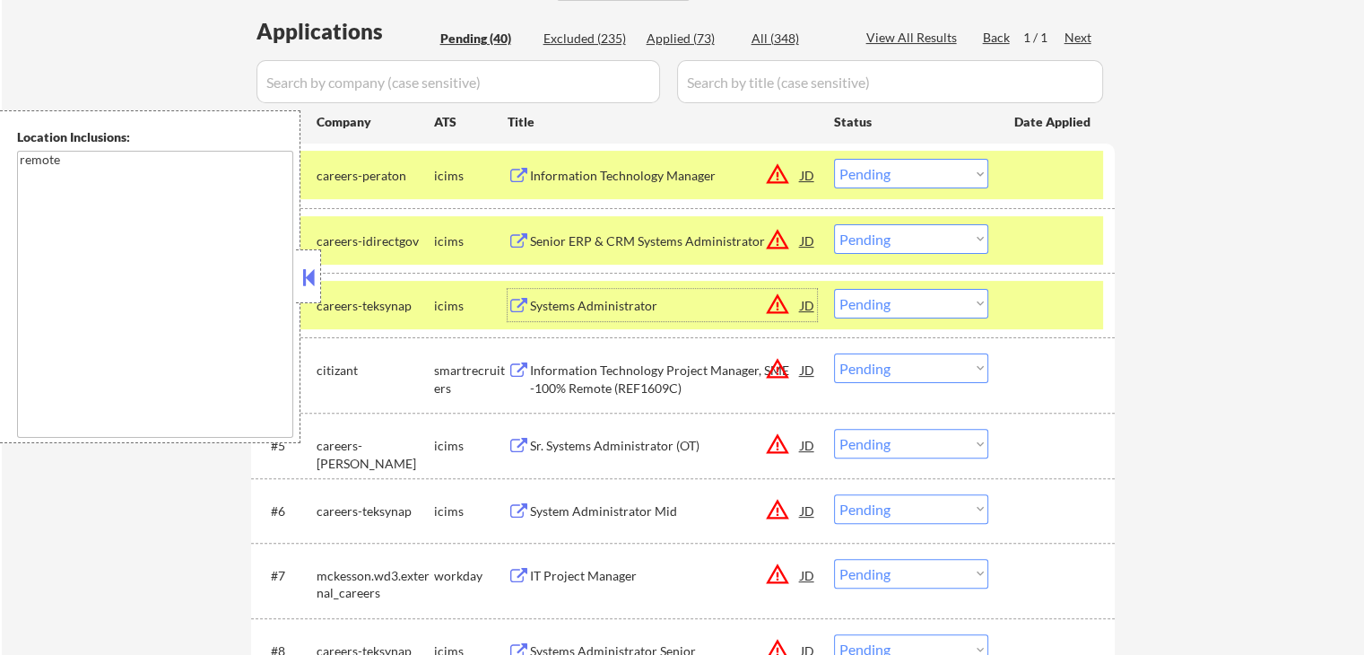
drag, startPoint x: 903, startPoint y: 174, endPoint x: 907, endPoint y: 186, distance: 12.5
click at [903, 174] on select "Choose an option... Pending Applied Excluded (Questions) Excluded (Expired) Exc…" at bounding box center [911, 174] width 154 height 30
click at [834, 159] on select "Choose an option... Pending Applied Excluded (Questions) Excluded (Expired) Exc…" at bounding box center [911, 174] width 154 height 30
click at [715, 311] on div "Systems Administrator" at bounding box center [665, 306] width 271 height 18
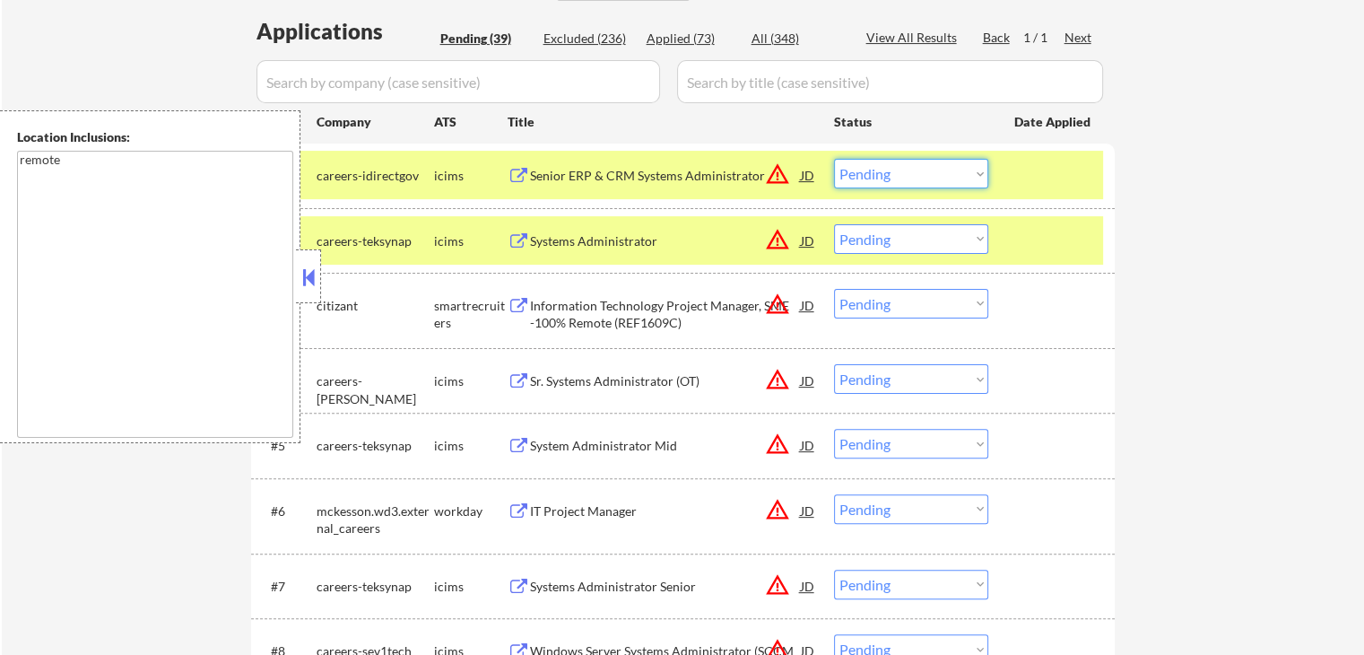
drag, startPoint x: 893, startPoint y: 162, endPoint x: 900, endPoint y: 187, distance: 26.1
click at [893, 163] on select "Choose an option... Pending Applied Excluded (Questions) Excluded (Expired) Exc…" at bounding box center [911, 174] width 154 height 30
click at [834, 159] on select "Choose an option... Pending Applied Excluded (Questions) Excluded (Expired) Exc…" at bounding box center [911, 174] width 154 height 30
click at [786, 298] on button "warning_amber" at bounding box center [777, 303] width 25 height 25
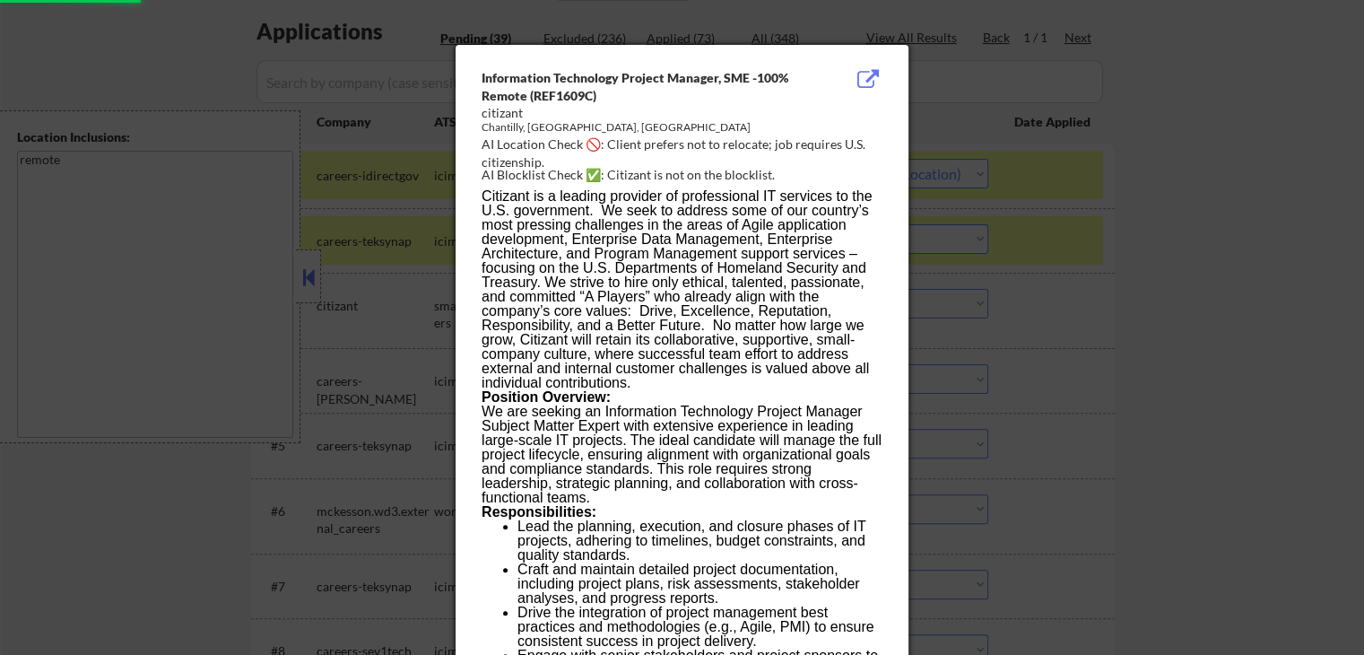
click at [1241, 246] on div at bounding box center [682, 327] width 1364 height 655
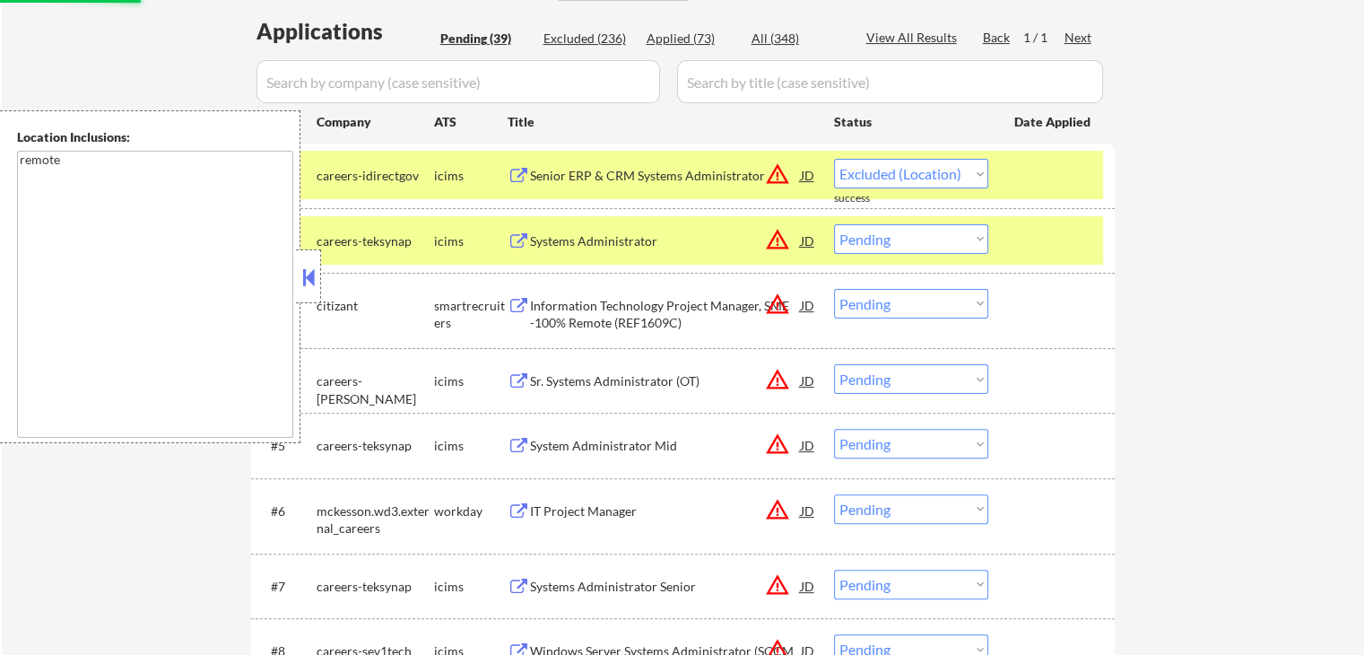
select select ""pending""
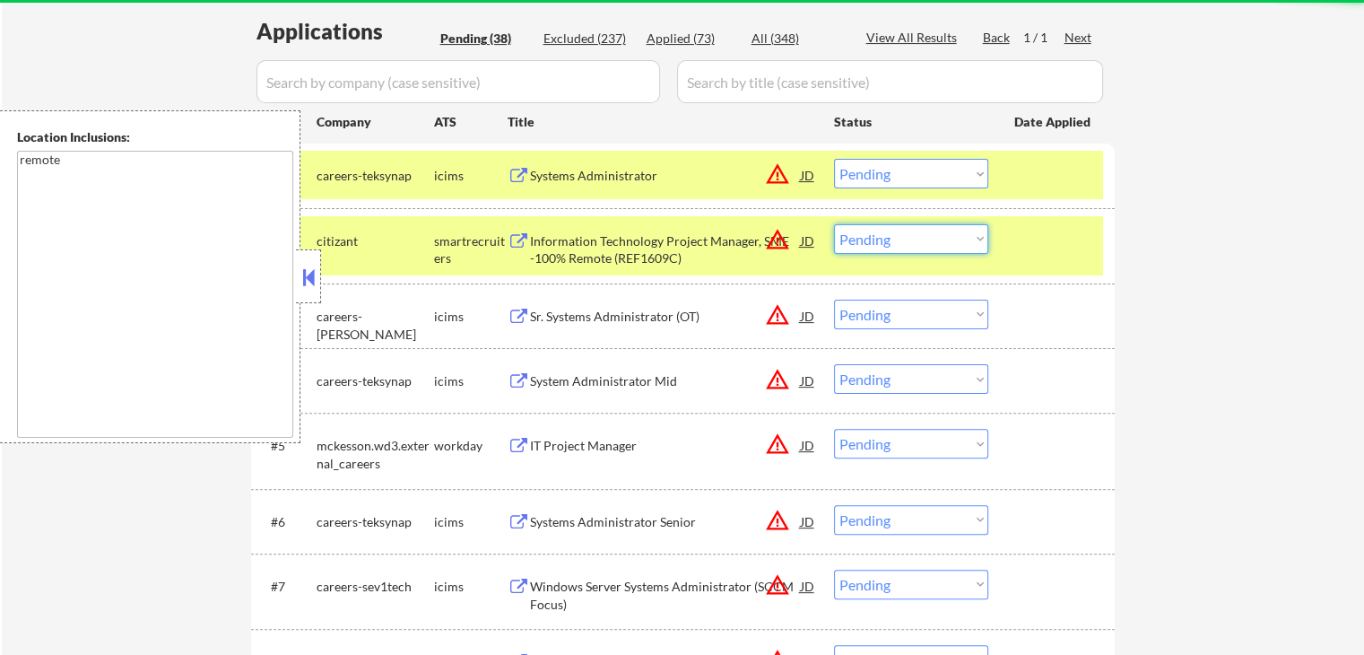
click at [898, 245] on select "Choose an option... Pending Applied Excluded (Questions) Excluded (Expired) Exc…" at bounding box center [911, 239] width 154 height 30
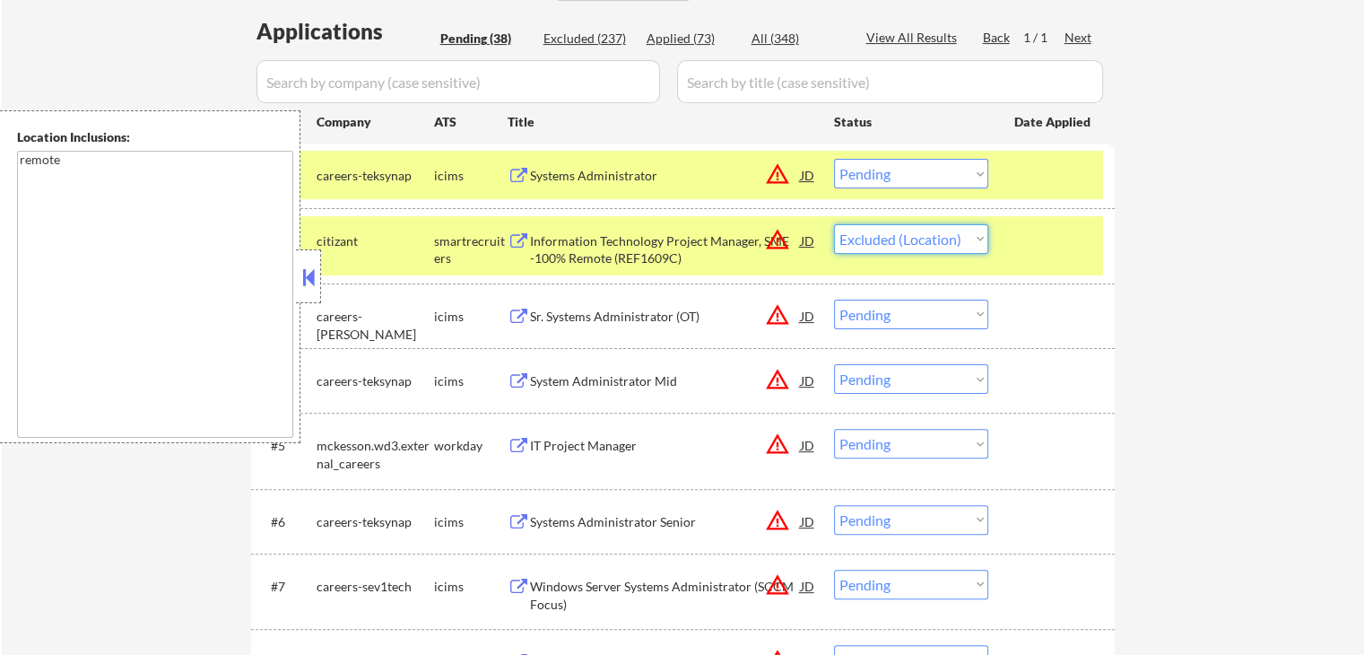
click at [834, 224] on select "Choose an option... Pending Applied Excluded (Questions) Excluded (Expired) Exc…" at bounding box center [911, 239] width 154 height 30
click at [724, 316] on div "Sr. Systems Administrator (OT)" at bounding box center [665, 317] width 271 height 18
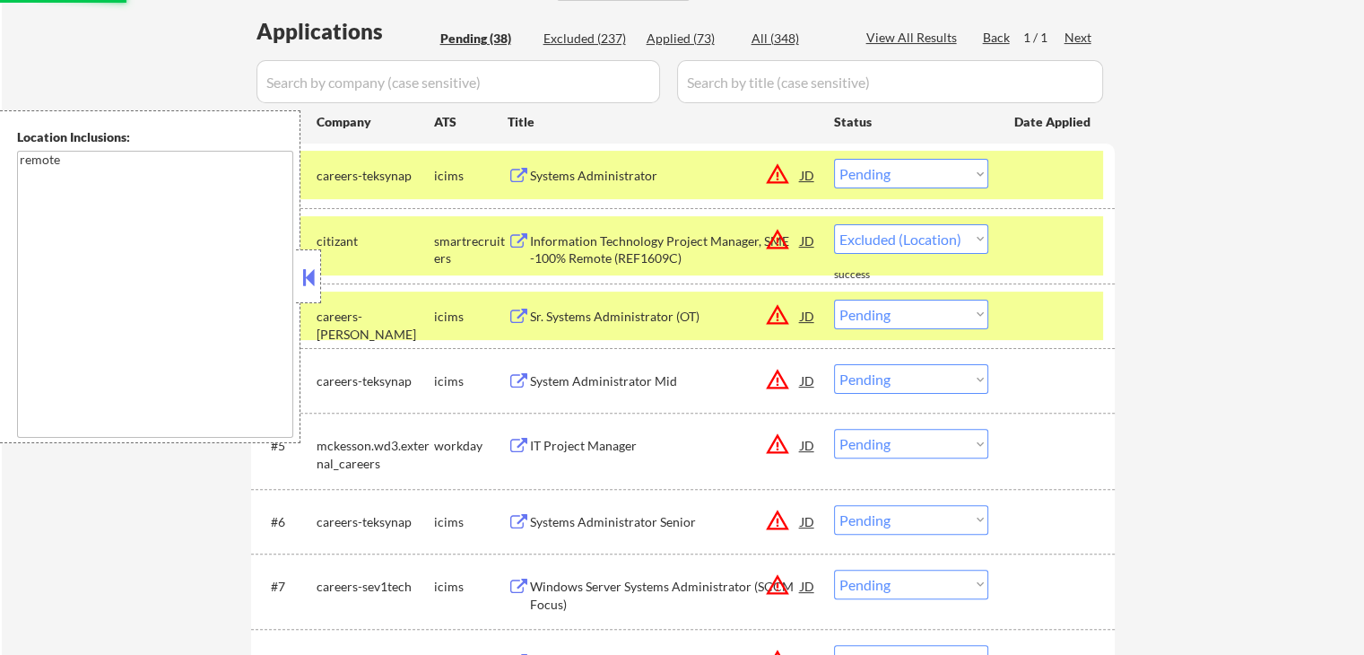
select select ""pending""
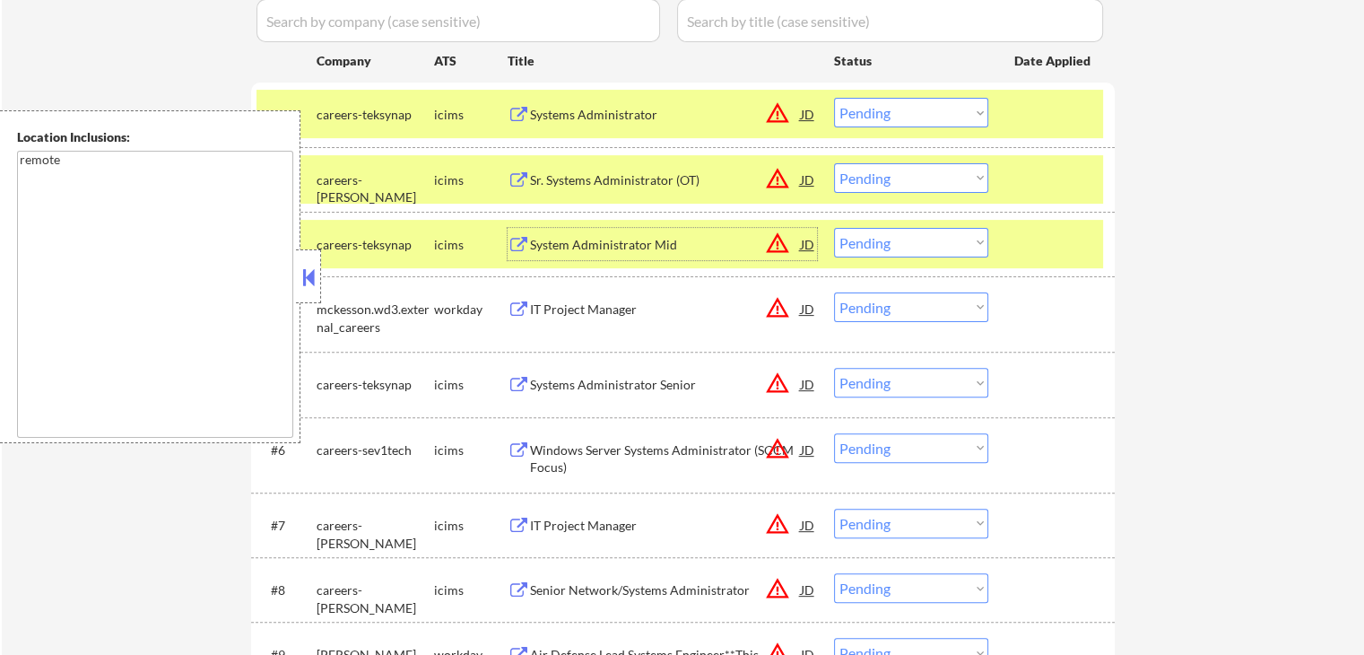
scroll to position [538, 0]
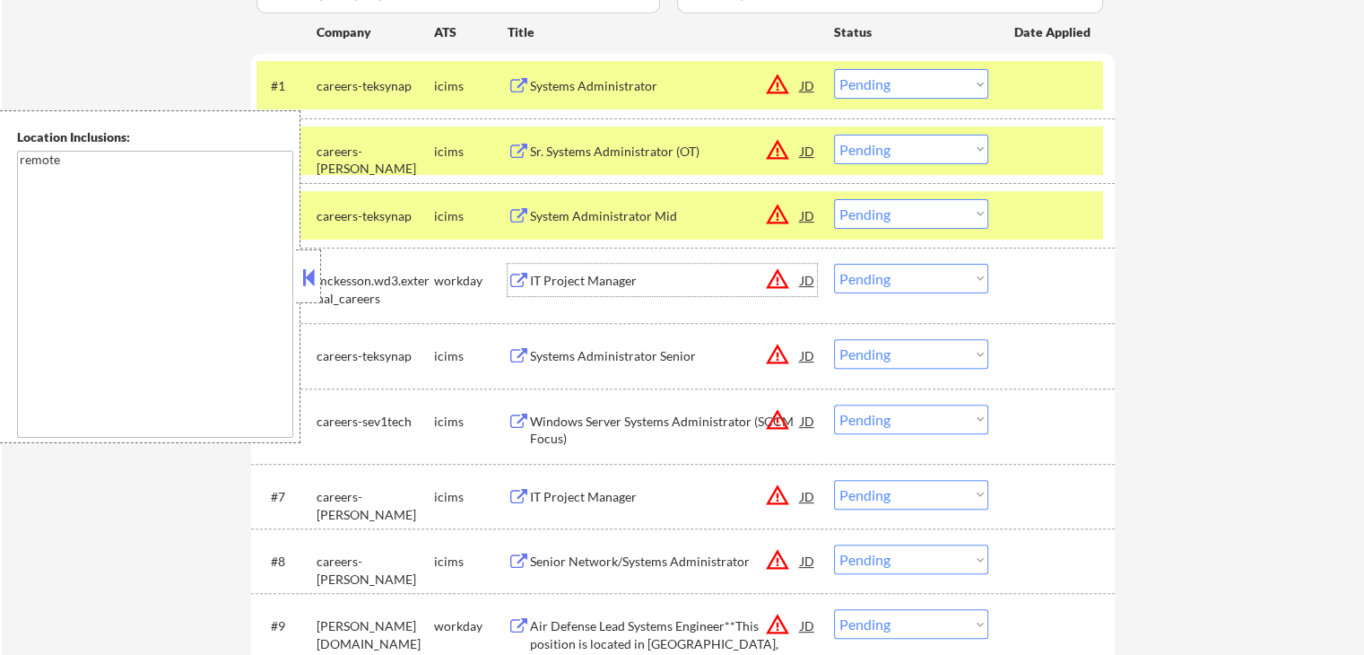
click at [642, 273] on div "IT Project Manager" at bounding box center [665, 281] width 271 height 18
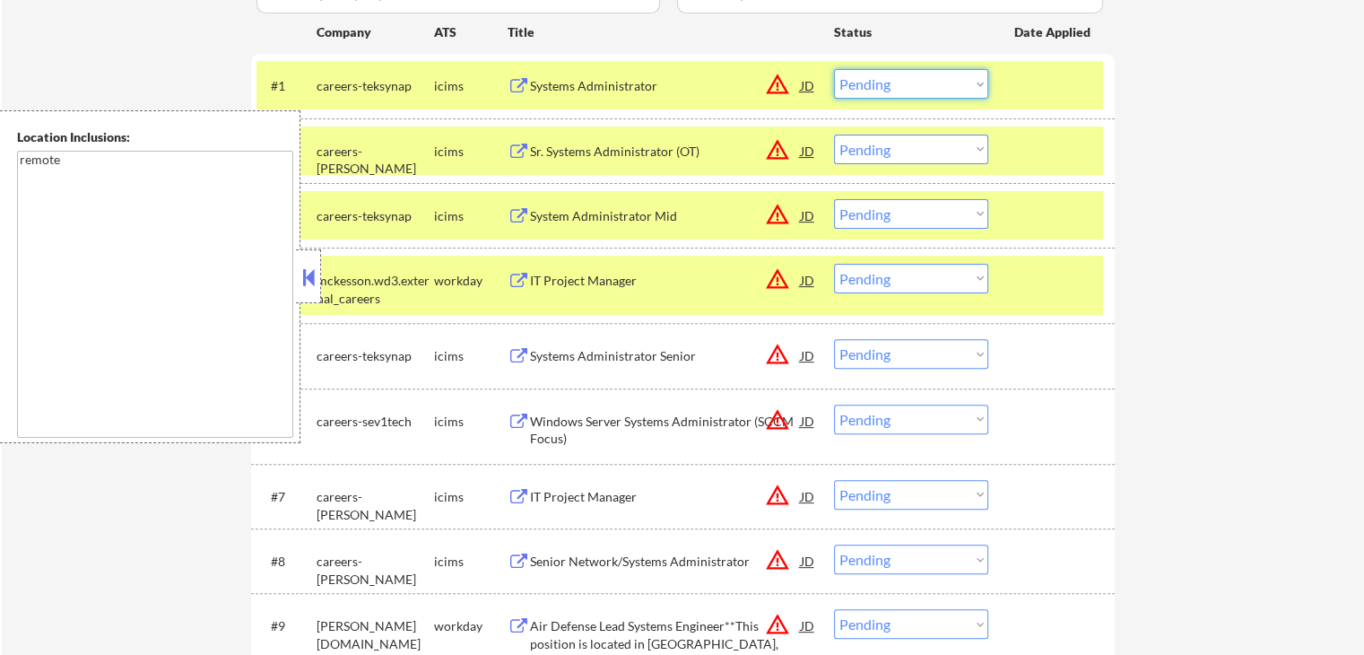
drag, startPoint x: 864, startPoint y: 85, endPoint x: 879, endPoint y: 96, distance: 17.9
click at [864, 85] on select "Choose an option... Pending Applied Excluded (Questions) Excluded (Expired) Exc…" at bounding box center [911, 84] width 154 height 30
click at [834, 69] on select "Choose an option... Pending Applied Excluded (Questions) Excluded (Expired) Exc…" at bounding box center [911, 84] width 154 height 30
click at [657, 216] on div "System Administrator Mid" at bounding box center [665, 216] width 271 height 18
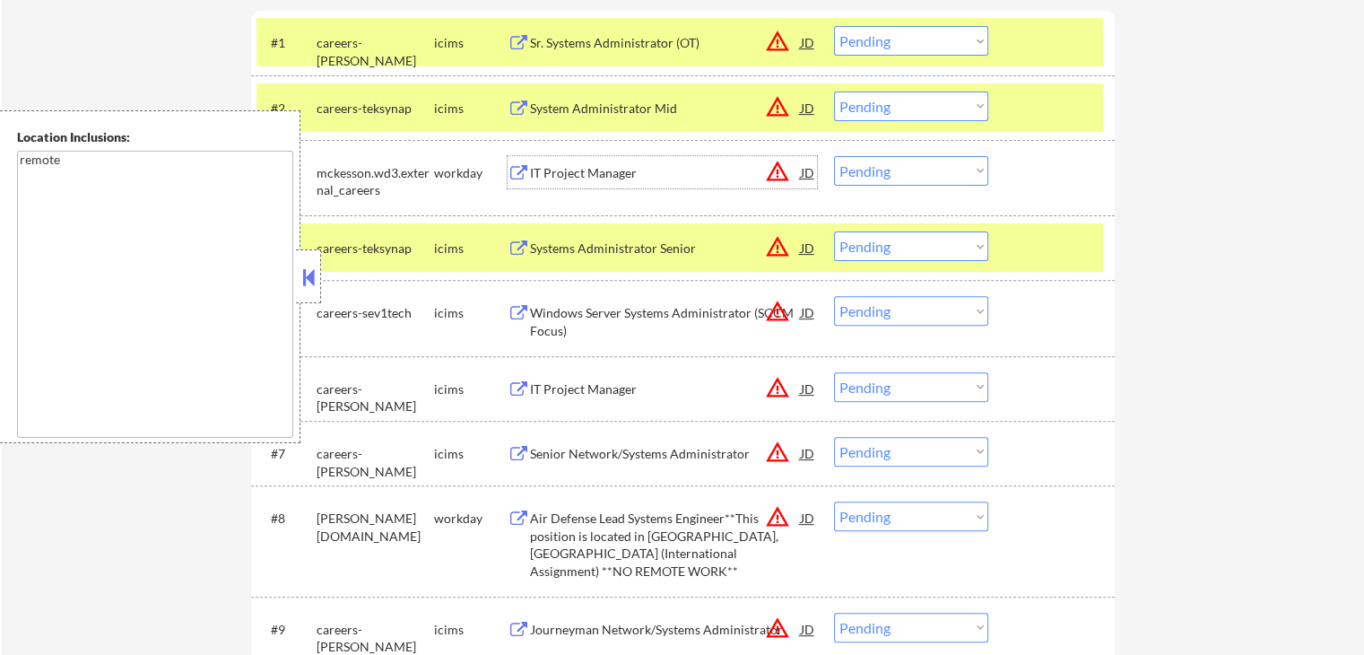
scroll to position [448, 0]
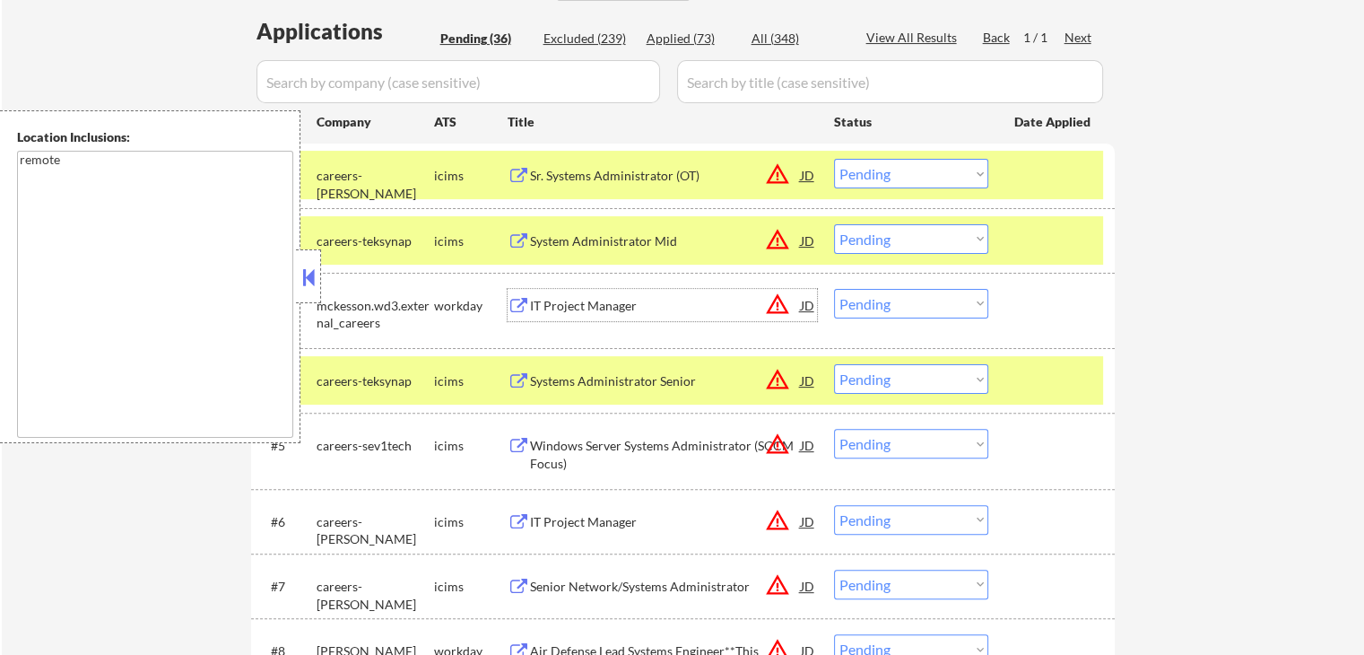
click at [886, 180] on select "Choose an option... Pending Applied Excluded (Questions) Excluded (Expired) Exc…" at bounding box center [911, 174] width 154 height 30
click at [834, 159] on select "Choose an option... Pending Applied Excluded (Questions) Excluded (Expired) Exc…" at bounding box center [911, 174] width 154 height 30
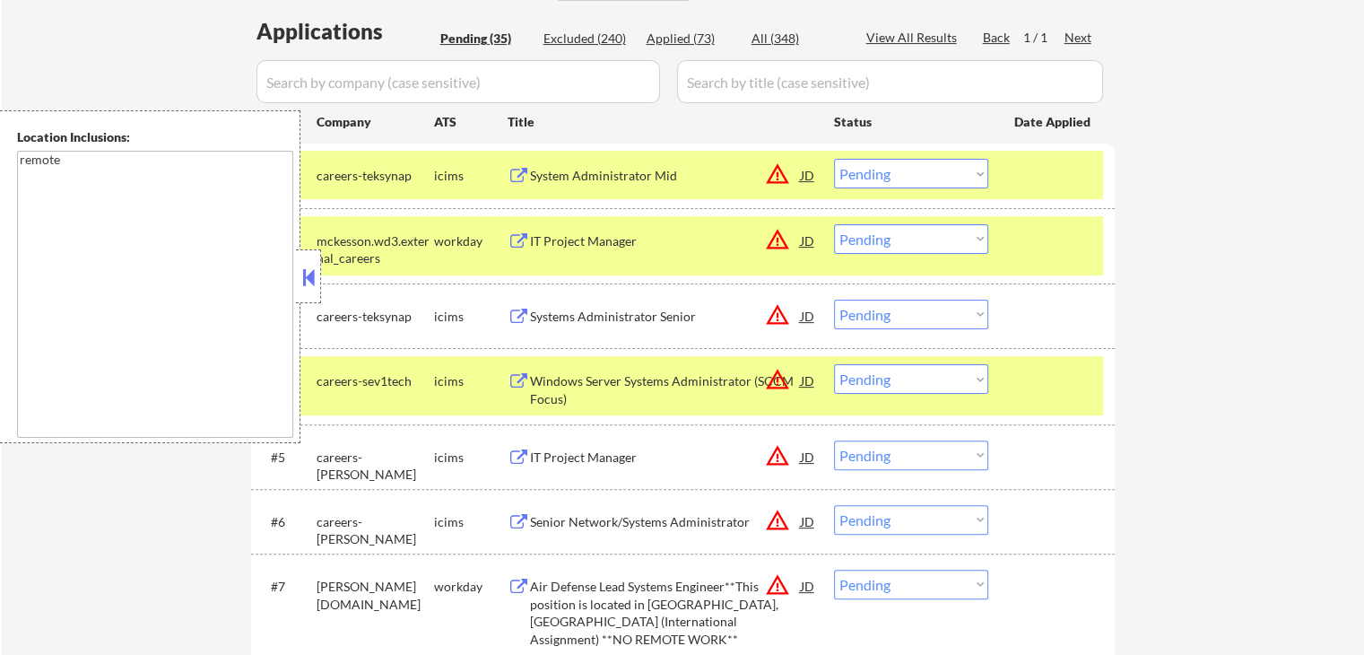
click at [893, 178] on select "Choose an option... Pending Applied Excluded (Questions) Excluded (Expired) Exc…" at bounding box center [911, 174] width 154 height 30
select select ""excluded__expired_""
click at [834, 159] on select "Choose an option... Pending Applied Excluded (Questions) Excluded (Expired) Exc…" at bounding box center [911, 174] width 154 height 30
click at [873, 241] on select "Choose an option... Pending Applied Excluded (Questions) Excluded (Expired) Exc…" at bounding box center [911, 239] width 154 height 30
select select ""excluded__location_""
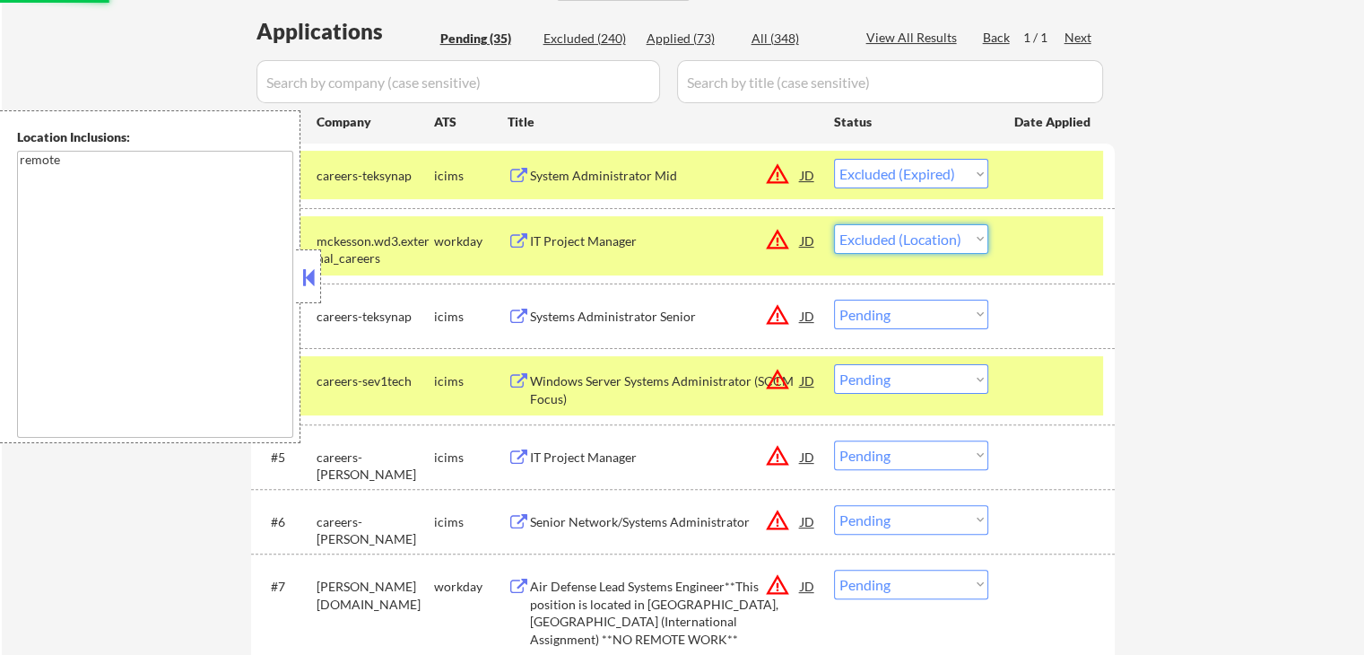
click at [834, 224] on select "Choose an option... Pending Applied Excluded (Questions) Excluded (Expired) Exc…" at bounding box center [911, 239] width 154 height 30
select select ""pending""
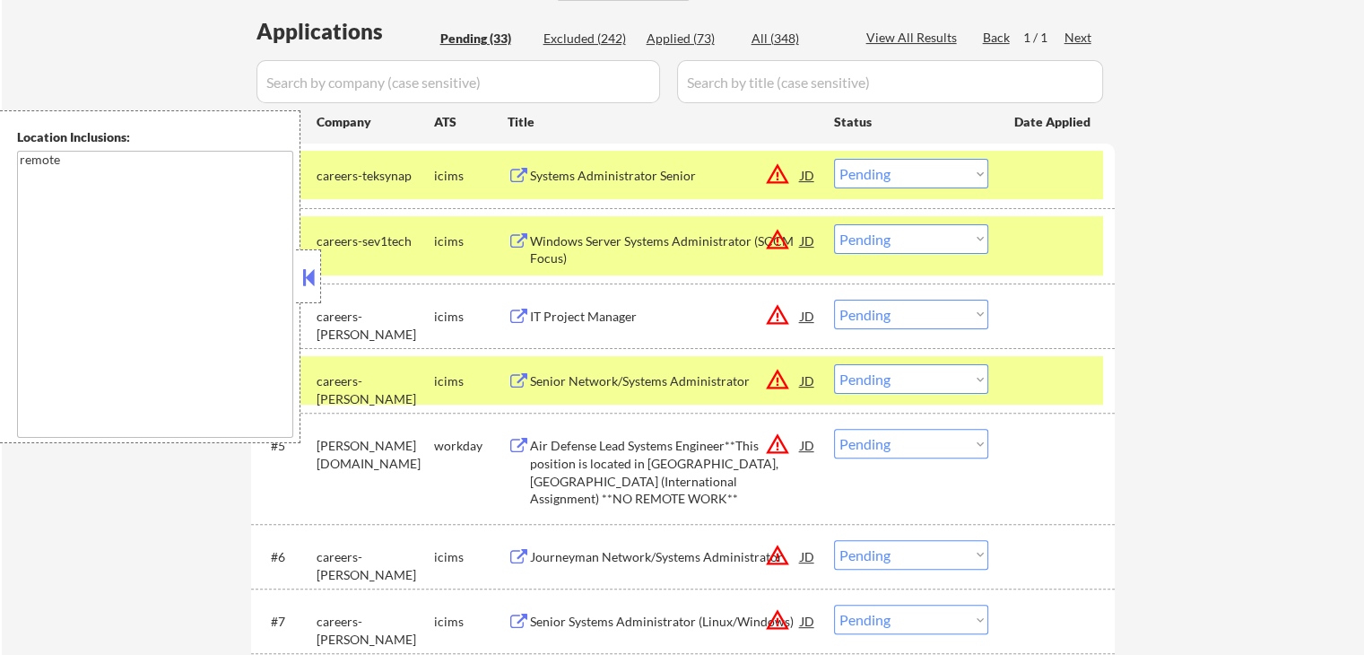
click at [667, 183] on div "Systems Administrator Senior" at bounding box center [665, 176] width 271 height 18
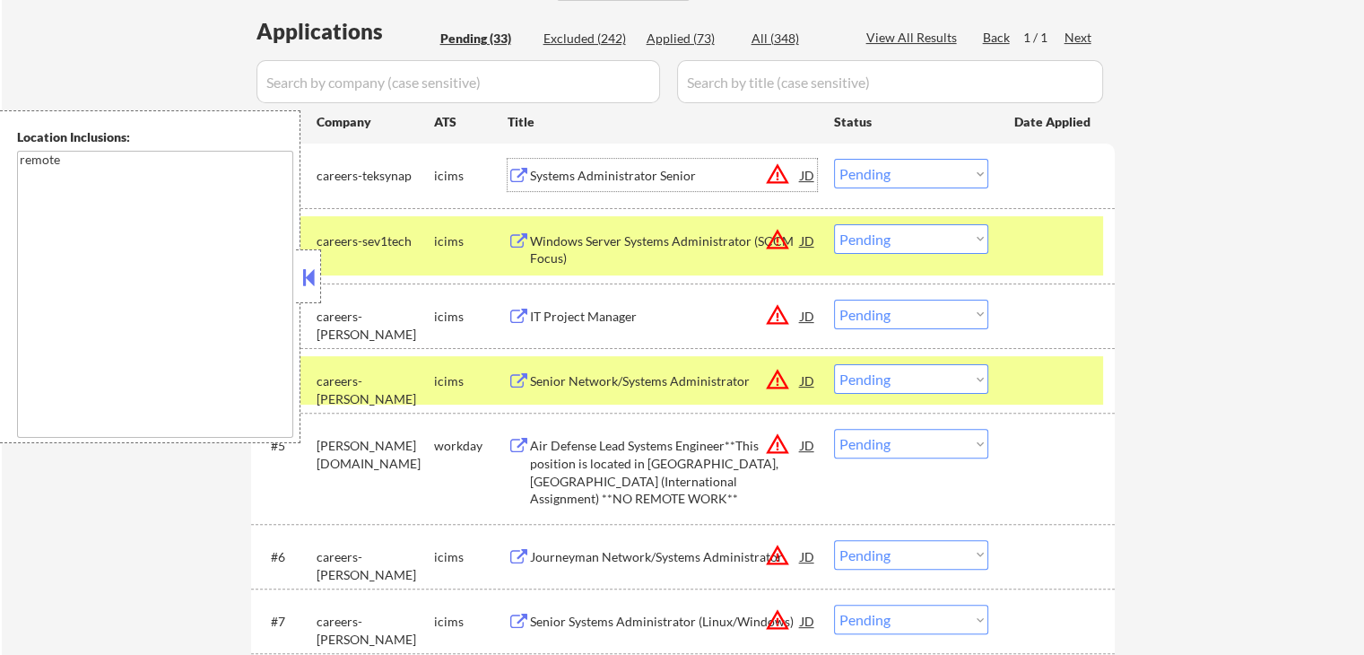
click at [689, 235] on div "Windows Server Systems Administrator (SCCM Focus)" at bounding box center [665, 249] width 271 height 35
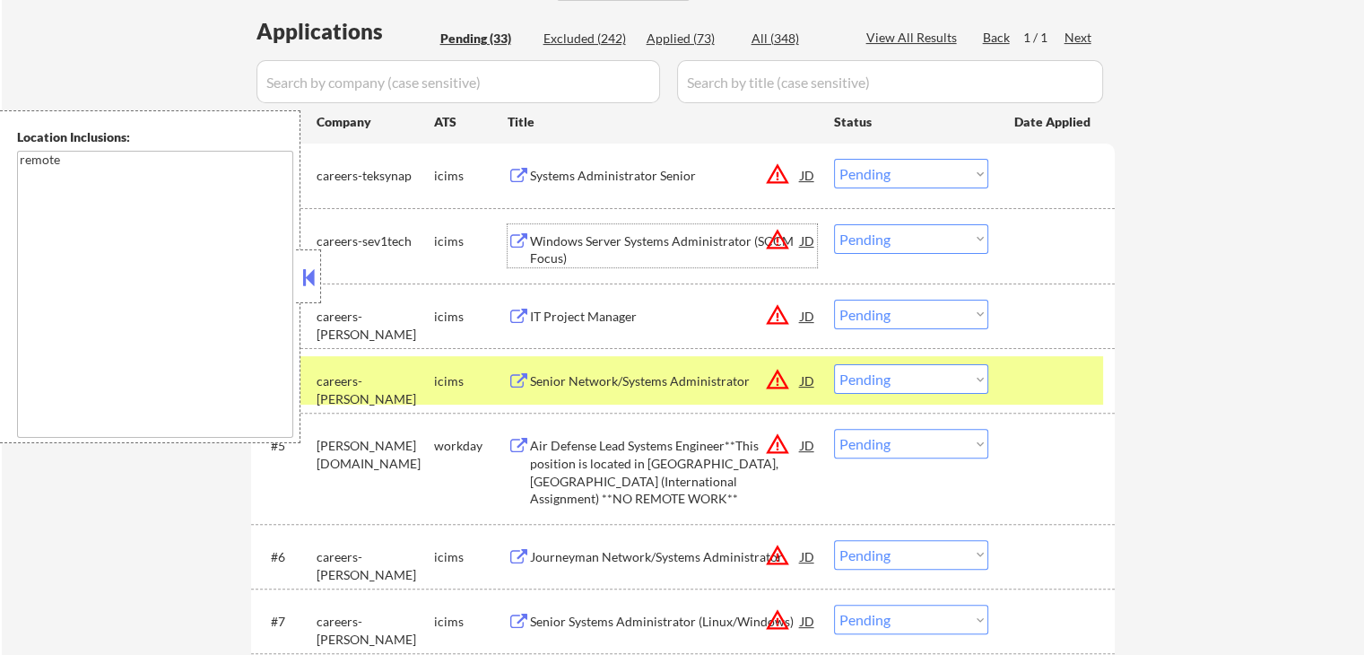
click at [874, 179] on select "Choose an option... Pending Applied Excluded (Questions) Excluded (Expired) Exc…" at bounding box center [911, 174] width 154 height 30
click at [834, 159] on select "Choose an option... Pending Applied Excluded (Questions) Excluded (Expired) Exc…" at bounding box center [911, 174] width 154 height 30
click at [707, 301] on div "IT Project Manager" at bounding box center [665, 315] width 271 height 32
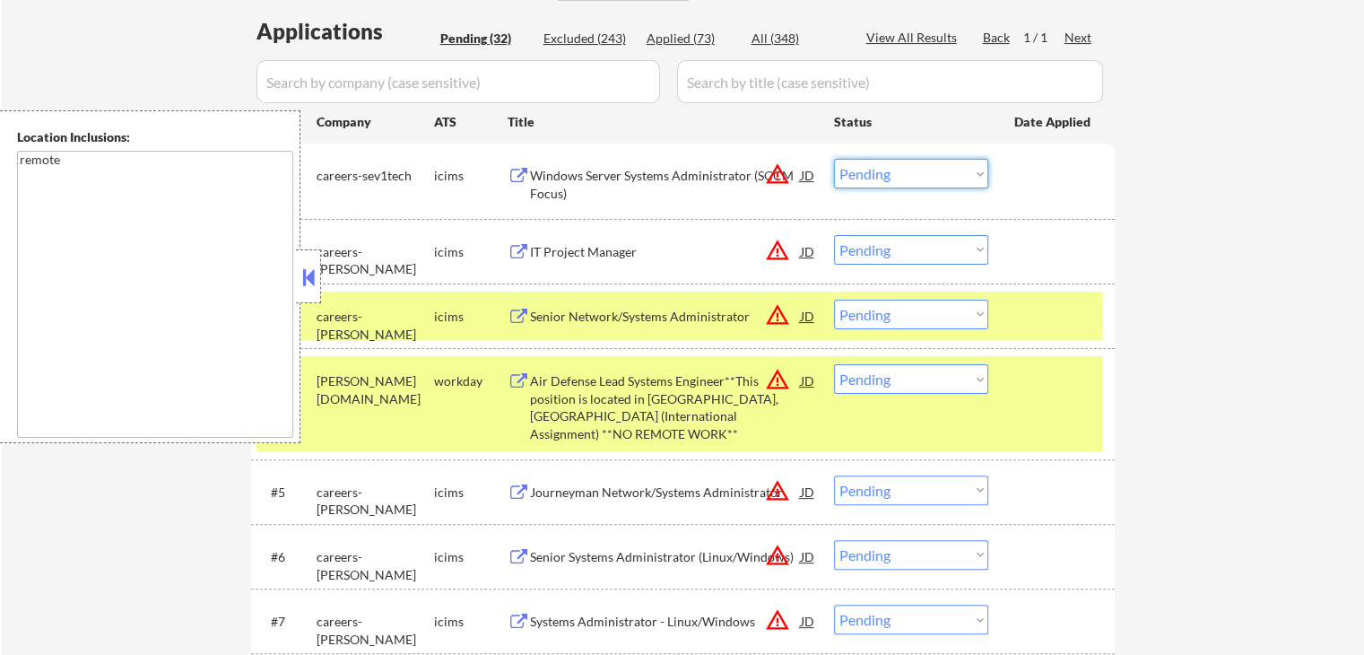
click at [866, 163] on select "Choose an option... Pending Applied Excluded (Questions) Excluded (Expired) Exc…" at bounding box center [911, 174] width 154 height 30
click at [834, 159] on select "Choose an option... Pending Applied Excluded (Questions) Excluded (Expired) Exc…" at bounding box center [911, 174] width 154 height 30
click at [733, 297] on div "#3 careers-[PERSON_NAME] Senior Network/Systems Administrator JD warning_amber …" at bounding box center [679, 315] width 846 height 48
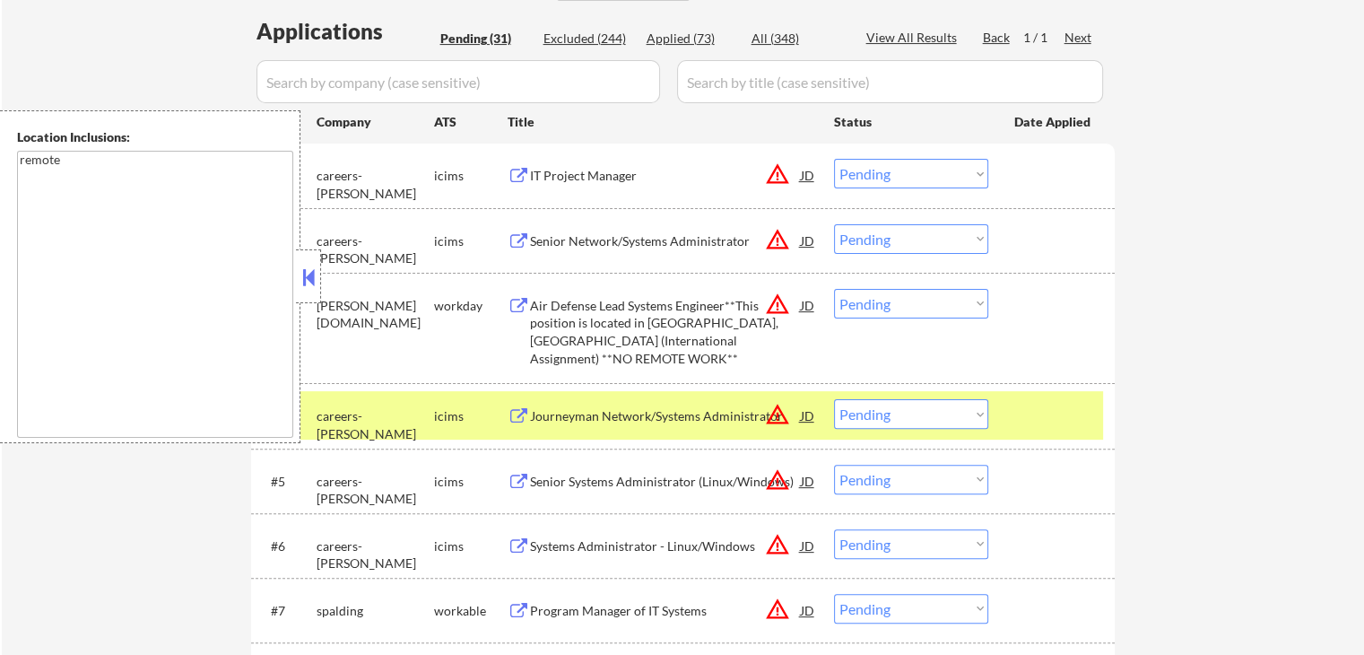
click at [689, 227] on div "Senior Network/Systems Administrator" at bounding box center [665, 240] width 271 height 32
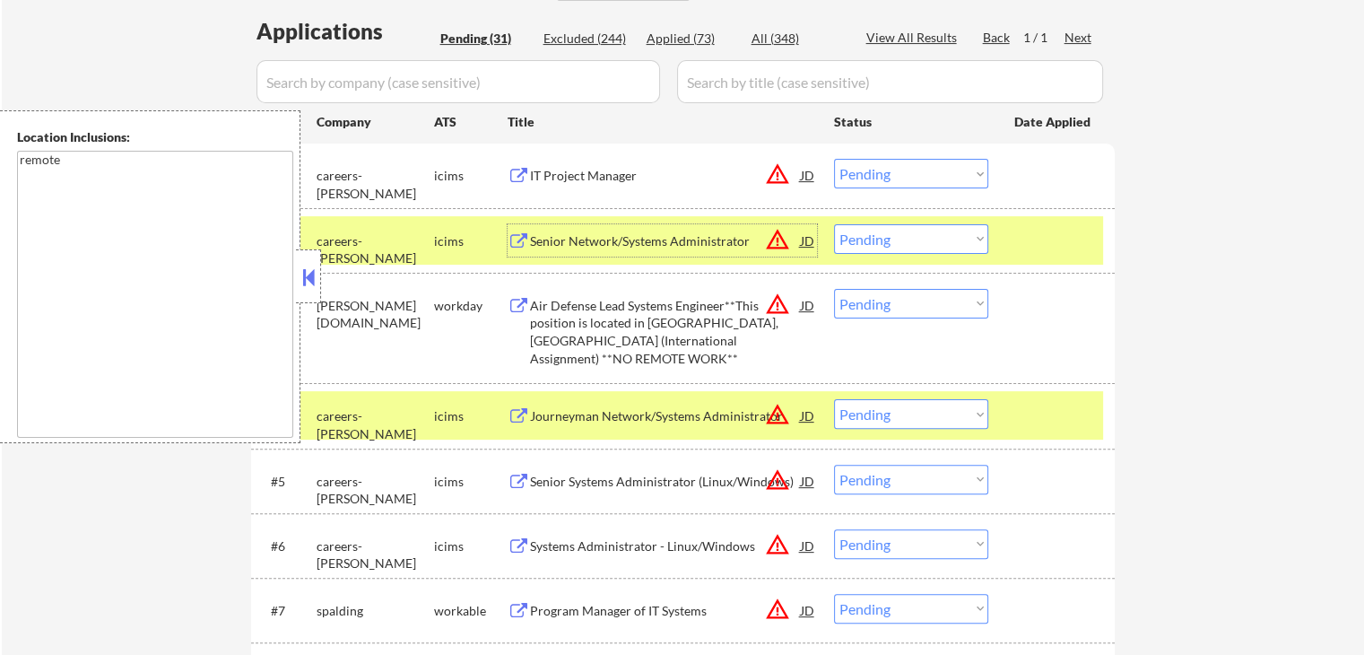
click at [894, 197] on div "#1 careers-[PERSON_NAME] icims IT Project Manager JD warning_amber Choose an op…" at bounding box center [679, 175] width 846 height 48
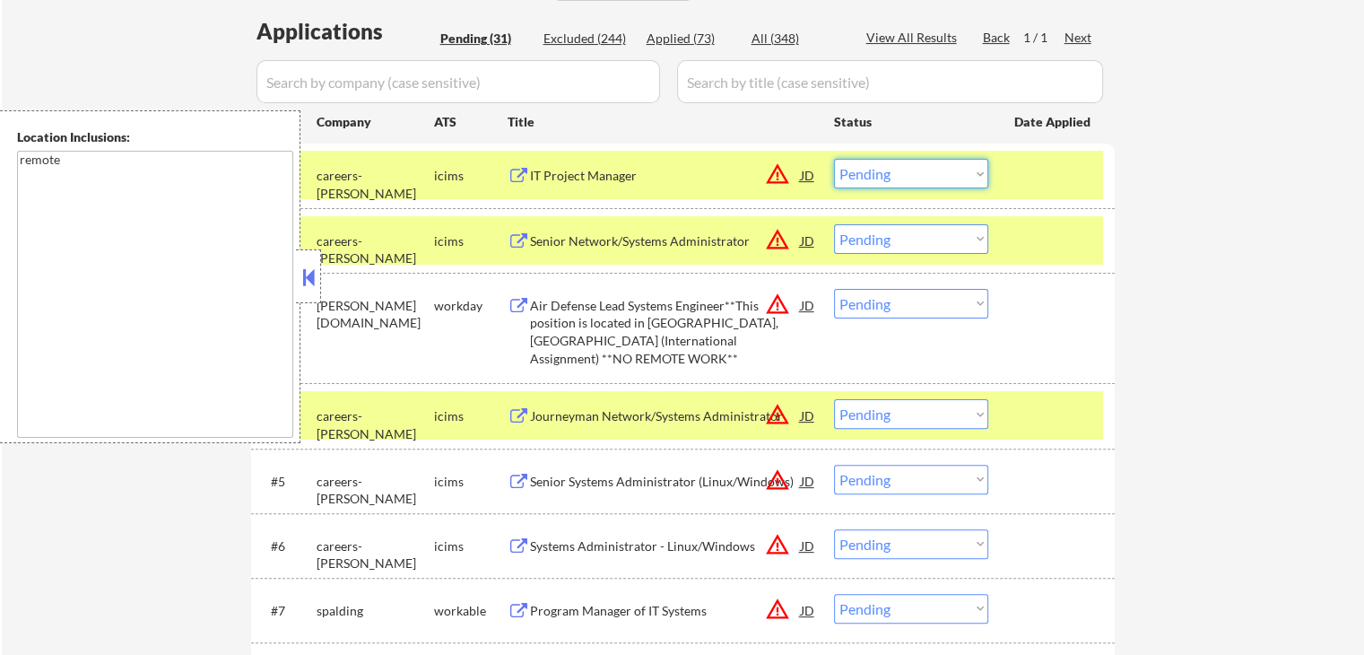
click at [884, 169] on select "Choose an option... Pending Applied Excluded (Questions) Excluded (Expired) Exc…" at bounding box center [911, 174] width 154 height 30
click at [834, 159] on select "Choose an option... Pending Applied Excluded (Questions) Excluded (Expired) Exc…" at bounding box center [911, 174] width 154 height 30
click at [703, 316] on div "Air Defense Lead Systems Engineer**This position is located in [GEOGRAPHIC_DATA…" at bounding box center [665, 332] width 271 height 70
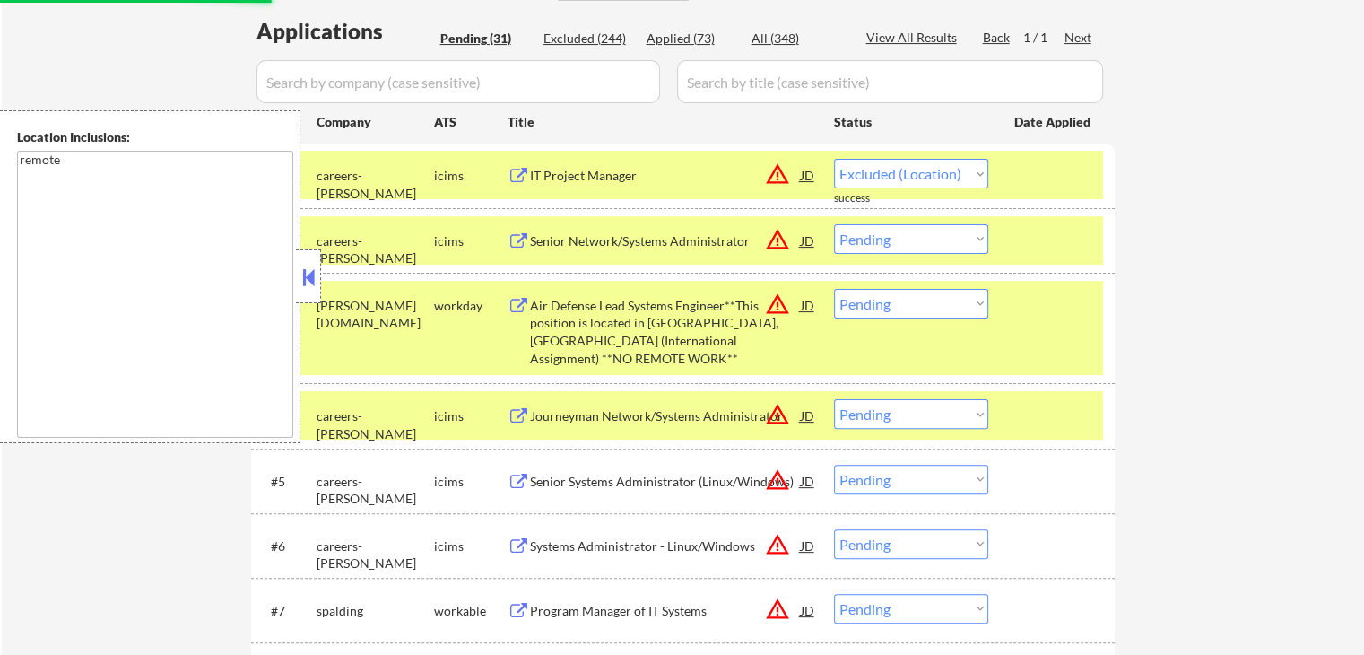
select select ""pending""
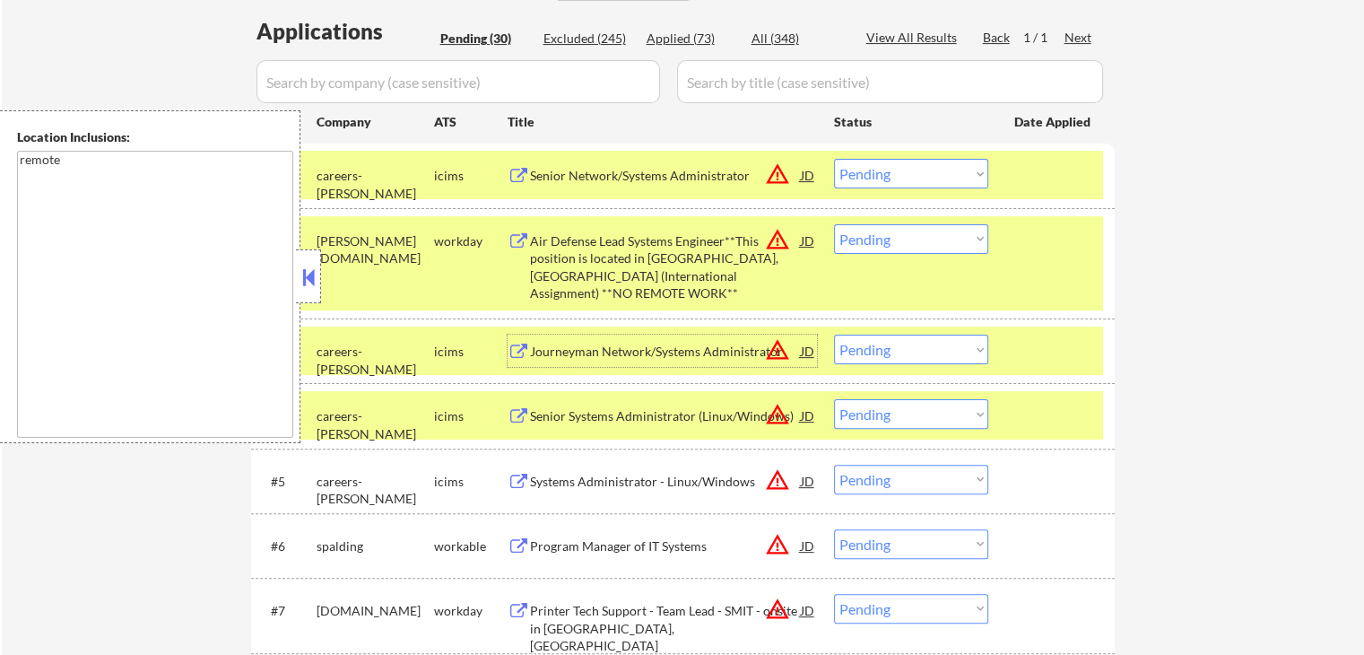
click at [867, 237] on select "Choose an option... Pending Applied Excluded (Questions) Excluded (Expired) Exc…" at bounding box center [911, 239] width 154 height 30
click at [834, 224] on select "Choose an option... Pending Applied Excluded (Questions) Excluded (Expired) Exc…" at bounding box center [911, 239] width 154 height 30
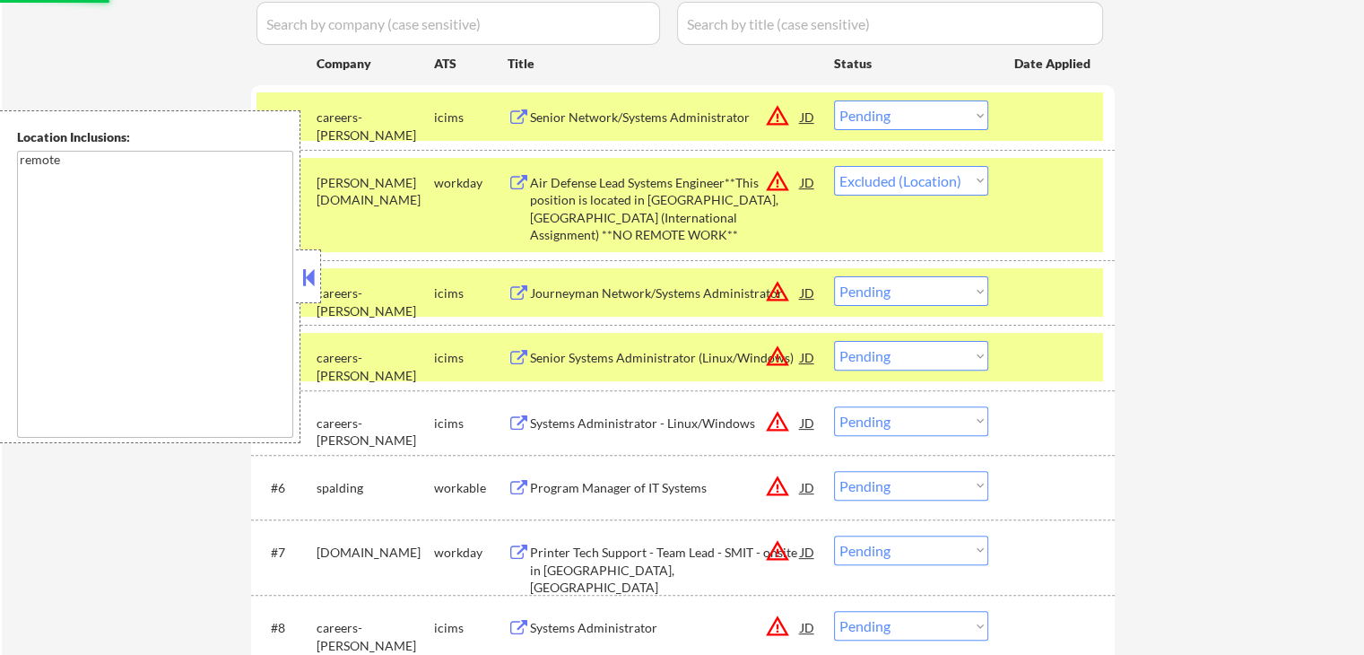
scroll to position [538, 0]
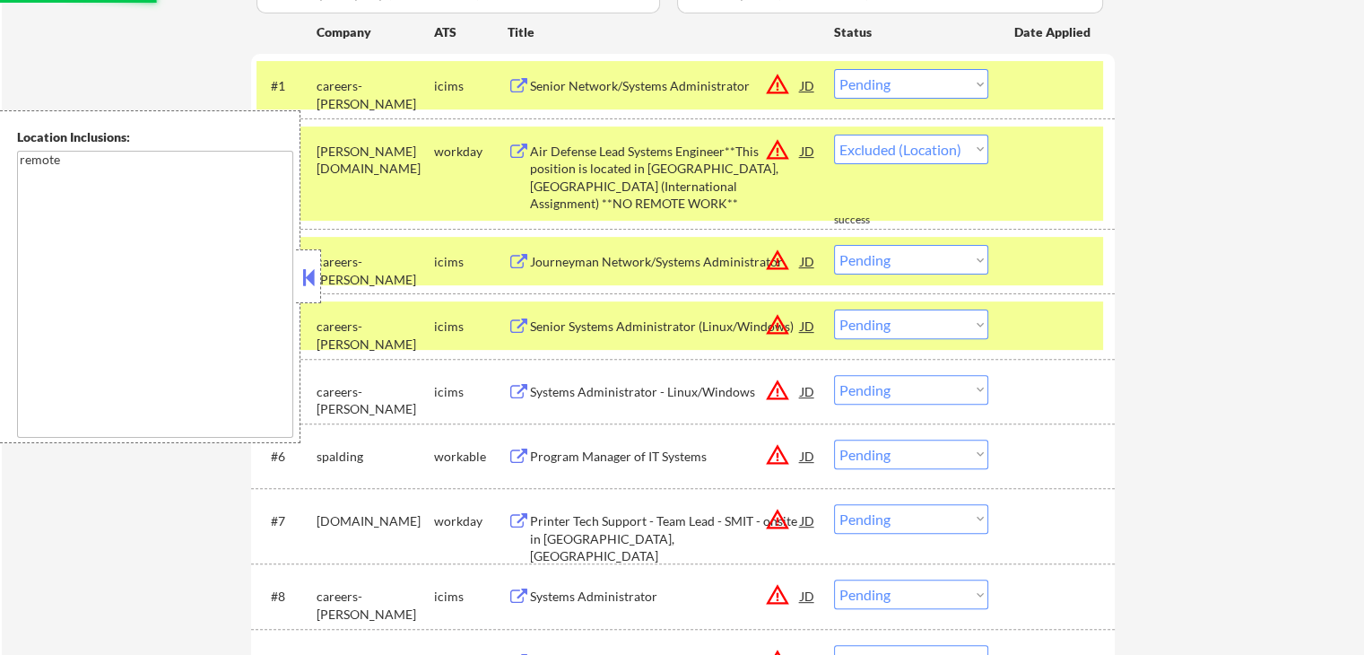
select select ""pending""
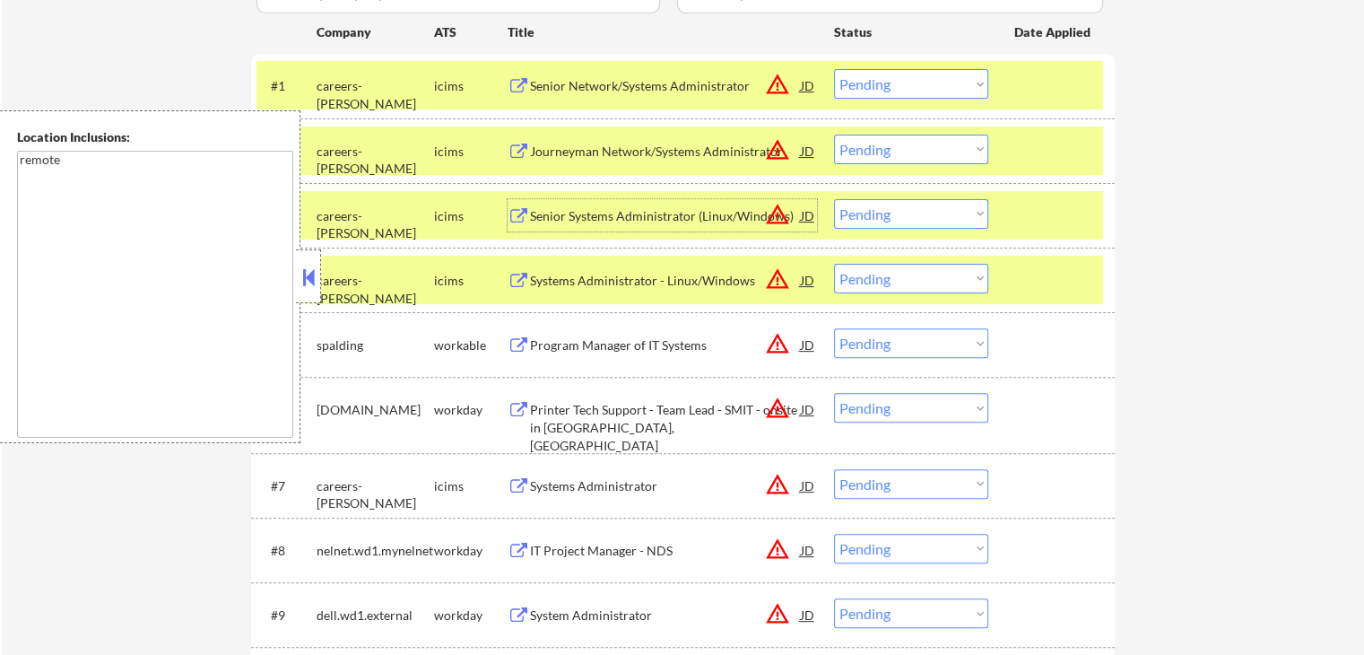
click at [720, 218] on div "Senior Systems Administrator (Linux/Windows)" at bounding box center [665, 216] width 271 height 18
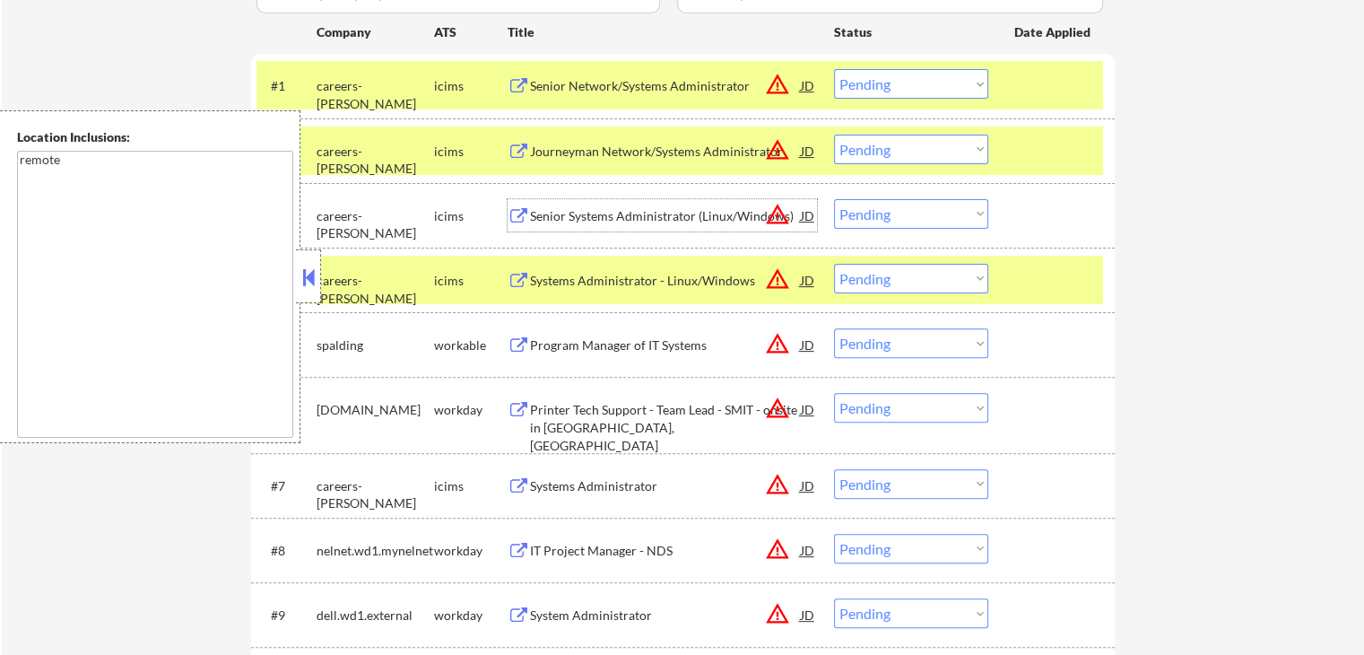
click at [886, 87] on select "Choose an option... Pending Applied Excluded (Questions) Excluded (Expired) Exc…" at bounding box center [911, 84] width 154 height 30
click at [834, 69] on select "Choose an option... Pending Applied Excluded (Questions) Excluded (Expired) Exc…" at bounding box center [911, 84] width 154 height 30
click at [694, 209] on div "Senior Systems Administrator (Linux/Windows)" at bounding box center [665, 216] width 271 height 18
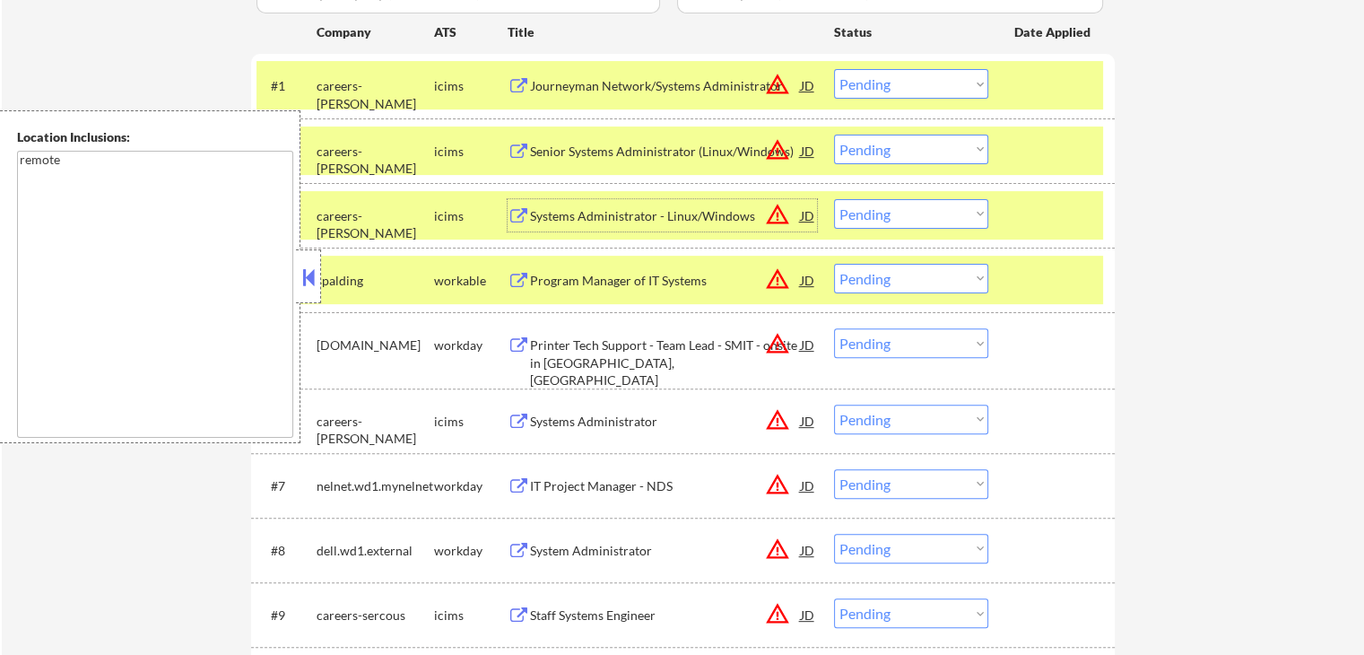
click at [863, 91] on select "Choose an option... Pending Applied Excluded (Questions) Excluded (Expired) Exc…" at bounding box center [911, 84] width 154 height 30
click at [834, 69] on select "Choose an option... Pending Applied Excluded (Questions) Excluded (Expired) Exc…" at bounding box center [911, 84] width 154 height 30
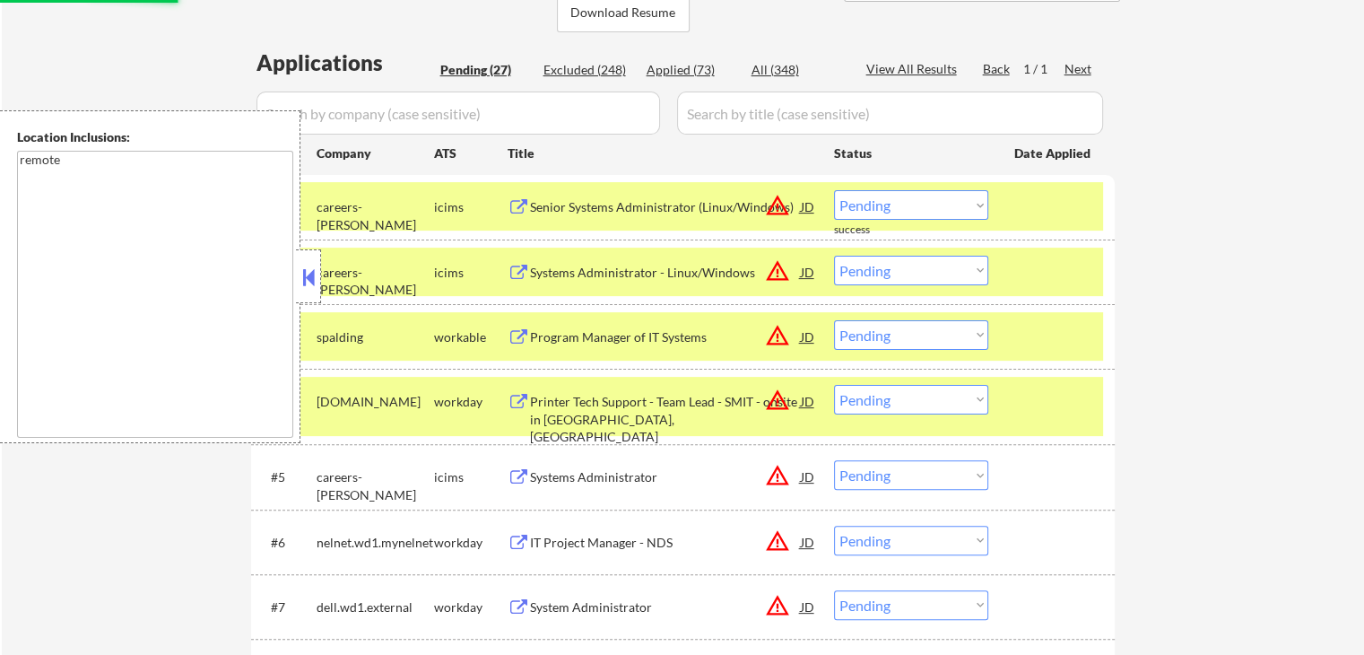
scroll to position [448, 0]
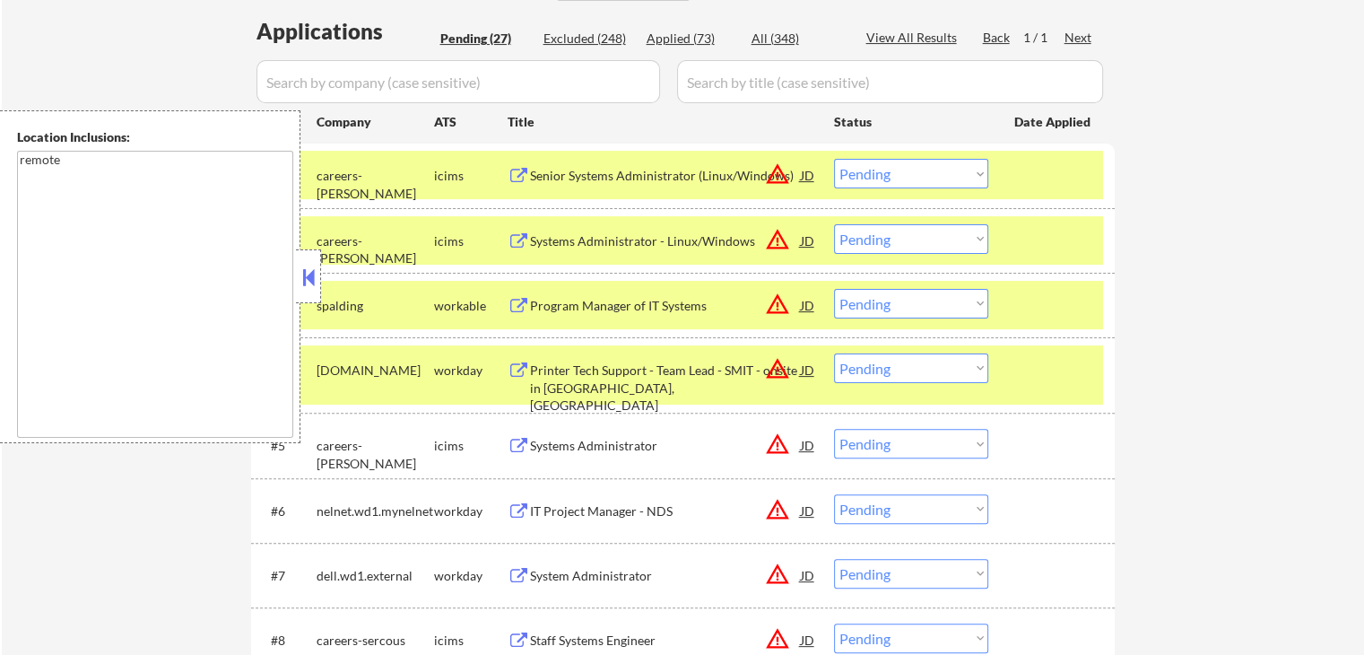
click at [707, 235] on div "Systems Administrator - Linux/Windows" at bounding box center [665, 241] width 271 height 18
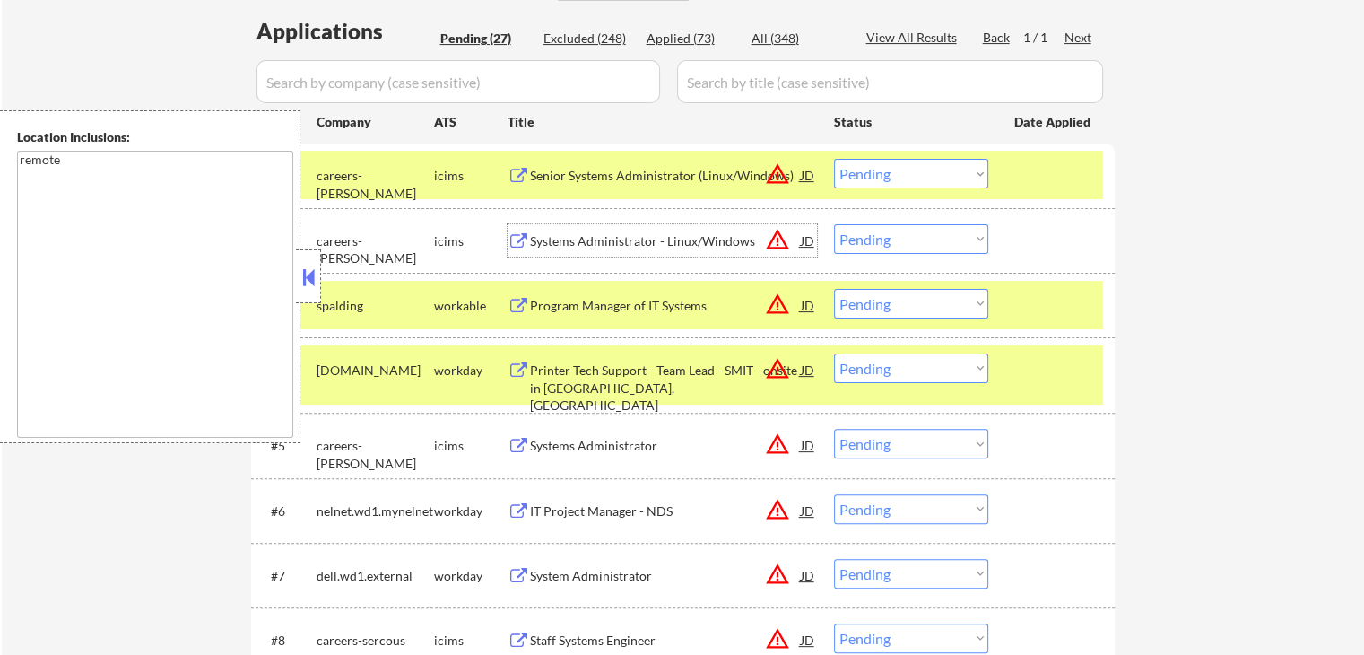
click at [876, 182] on select "Choose an option... Pending Applied Excluded (Questions) Excluded (Expired) Exc…" at bounding box center [911, 174] width 154 height 30
click at [834, 159] on select "Choose an option... Pending Applied Excluded (Questions) Excluded (Expired) Exc…" at bounding box center [911, 174] width 154 height 30
click at [701, 310] on div "Program Manager of IT Systems" at bounding box center [665, 306] width 271 height 18
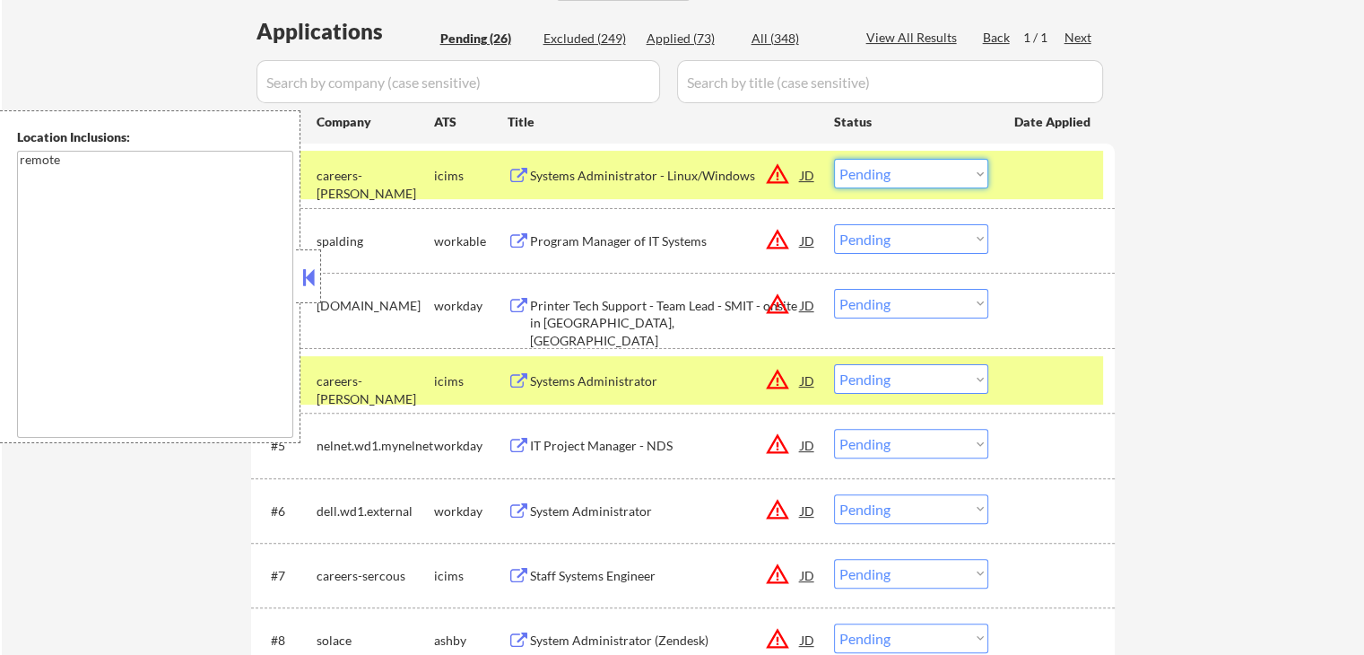
drag, startPoint x: 889, startPoint y: 173, endPoint x: 893, endPoint y: 185, distance: 12.2
click at [889, 176] on select "Choose an option... Pending Applied Excluded (Questions) Excluded (Expired) Exc…" at bounding box center [911, 174] width 154 height 30
click at [834, 159] on select "Choose an option... Pending Applied Excluded (Questions) Excluded (Expired) Exc…" at bounding box center [911, 174] width 154 height 30
click at [731, 302] on div "Printer Tech Support - Team Lead - SMIT - onsite in [GEOGRAPHIC_DATA], [GEOGRAP…" at bounding box center [665, 323] width 271 height 53
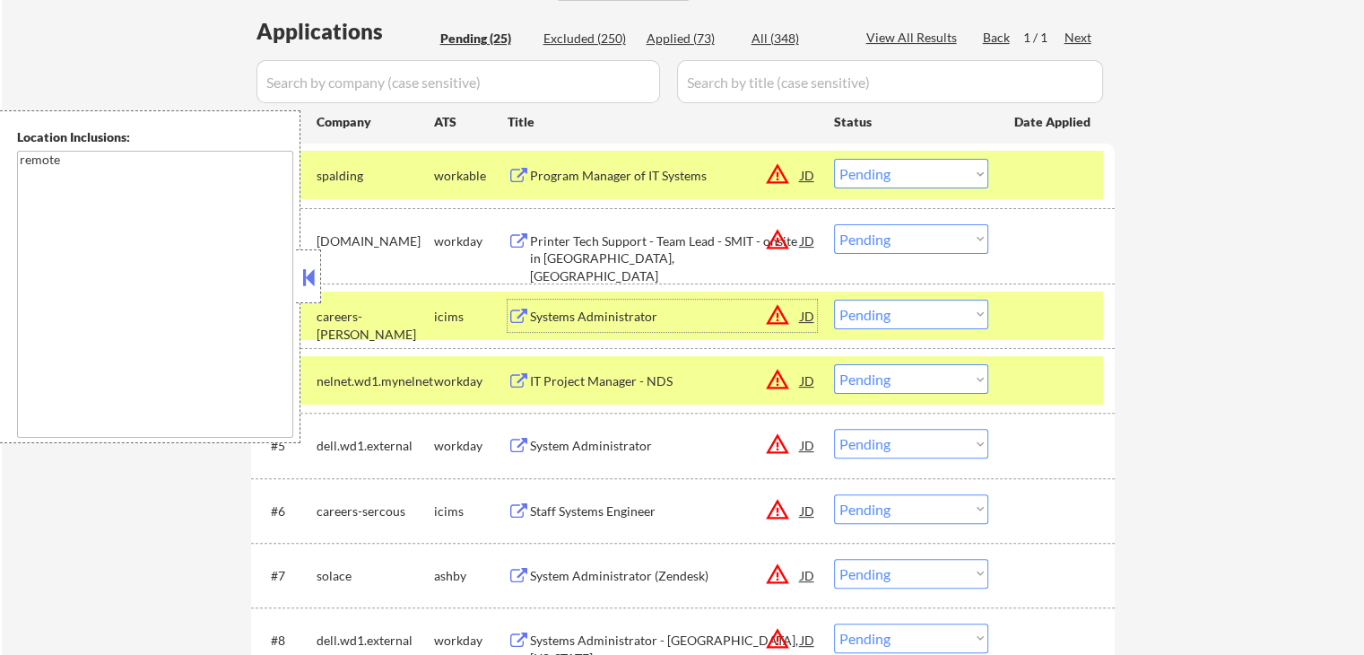
click at [895, 177] on select "Choose an option... Pending Applied Excluded (Questions) Excluded (Expired) Exc…" at bounding box center [911, 174] width 154 height 30
select select ""excluded__expired_""
click at [834, 159] on select "Choose an option... Pending Applied Excluded (Questions) Excluded (Expired) Exc…" at bounding box center [911, 174] width 154 height 30
drag, startPoint x: 910, startPoint y: 241, endPoint x: 910, endPoint y: 251, distance: 9.9
click at [910, 241] on select "Choose an option... Pending Applied Excluded (Questions) Excluded (Expired) Exc…" at bounding box center [911, 239] width 154 height 30
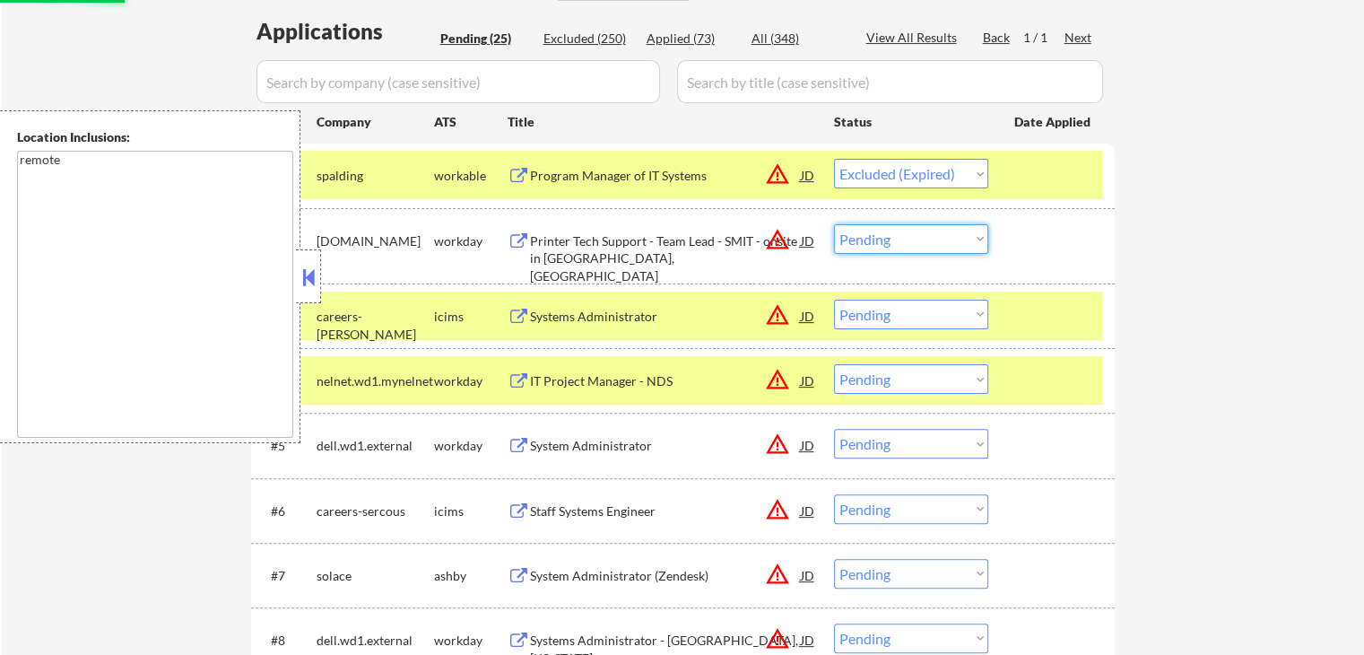
select select ""excluded__location_""
click at [834, 224] on select "Choose an option... Pending Applied Excluded (Questions) Excluded (Expired) Exc…" at bounding box center [911, 239] width 154 height 30
select select ""pending""
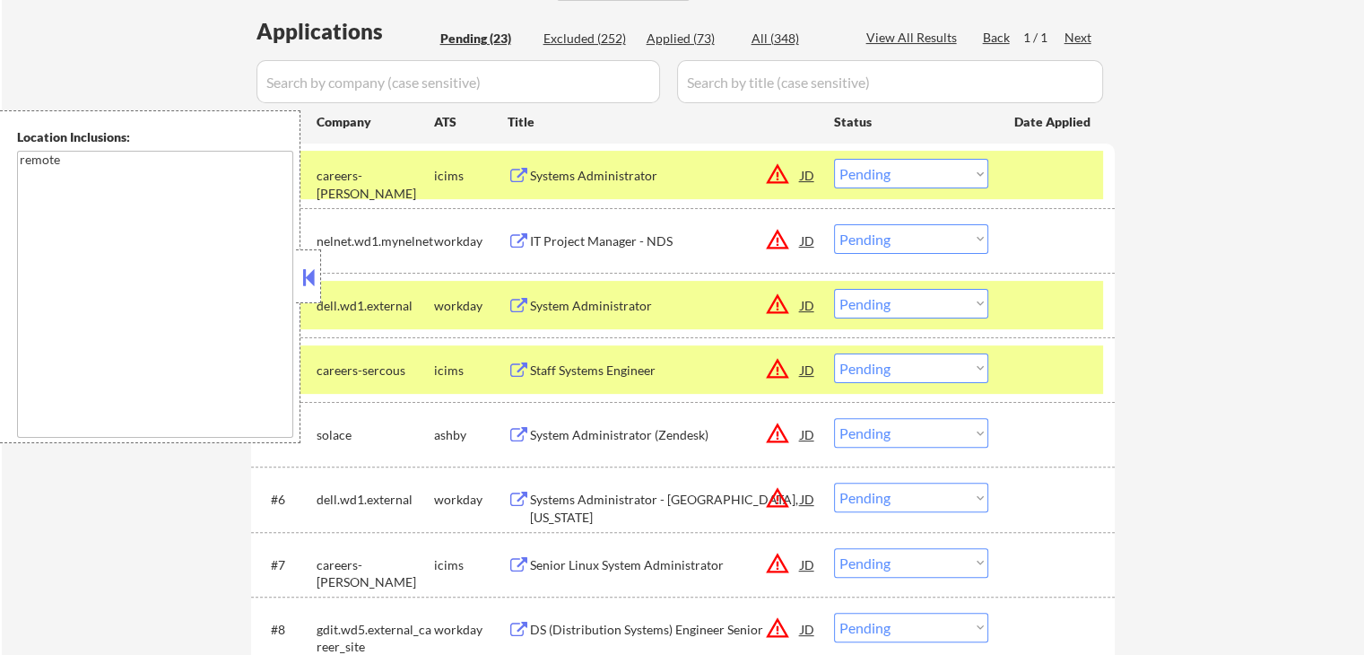
click at [674, 173] on div "Systems Administrator" at bounding box center [665, 176] width 271 height 18
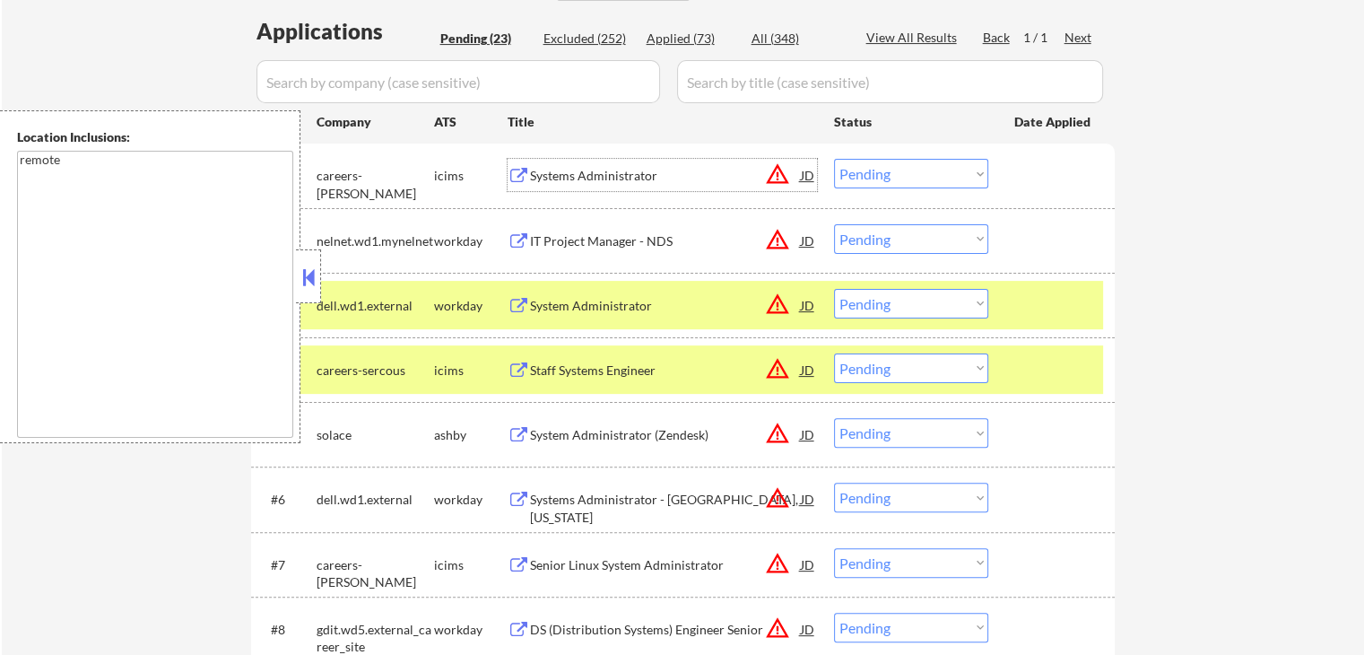
click at [687, 236] on div "IT Project Manager - NDS" at bounding box center [665, 241] width 271 height 18
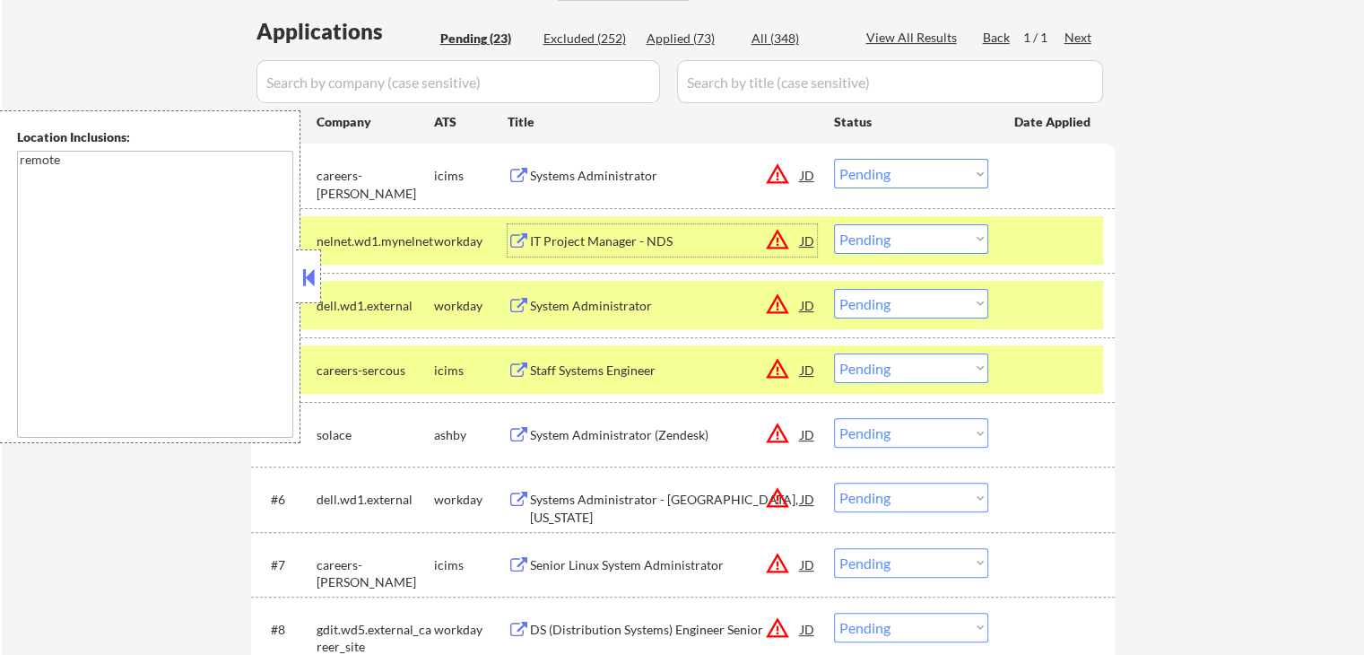
drag, startPoint x: 901, startPoint y: 235, endPoint x: 901, endPoint y: 251, distance: 16.1
click at [900, 237] on select "Choose an option... Pending Applied Excluded (Questions) Excluded (Expired) Exc…" at bounding box center [911, 239] width 154 height 30
select select ""excluded__location_""
click at [834, 224] on select "Choose an option... Pending Applied Excluded (Questions) Excluded (Expired) Exc…" at bounding box center [911, 239] width 154 height 30
click at [904, 173] on select "Choose an option... Pending Applied Excluded (Questions) Excluded (Expired) Exc…" at bounding box center [911, 174] width 154 height 30
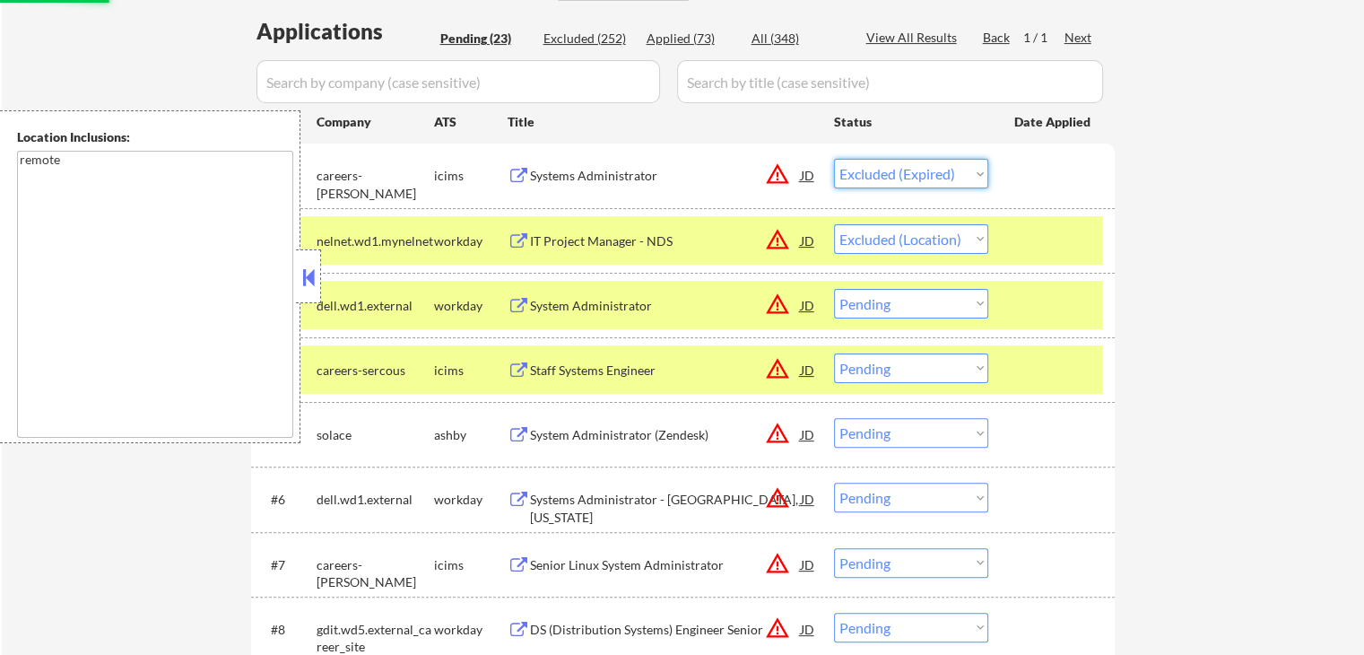
click at [834, 159] on select "Choose an option... Pending Applied Excluded (Questions) Excluded (Expired) Exc…" at bounding box center [911, 174] width 154 height 30
select select ""pending""
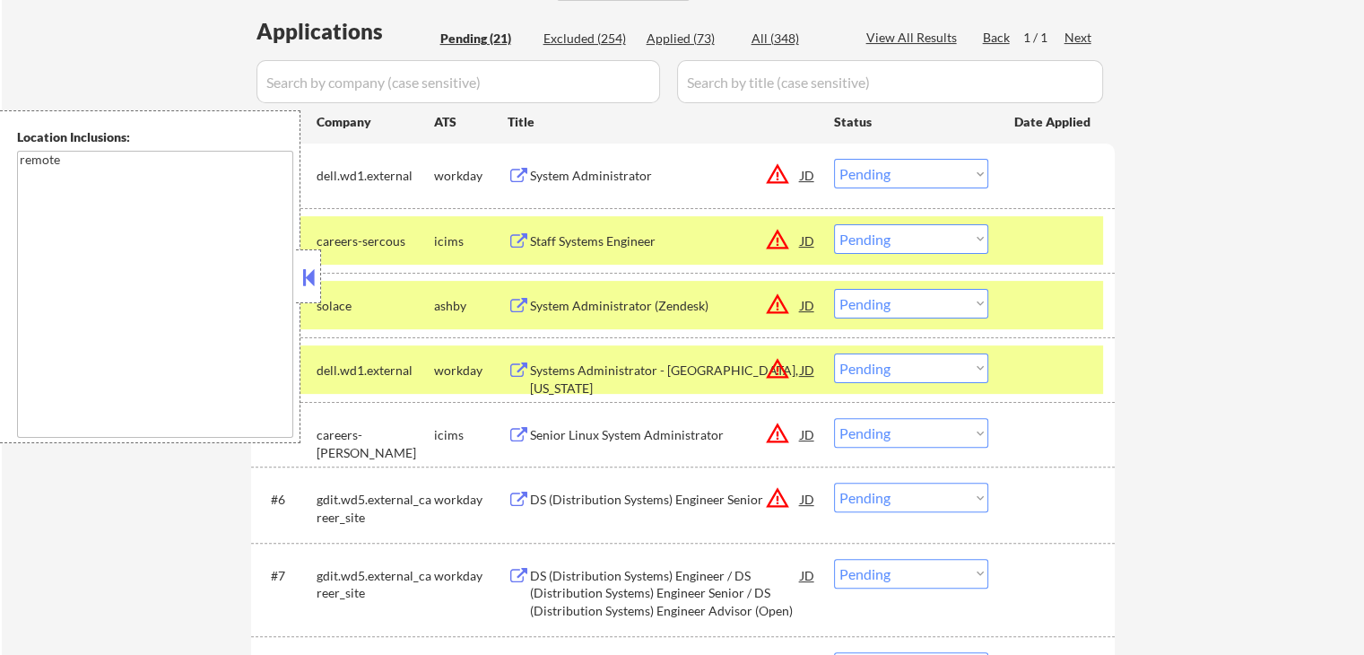
click at [577, 174] on div "System Administrator" at bounding box center [665, 176] width 271 height 18
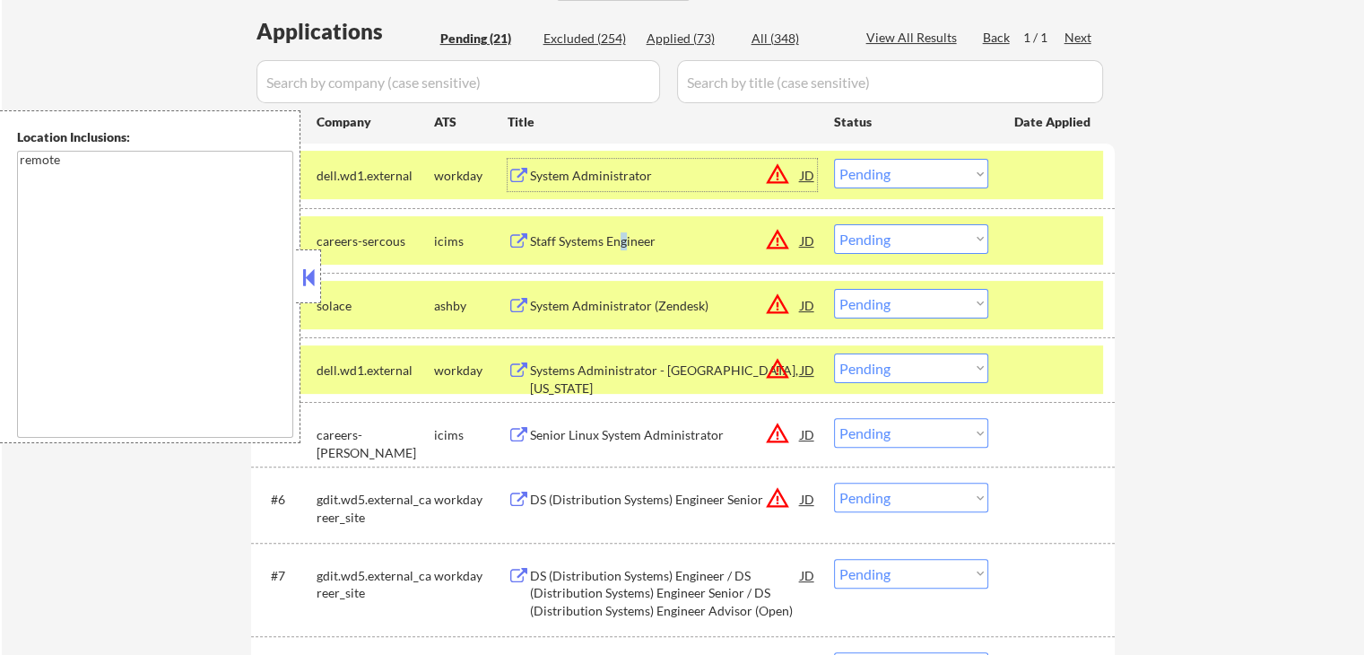
click at [624, 247] on div "Staff Systems Engineer" at bounding box center [665, 241] width 271 height 18
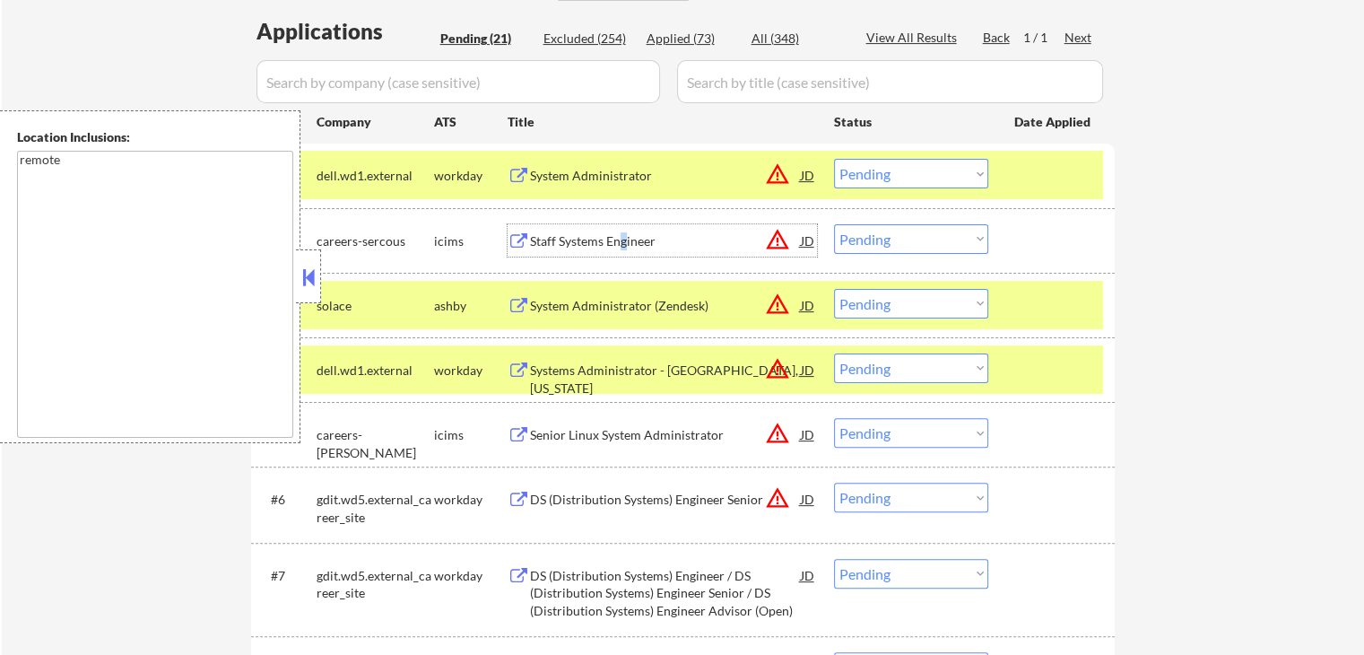
drag, startPoint x: 887, startPoint y: 168, endPoint x: 896, endPoint y: 186, distance: 20.0
click at [887, 169] on select "Choose an option... Pending Applied Excluded (Questions) Excluded (Expired) Exc…" at bounding box center [911, 174] width 154 height 30
click at [834, 159] on select "Choose an option... Pending Applied Excluded (Questions) Excluded (Expired) Exc…" at bounding box center [911, 174] width 154 height 30
click at [711, 303] on div "System Administrator (Zendesk)" at bounding box center [665, 306] width 271 height 18
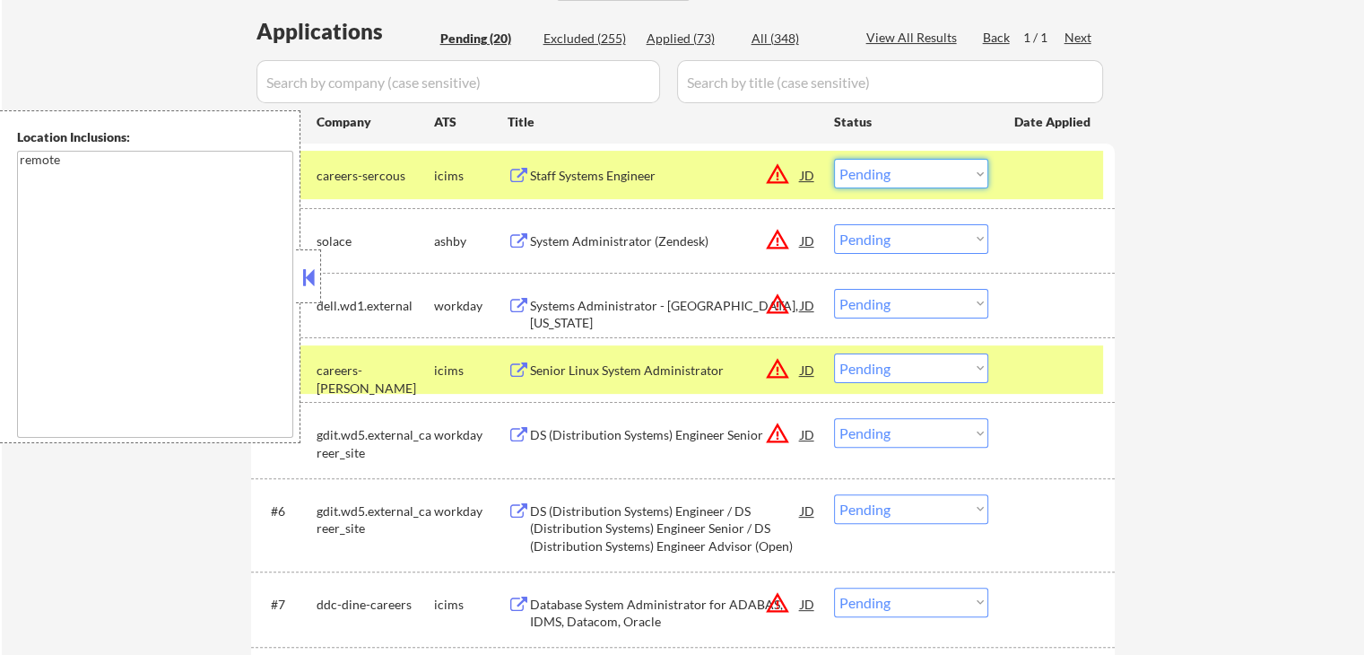
drag, startPoint x: 884, startPoint y: 169, endPoint x: 892, endPoint y: 185, distance: 17.2
click at [885, 172] on select "Choose an option... Pending Applied Excluded (Questions) Excluded (Expired) Exc…" at bounding box center [911, 174] width 154 height 30
click at [834, 159] on select "Choose an option... Pending Applied Excluded (Questions) Excluded (Expired) Exc…" at bounding box center [911, 174] width 154 height 30
click at [702, 298] on div "Systems Administrator - [GEOGRAPHIC_DATA], [US_STATE]" at bounding box center [665, 314] width 271 height 35
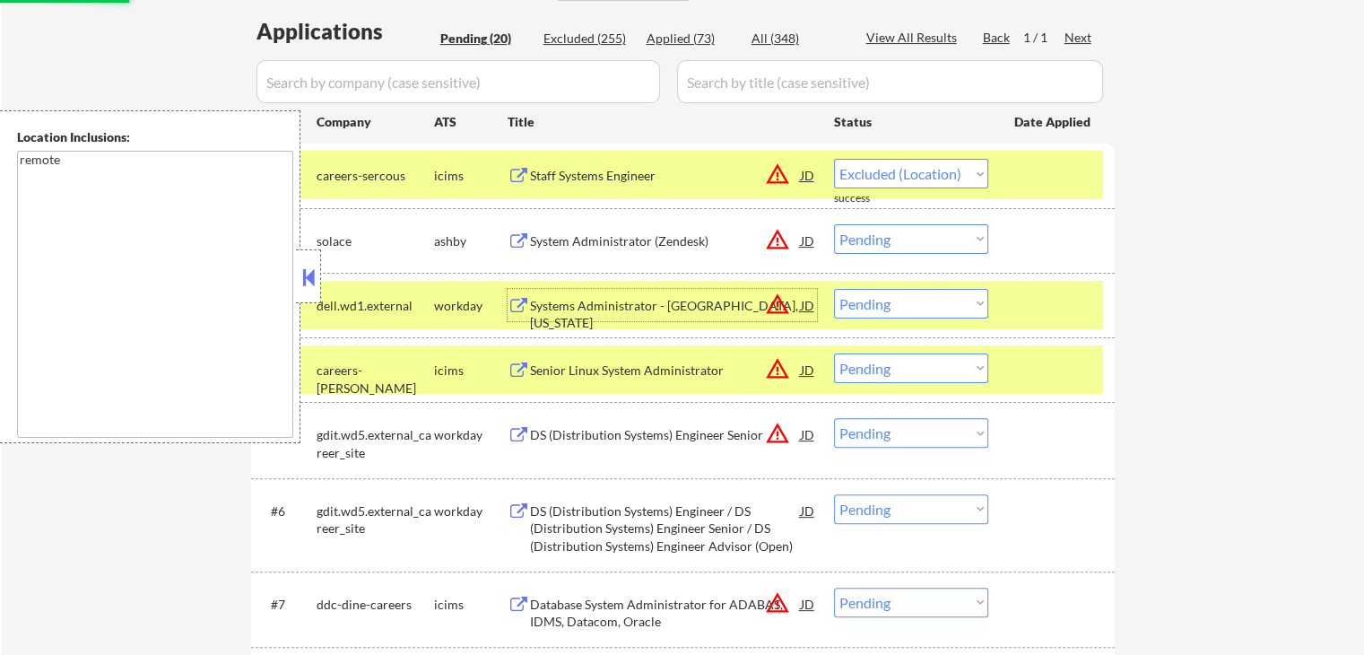
select select ""pending""
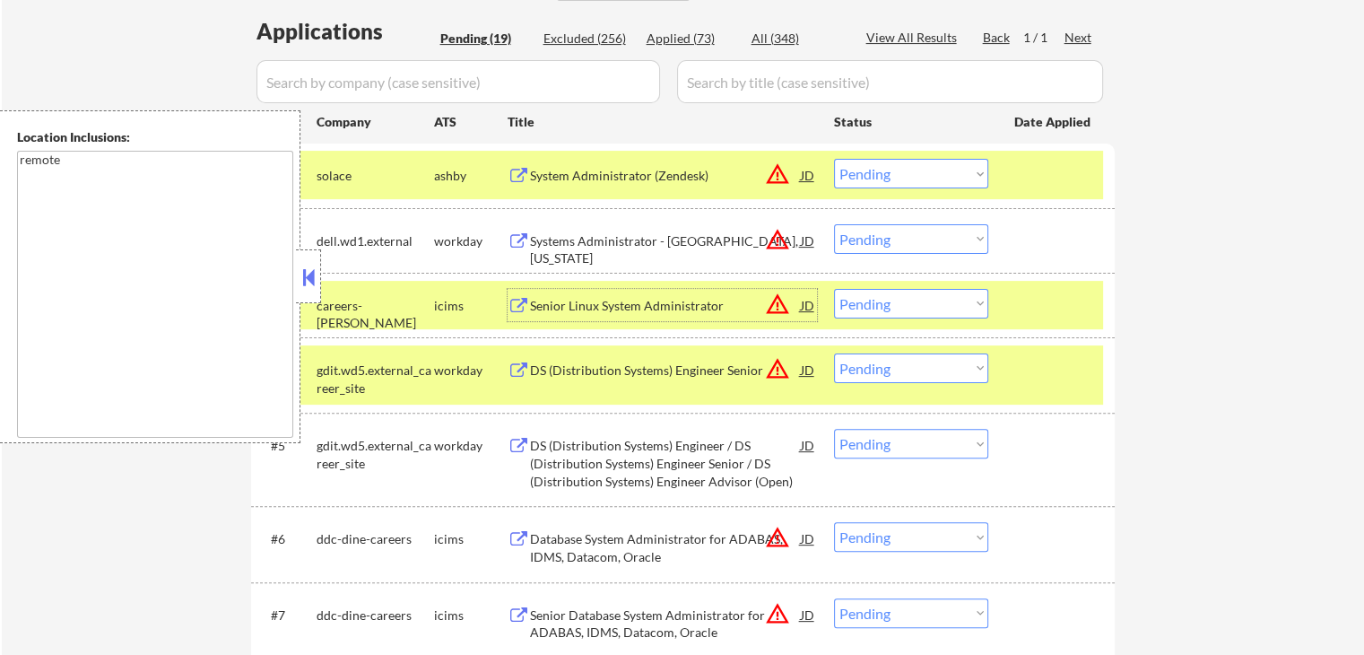
click at [923, 232] on select "Choose an option... Pending Applied Excluded (Questions) Excluded (Expired) Exc…" at bounding box center [911, 239] width 154 height 30
click at [834, 224] on select "Choose an option... Pending Applied Excluded (Questions) Excluded (Expired) Exc…" at bounding box center [911, 239] width 154 height 30
click at [750, 369] on div "DS (Distribution Systems) Engineer Senior" at bounding box center [665, 370] width 271 height 18
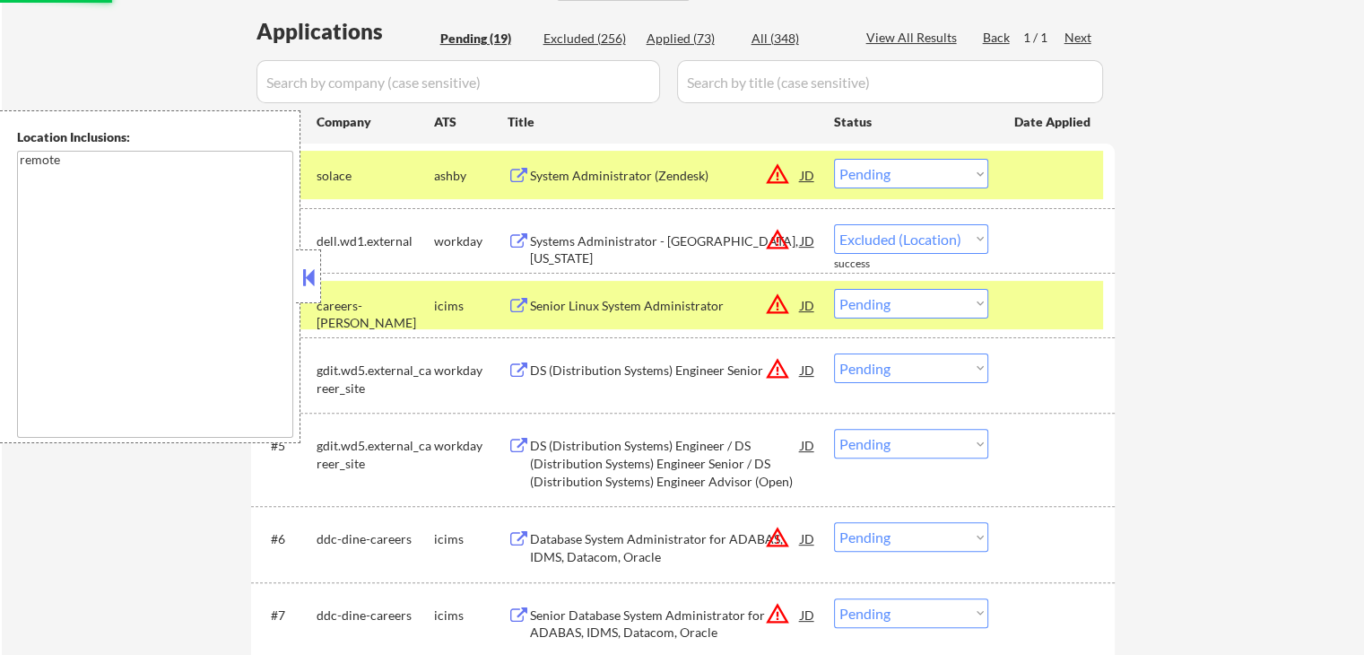
select select ""pending""
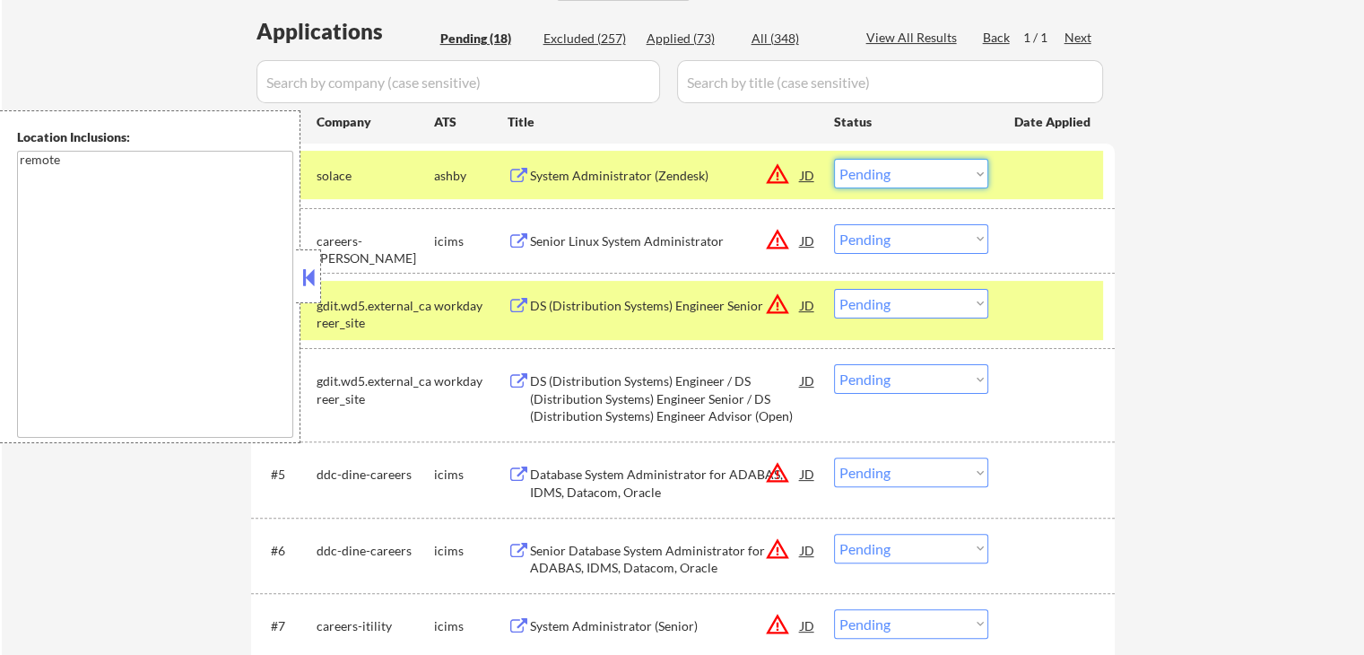
drag, startPoint x: 897, startPoint y: 169, endPoint x: 902, endPoint y: 184, distance: 15.0
click at [897, 169] on select "Choose an option... Pending Applied Excluded (Questions) Excluded (Expired) Exc…" at bounding box center [911, 174] width 154 height 30
click at [834, 159] on select "Choose an option... Pending Applied Excluded (Questions) Excluded (Expired) Exc…" at bounding box center [911, 174] width 154 height 30
click at [727, 295] on div "DS (Distribution Systems) Engineer Senior" at bounding box center [665, 305] width 271 height 32
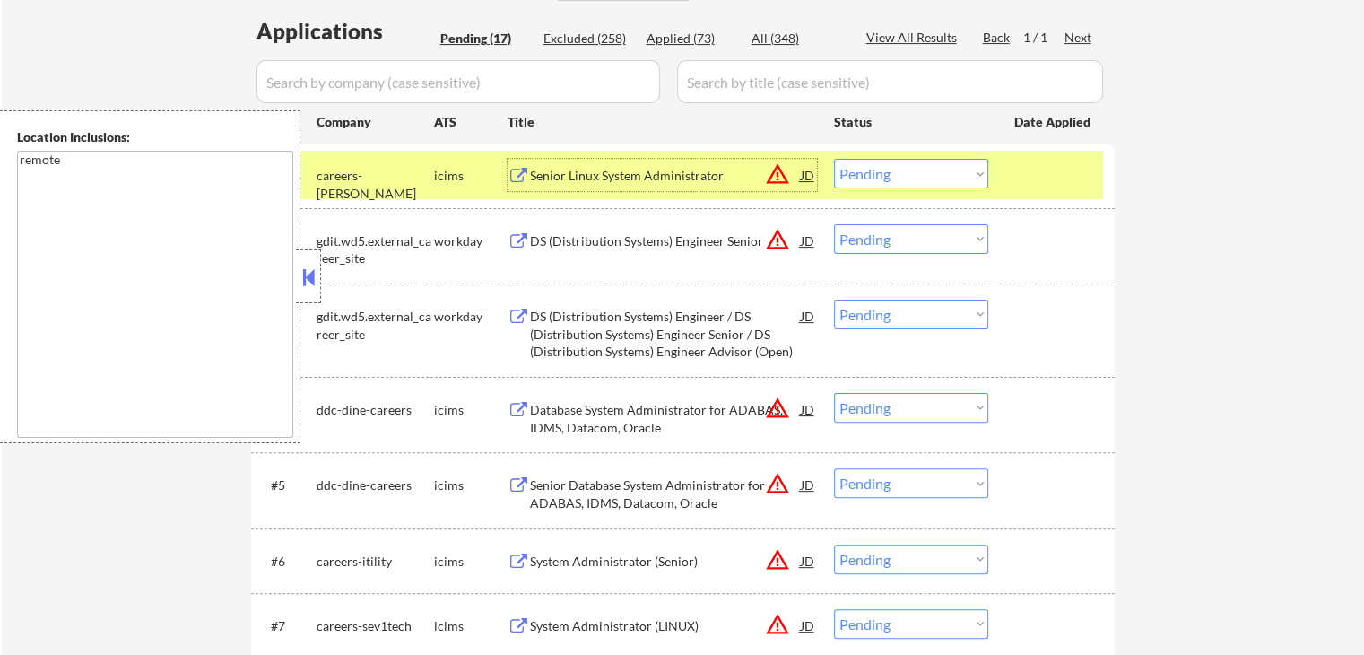
click at [694, 173] on div "Senior Linux System Administrator" at bounding box center [665, 176] width 271 height 18
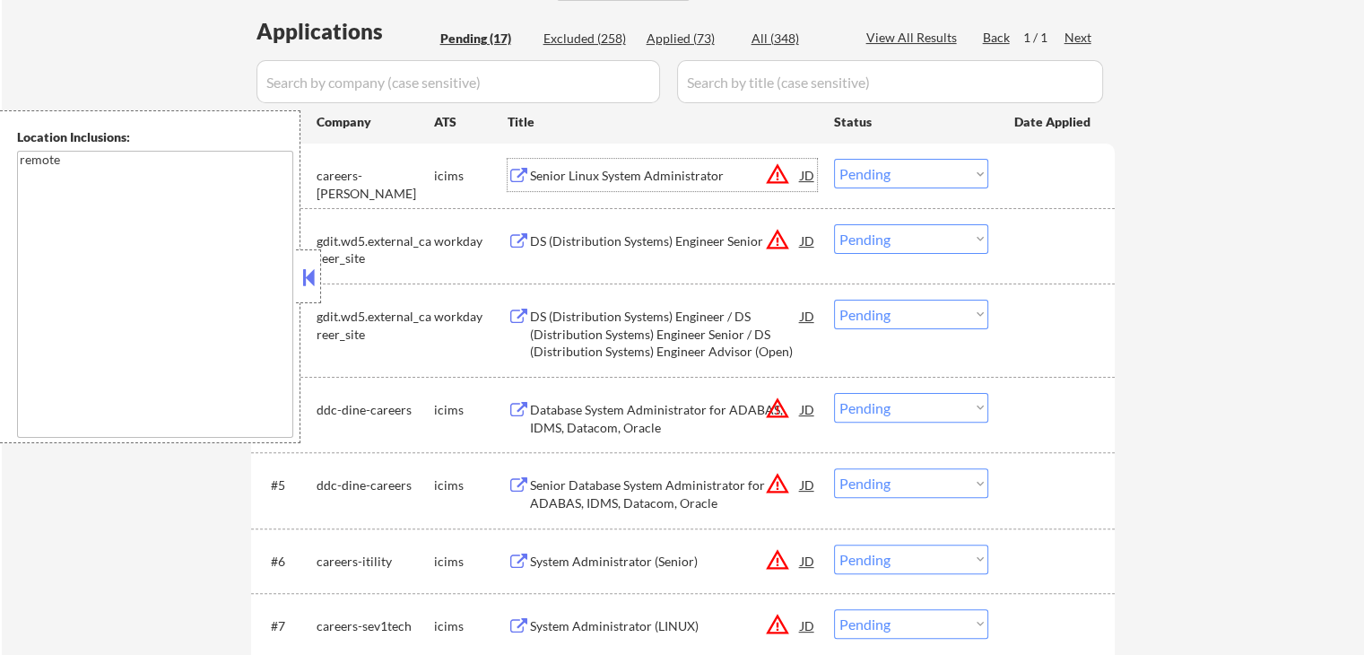
drag, startPoint x: 873, startPoint y: 169, endPoint x: 881, endPoint y: 178, distance: 12.7
click at [873, 169] on select "Choose an option... Pending Applied Excluded (Questions) Excluded (Expired) Exc…" at bounding box center [911, 174] width 154 height 30
click at [834, 159] on select "Choose an option... Pending Applied Excluded (Questions) Excluded (Expired) Exc…" at bounding box center [911, 174] width 154 height 30
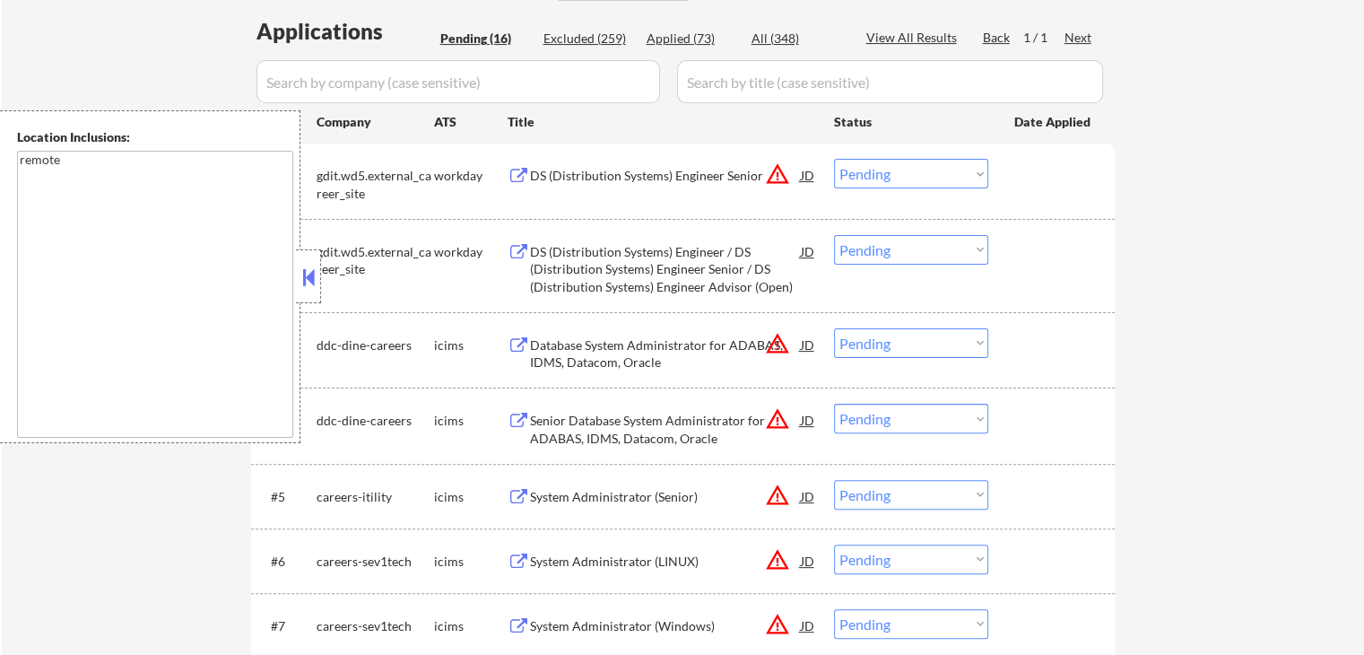
click at [697, 256] on div "DS (Distribution Systems) Engineer / DS (Distribution Systems) Engineer Senior …" at bounding box center [665, 269] width 271 height 53
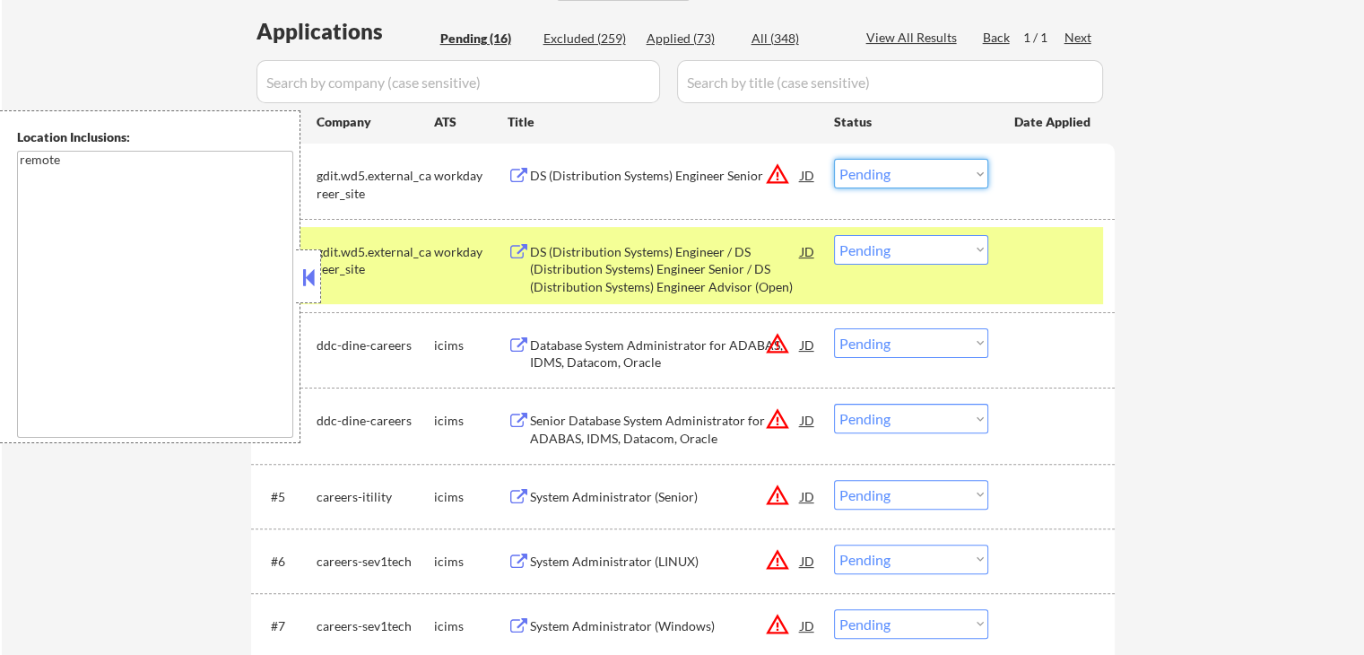
drag, startPoint x: 879, startPoint y: 174, endPoint x: 880, endPoint y: 187, distance: 13.6
click at [879, 178] on select "Choose an option... Pending Applied Excluded (Questions) Excluded (Expired) Exc…" at bounding box center [911, 174] width 154 height 30
click at [834, 159] on select "Choose an option... Pending Applied Excluded (Questions) Excluded (Expired) Exc…" at bounding box center [911, 174] width 154 height 30
click at [704, 336] on div "Database System Administrator for ADABAS, IDMS, Datacom, Oracle" at bounding box center [665, 353] width 271 height 35
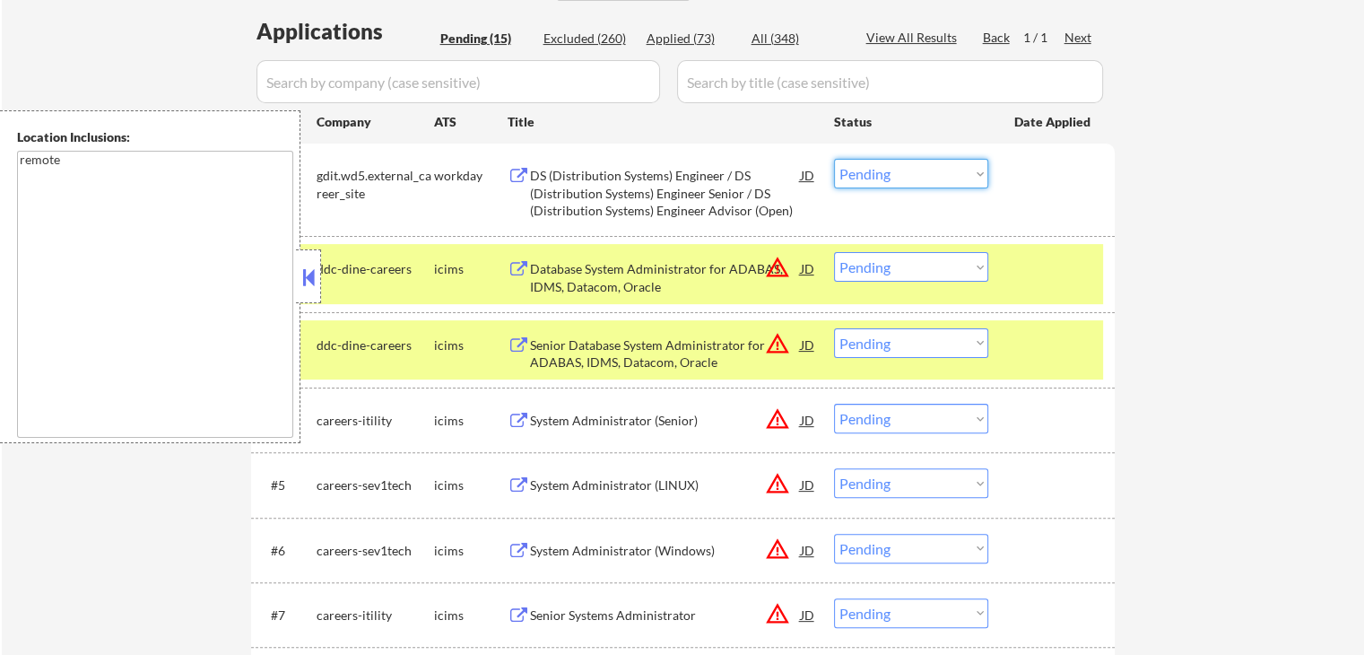
drag, startPoint x: 917, startPoint y: 173, endPoint x: 916, endPoint y: 185, distance: 11.7
click at [917, 176] on select "Choose an option... Pending Applied Excluded (Questions) Excluded (Expired) Exc…" at bounding box center [911, 174] width 154 height 30
click at [834, 159] on select "Choose an option... Pending Applied Excluded (Questions) Excluded (Expired) Exc…" at bounding box center [911, 174] width 154 height 30
click at [727, 334] on div "Senior Database System Administrator for ADABAS, IDMS, Datacom, Oracle" at bounding box center [665, 349] width 271 height 43
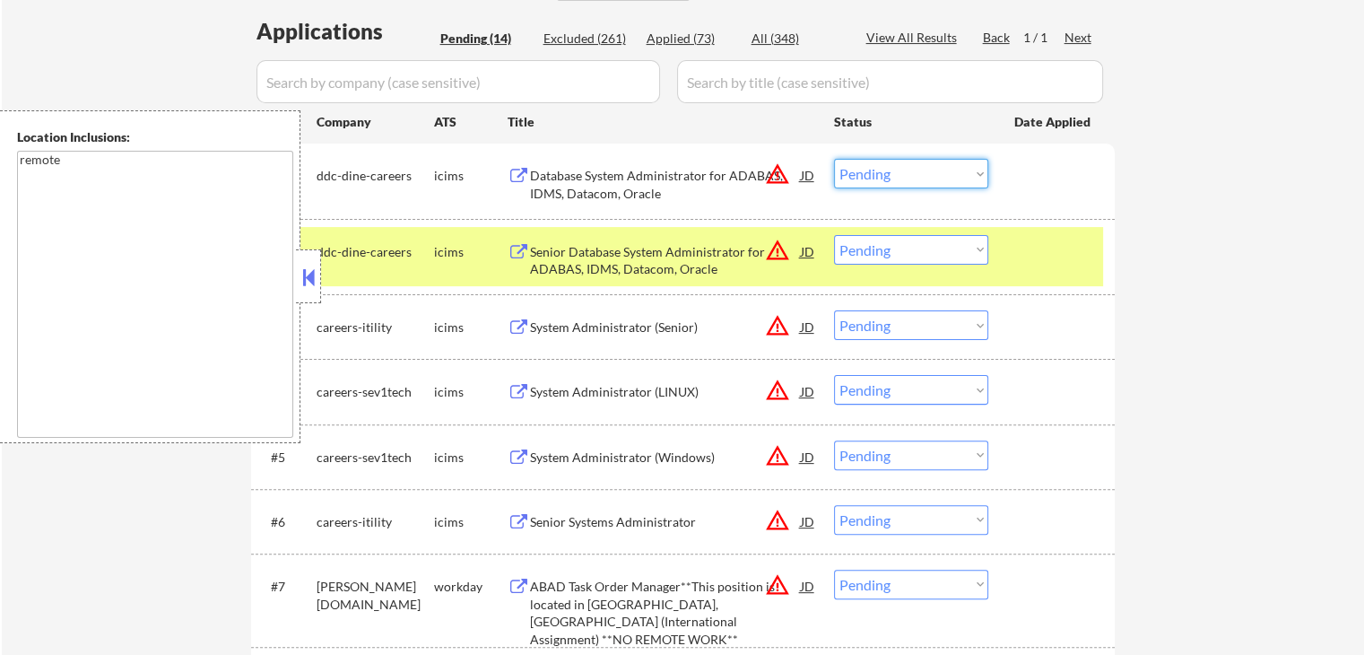
drag, startPoint x: 880, startPoint y: 174, endPoint x: 886, endPoint y: 185, distance: 12.5
click at [880, 177] on select "Choose an option... Pending Applied Excluded (Questions) Excluded (Expired) Exc…" at bounding box center [911, 174] width 154 height 30
click at [834, 159] on select "Choose an option... Pending Applied Excluded (Questions) Excluded (Expired) Exc…" at bounding box center [911, 174] width 154 height 30
click at [674, 332] on div "System Administrator (Senior)" at bounding box center [665, 327] width 271 height 18
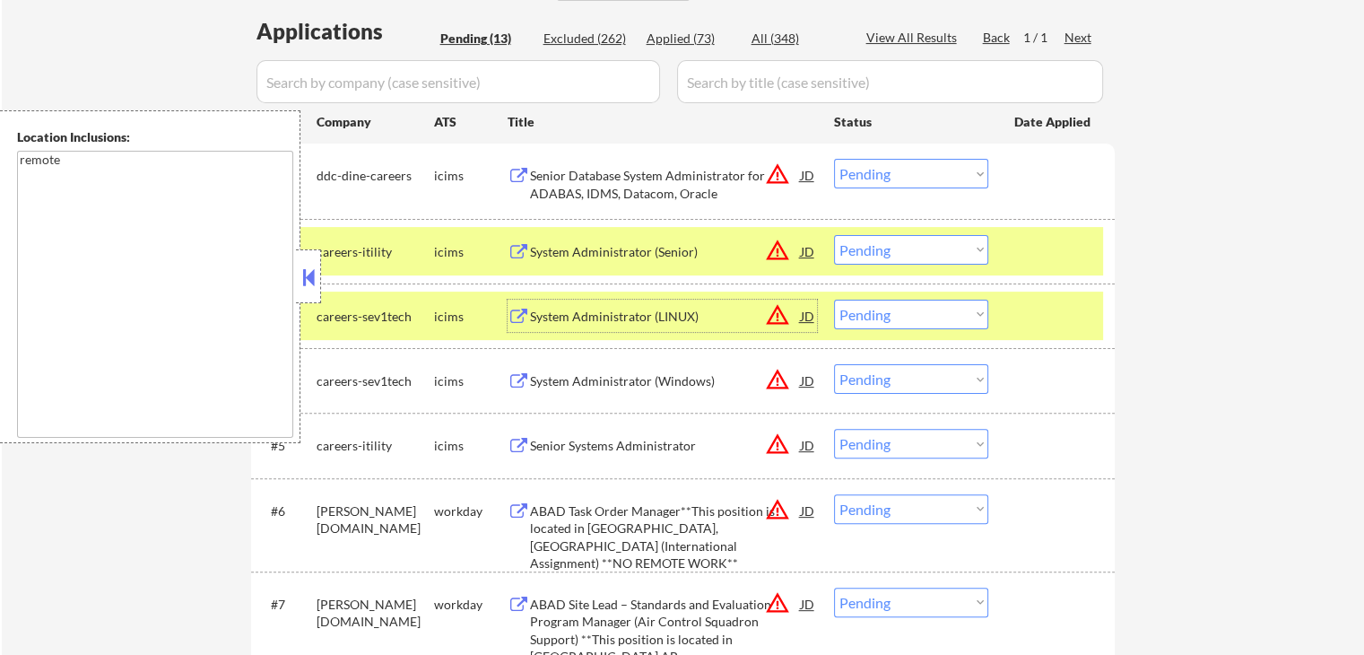
drag, startPoint x: 871, startPoint y: 165, endPoint x: 885, endPoint y: 186, distance: 25.4
click at [871, 165] on select "Choose an option... Pending Applied Excluded (Questions) Excluded (Expired) Exc…" at bounding box center [911, 174] width 154 height 30
click at [834, 159] on select "Choose an option... Pending Applied Excluded (Questions) Excluded (Expired) Exc…" at bounding box center [911, 174] width 154 height 30
select select ""pending""
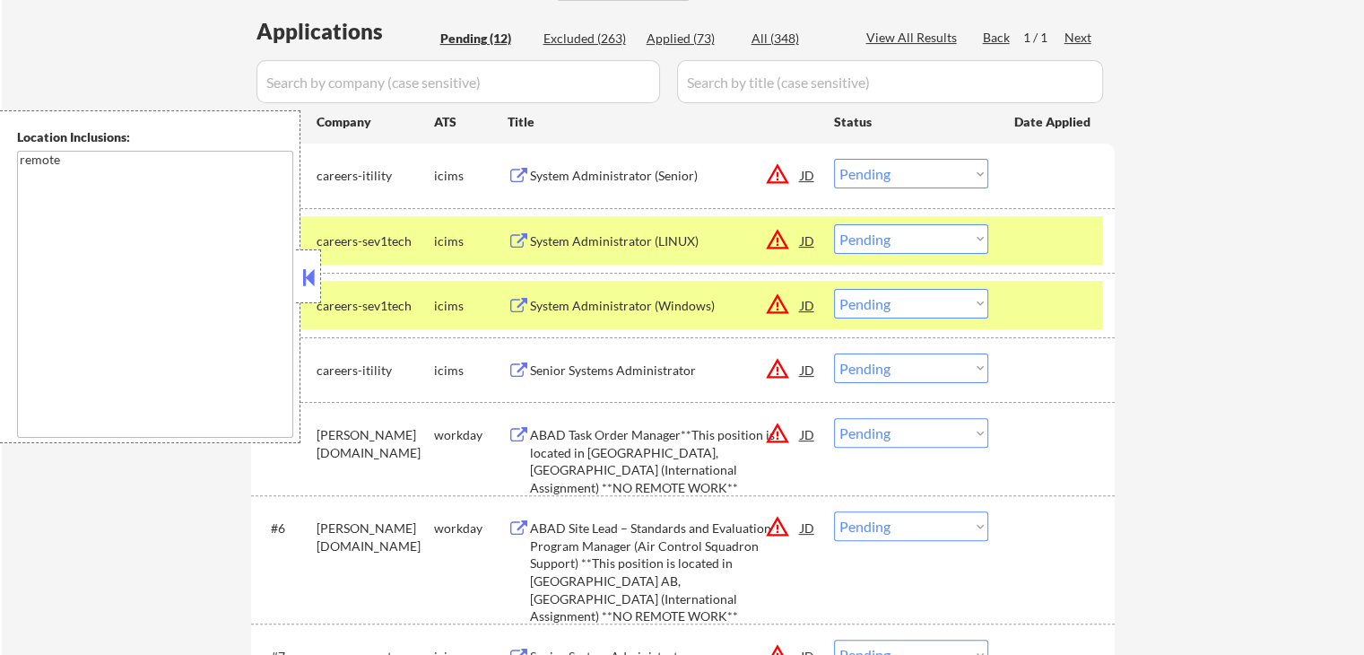
click at [667, 230] on div "System Administrator (LINUX)" at bounding box center [665, 240] width 271 height 32
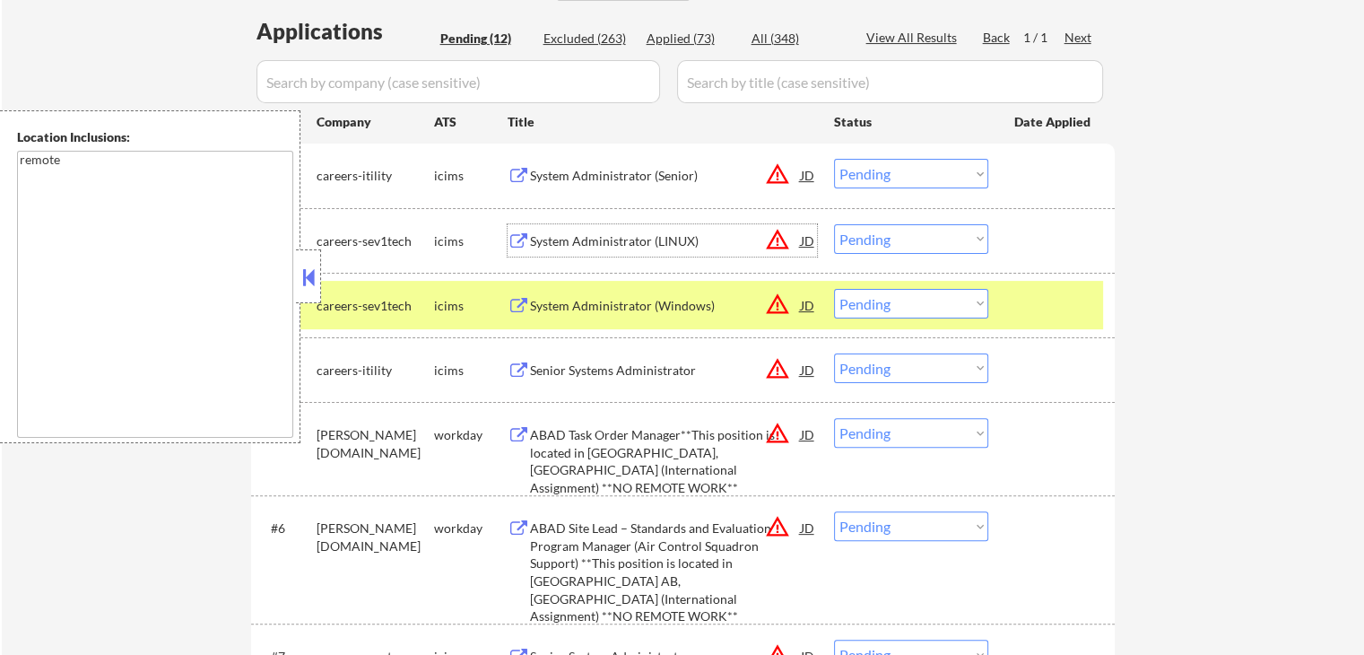
click at [894, 247] on select "Choose an option... Pending Applied Excluded (Questions) Excluded (Expired) Exc…" at bounding box center [911, 239] width 154 height 30
click at [834, 224] on select "Choose an option... Pending Applied Excluded (Questions) Excluded (Expired) Exc…" at bounding box center [911, 239] width 154 height 30
click at [1121, 318] on div "← Return to /applysquad Mailslurp Inbox Job Search Builder [PERSON_NAME] User E…" at bounding box center [683, 355] width 895 height 1465
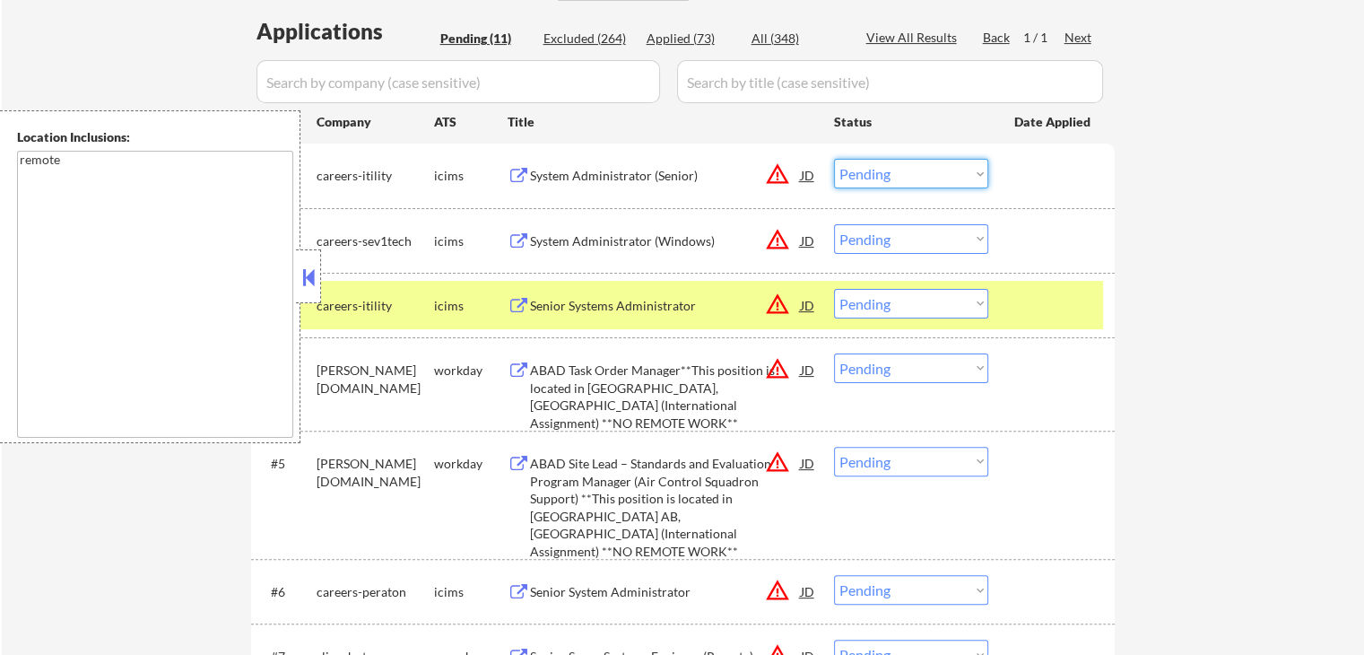
drag, startPoint x: 892, startPoint y: 170, endPoint x: 895, endPoint y: 180, distance: 10.2
click at [892, 170] on select "Choose an option... Pending Applied Excluded (Questions) Excluded (Expired) Exc…" at bounding box center [911, 174] width 154 height 30
click at [834, 159] on select "Choose an option... Pending Applied Excluded (Questions) Excluded (Expired) Exc…" at bounding box center [911, 174] width 154 height 30
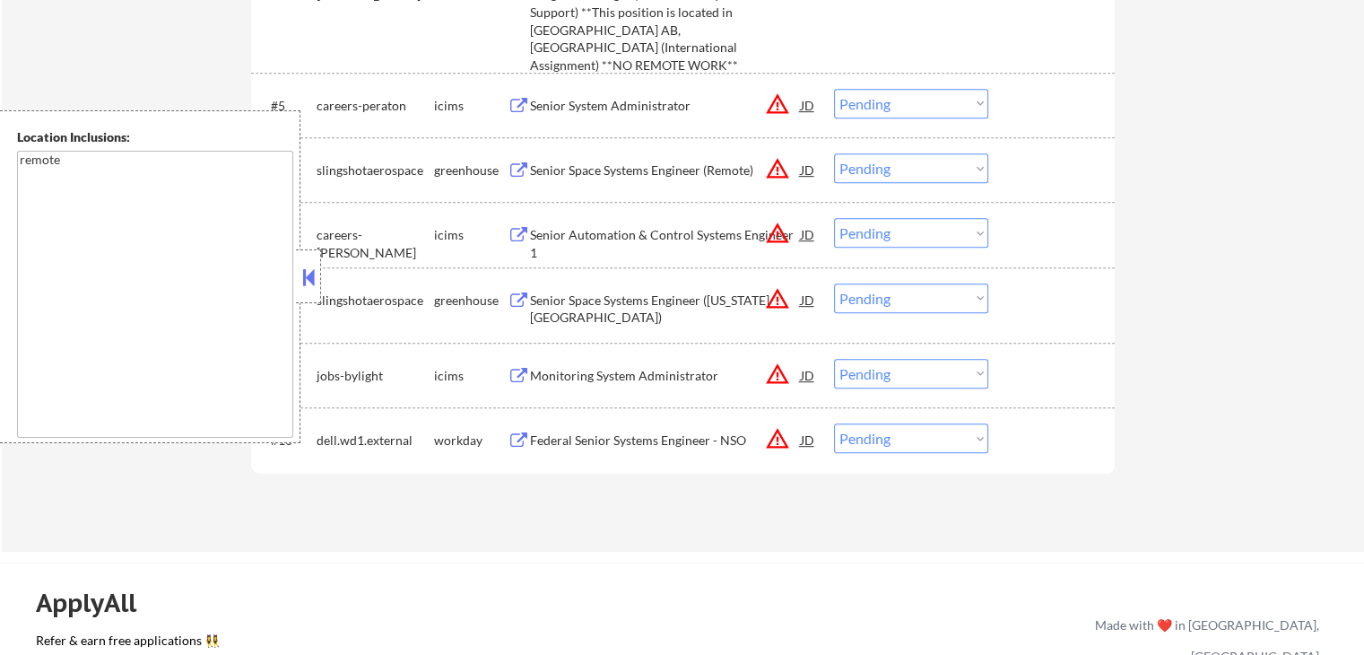
scroll to position [986, 0]
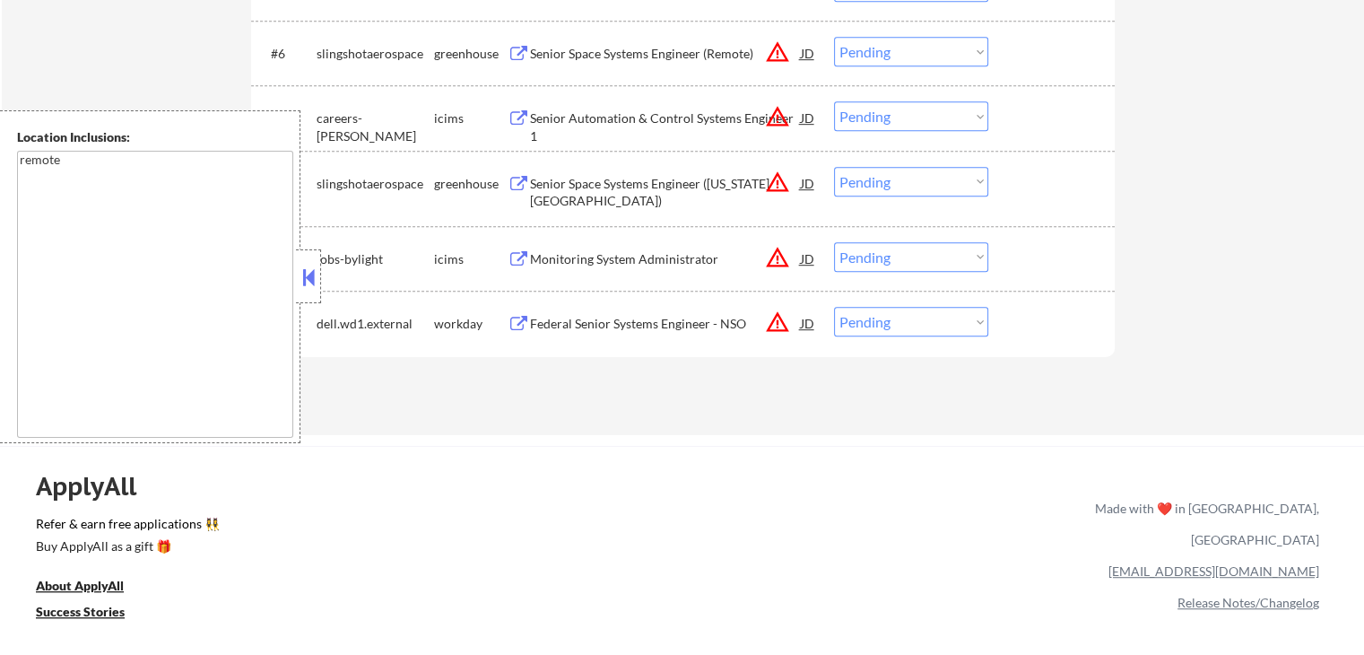
click at [900, 330] on select "Choose an option... Pending Applied Excluded (Questions) Excluded (Expired) Exc…" at bounding box center [911, 322] width 154 height 30
click at [834, 307] on select "Choose an option... Pending Applied Excluded (Questions) Excluded (Expired) Exc…" at bounding box center [911, 322] width 154 height 30
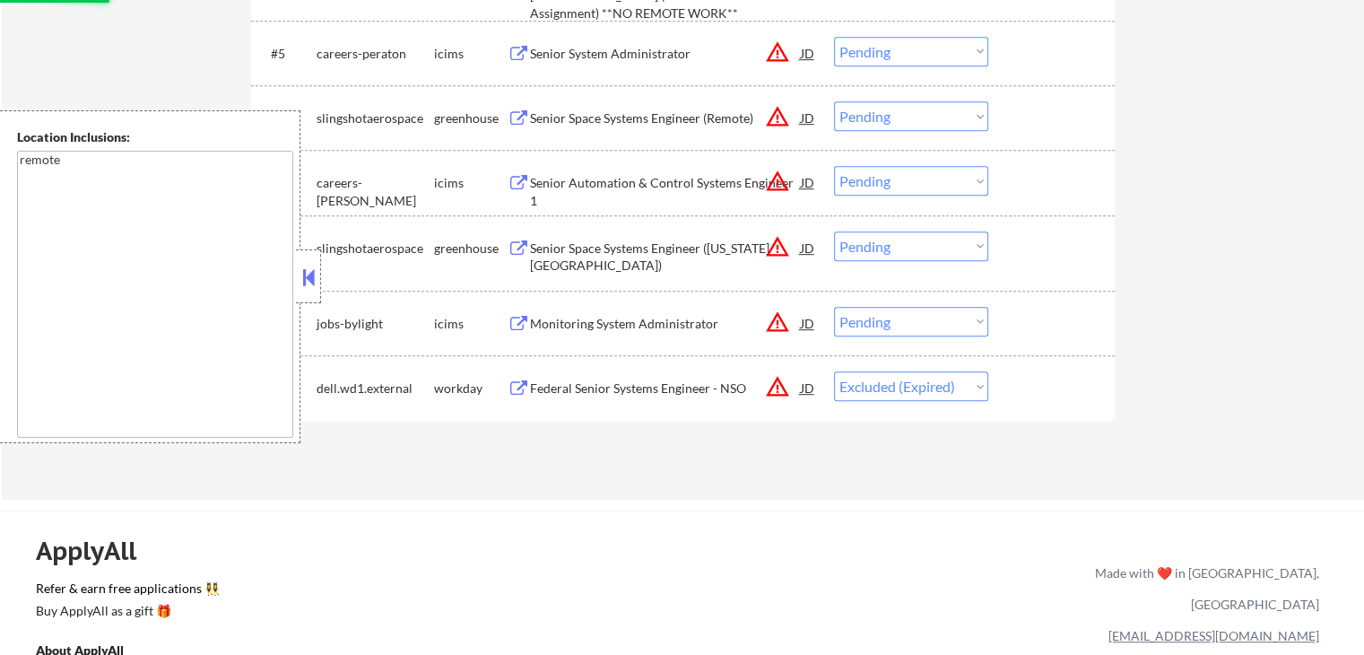
scroll to position [807, 0]
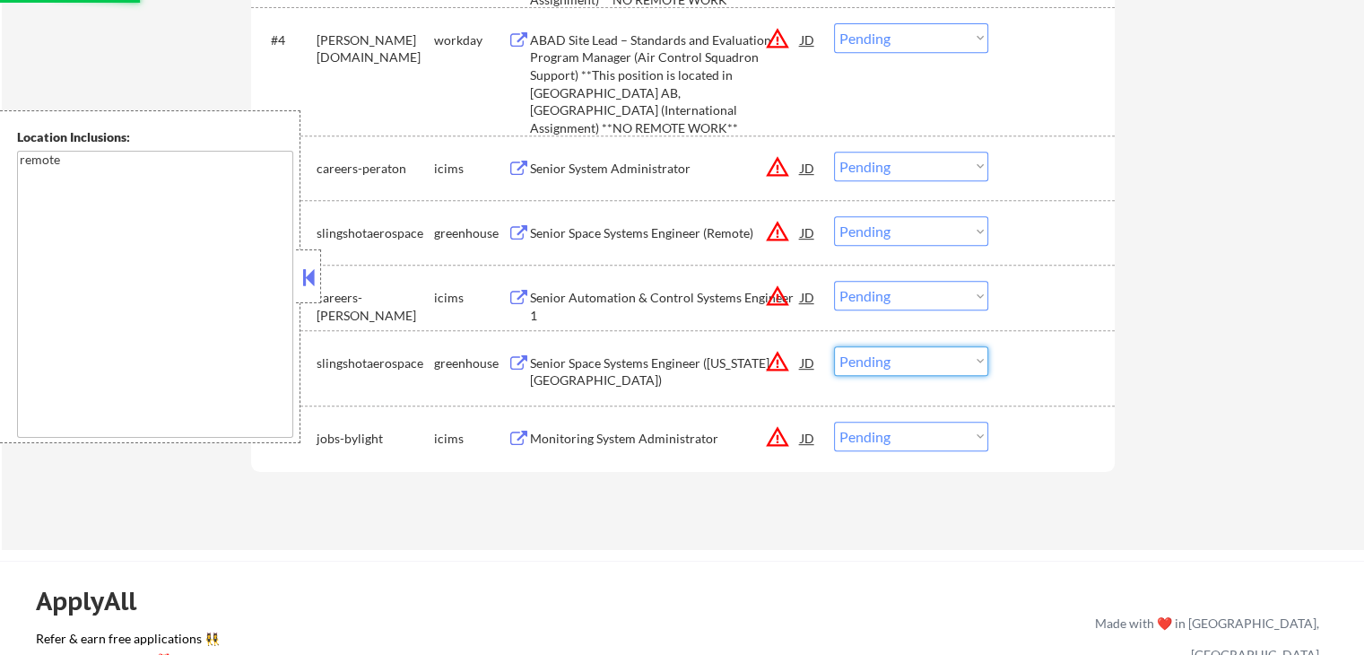
click at [911, 360] on select "Choose an option... Pending Applied Excluded (Questions) Excluded (Expired) Exc…" at bounding box center [911, 361] width 154 height 30
click at [834, 346] on select "Choose an option... Pending Applied Excluded (Questions) Excluded (Expired) Exc…" at bounding box center [911, 361] width 154 height 30
click at [895, 481] on div "Applications Pending (9) Excluded (266) Applied (73) All (348) View All Results…" at bounding box center [682, 87] width 863 height 858
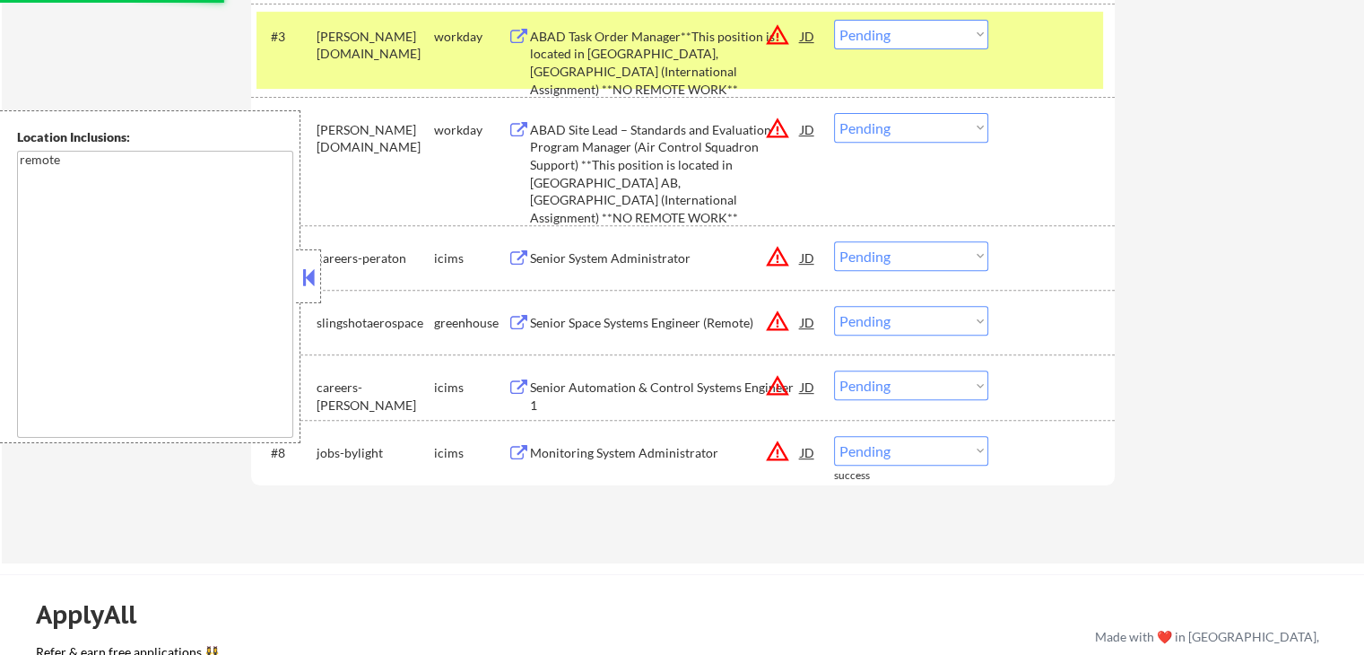
scroll to position [628, 0]
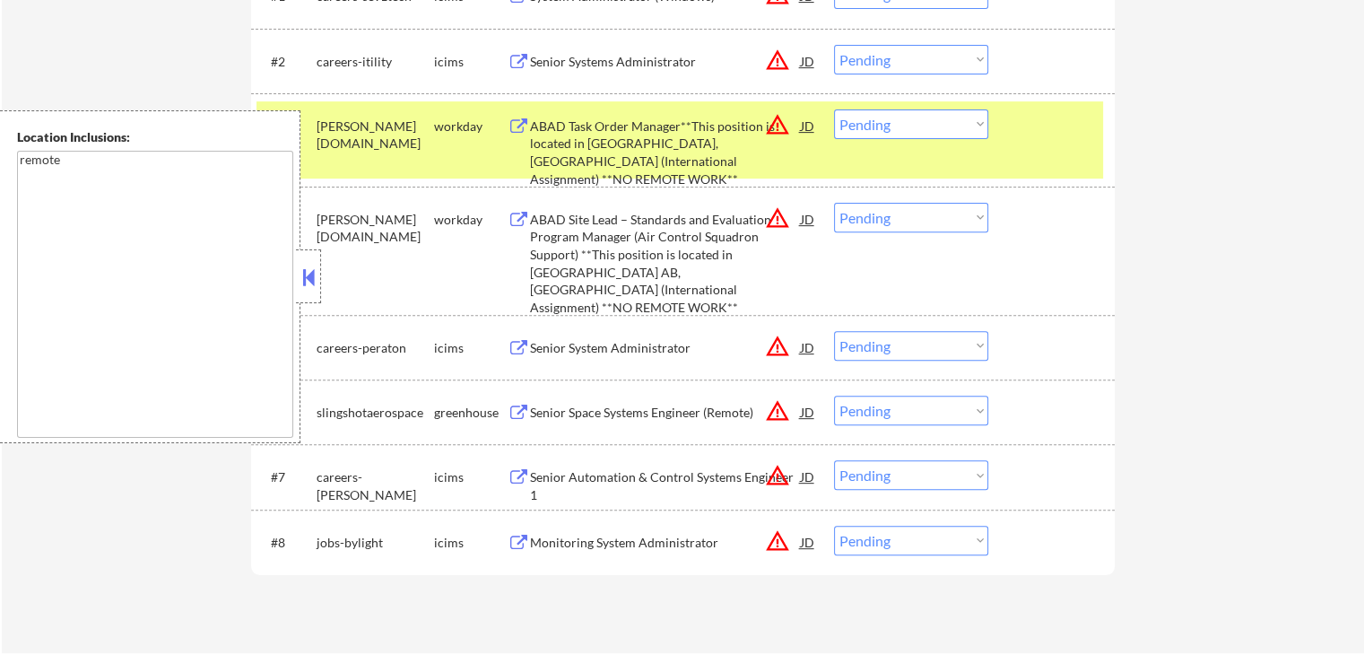
drag, startPoint x: 895, startPoint y: 207, endPoint x: 913, endPoint y: 219, distance: 21.4
click at [895, 207] on select "Choose an option... Pending Applied Excluded (Questions) Excluded (Expired) Exc…" at bounding box center [911, 218] width 154 height 30
click at [834, 203] on select "Choose an option... Pending Applied Excluded (Questions) Excluded (Expired) Exc…" at bounding box center [911, 218] width 154 height 30
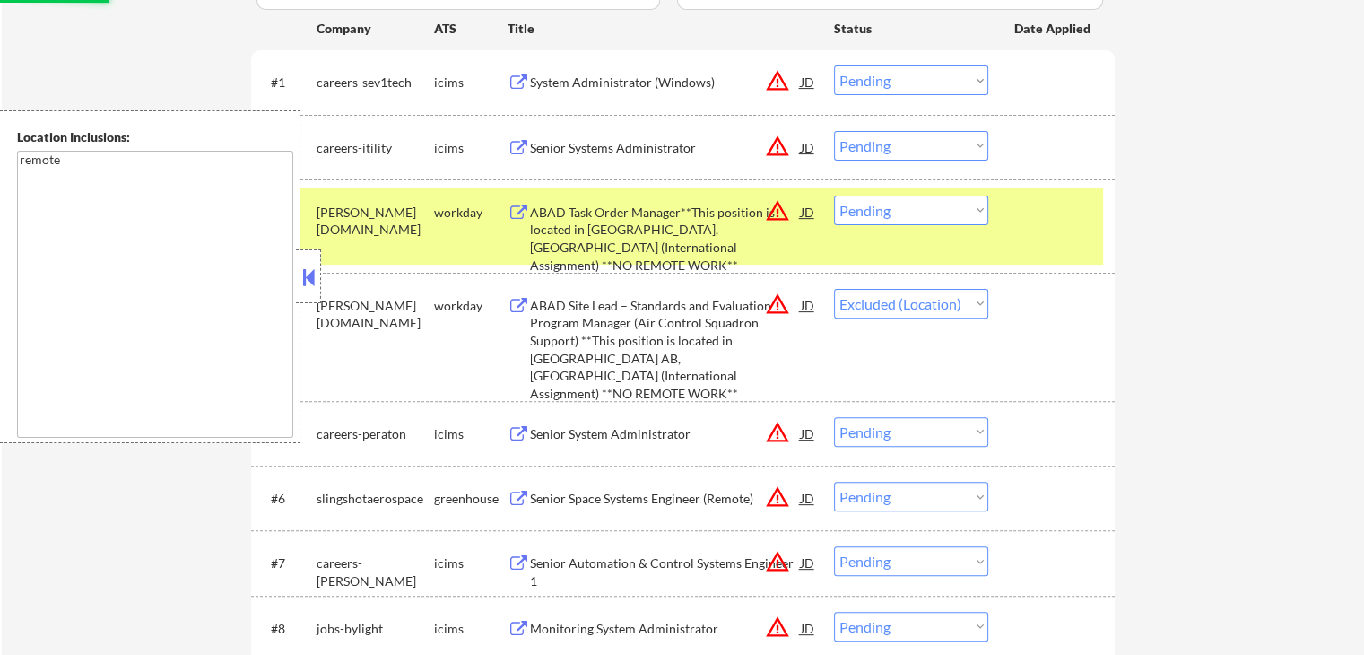
scroll to position [538, 0]
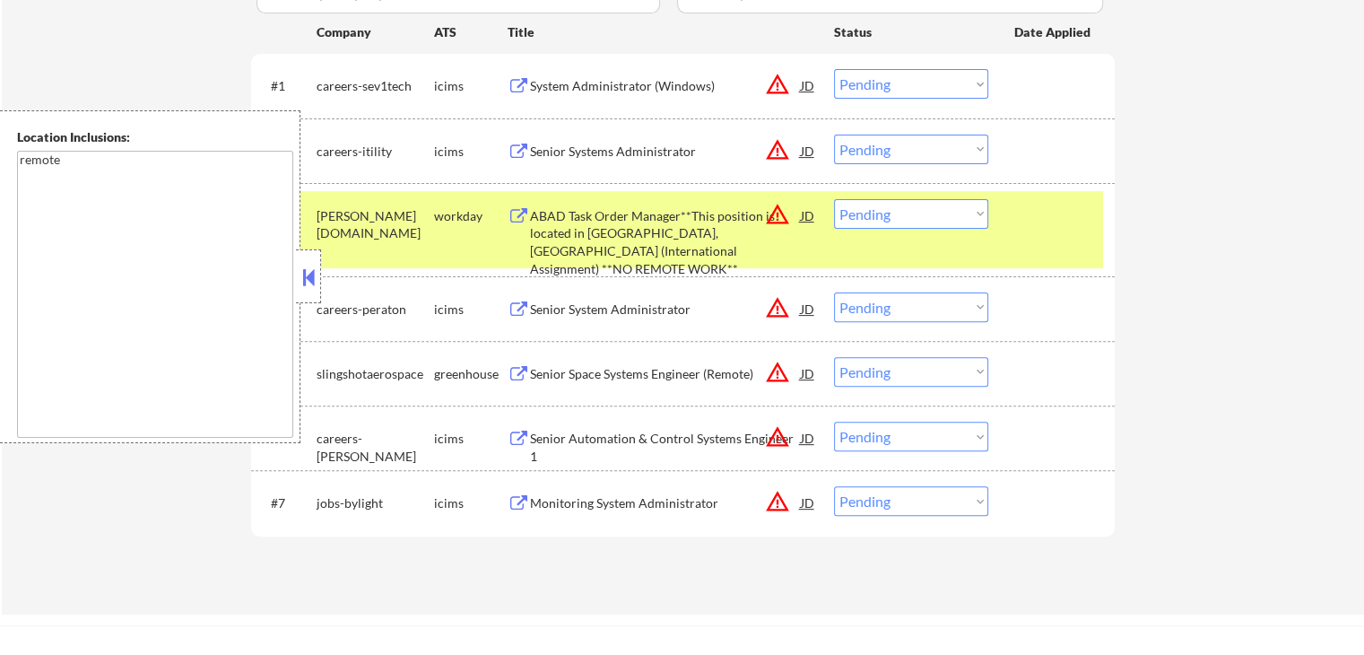
click at [897, 209] on select "Choose an option... Pending Applied Excluded (Questions) Excluded (Expired) Exc…" at bounding box center [911, 214] width 154 height 30
click at [834, 199] on select "Choose an option... Pending Applied Excluded (Questions) Excluded (Expired) Exc…" at bounding box center [911, 214] width 154 height 30
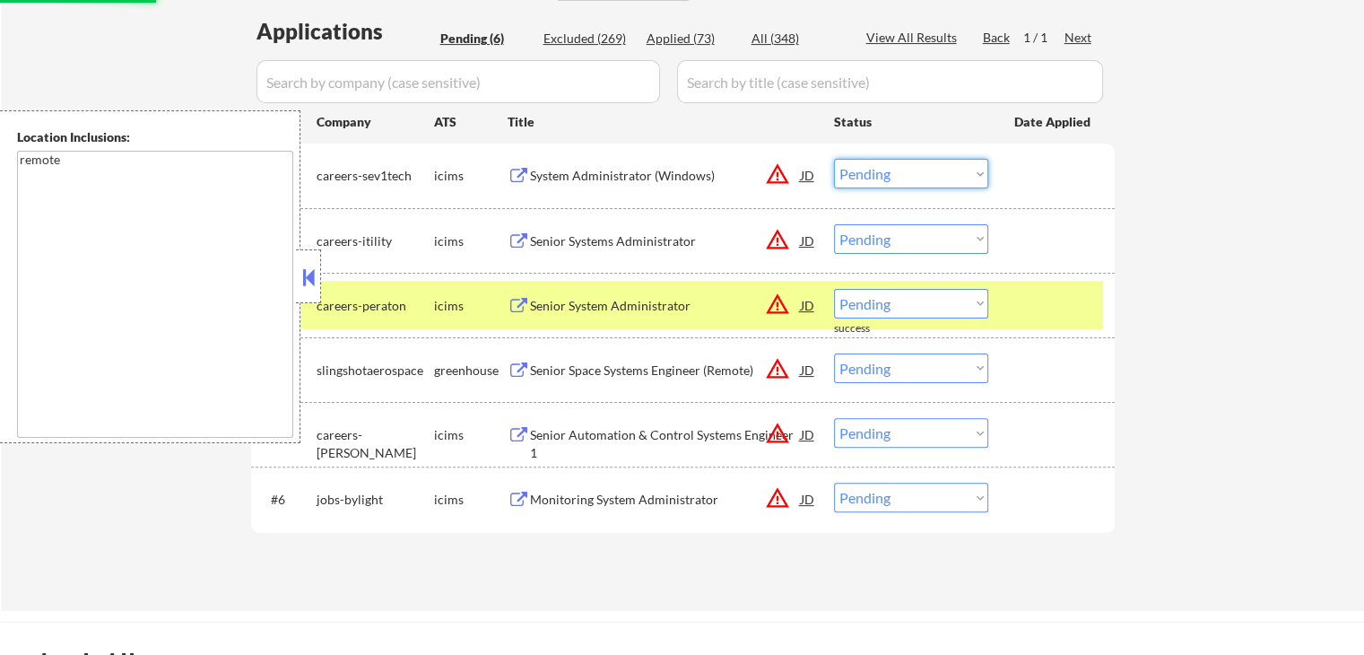
click at [889, 166] on select "Choose an option... Pending Applied Excluded (Questions) Excluded (Expired) Exc…" at bounding box center [911, 174] width 154 height 30
click at [834, 159] on select "Choose an option... Pending Applied Excluded (Questions) Excluded (Expired) Exc…" at bounding box center [911, 174] width 154 height 30
click at [910, 234] on select "Choose an option... Pending Applied Excluded (Questions) Excluded (Expired) Exc…" at bounding box center [911, 239] width 154 height 30
click at [834, 224] on select "Choose an option... Pending Applied Excluded (Questions) Excluded (Expired) Exc…" at bounding box center [911, 239] width 154 height 30
click at [1094, 334] on div "#3 careers-peraton icims Senior System Administrator JD warning_amber Choose an…" at bounding box center [682, 305] width 863 height 65
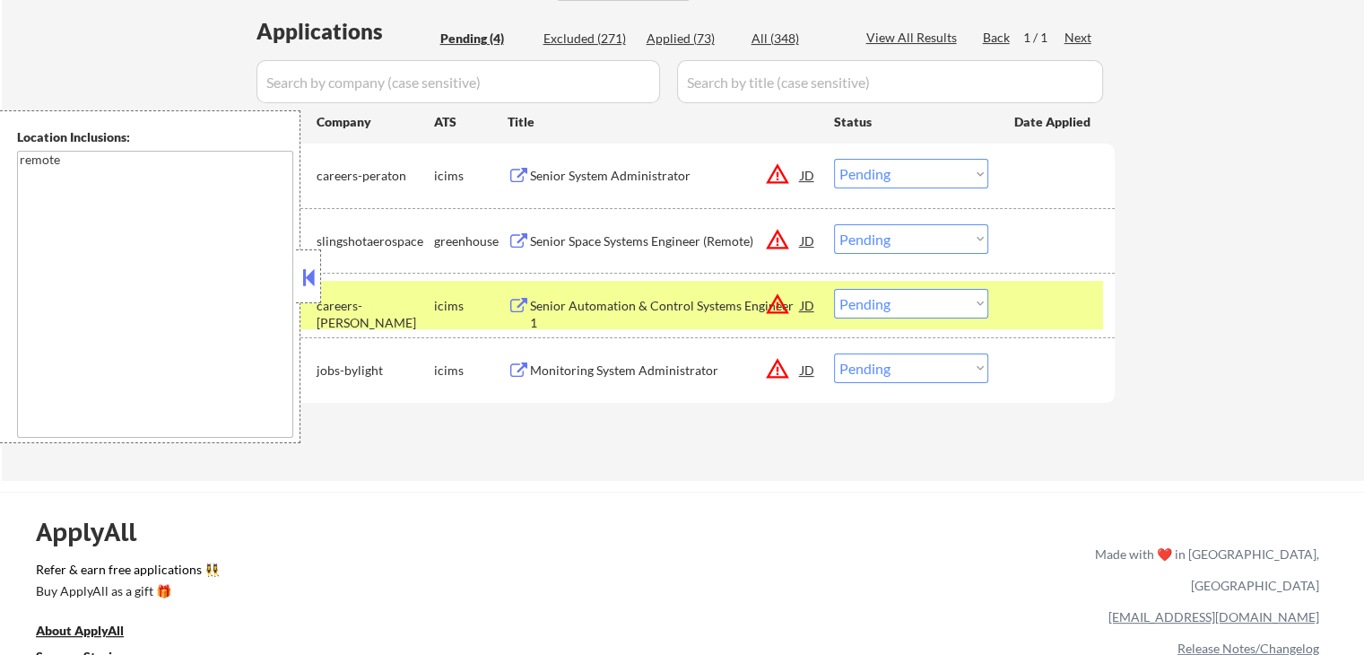
click at [866, 167] on select "Choose an option... Pending Applied Excluded (Questions) Excluded (Expired) Exc…" at bounding box center [911, 174] width 154 height 30
click at [834, 159] on select "Choose an option... Pending Applied Excluded (Questions) Excluded (Expired) Exc…" at bounding box center [911, 174] width 154 height 30
click at [738, 241] on div "Senior Space Systems Engineer (Remote)" at bounding box center [665, 241] width 271 height 18
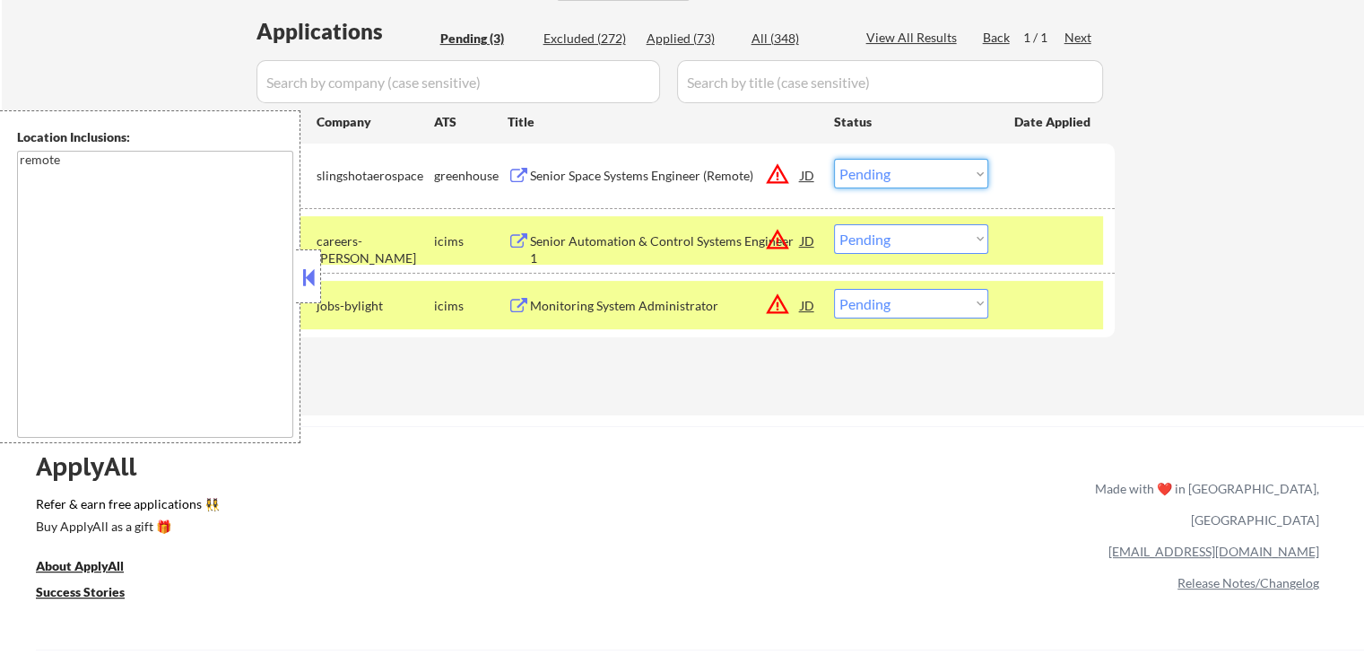
click at [886, 174] on select "Choose an option... Pending Applied Excluded (Questions) Excluded (Expired) Exc…" at bounding box center [911, 174] width 154 height 30
click at [834, 159] on select "Choose an option... Pending Applied Excluded (Questions) Excluded (Expired) Exc…" at bounding box center [911, 174] width 154 height 30
click at [882, 258] on div "#2 careers-sargentlundy icims Senior Automation & Control Systems Engineer 1 JD…" at bounding box center [679, 240] width 846 height 48
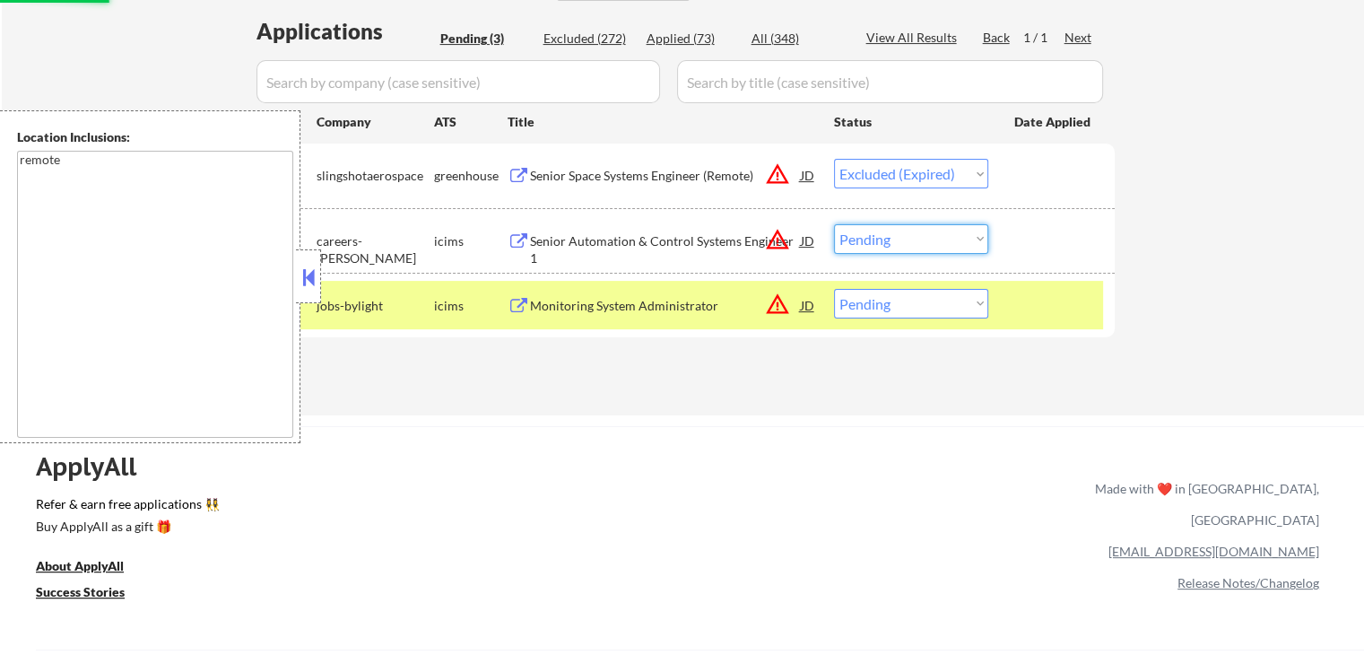
drag, startPoint x: 871, startPoint y: 238, endPoint x: 875, endPoint y: 247, distance: 10.0
click at [871, 238] on select "Choose an option... Pending Applied Excluded (Questions) Excluded (Expired) Exc…" at bounding box center [911, 239] width 154 height 30
click at [834, 224] on select "Choose an option... Pending Applied Excluded (Questions) Excluded (Expired) Exc…" at bounding box center [911, 239] width 154 height 30
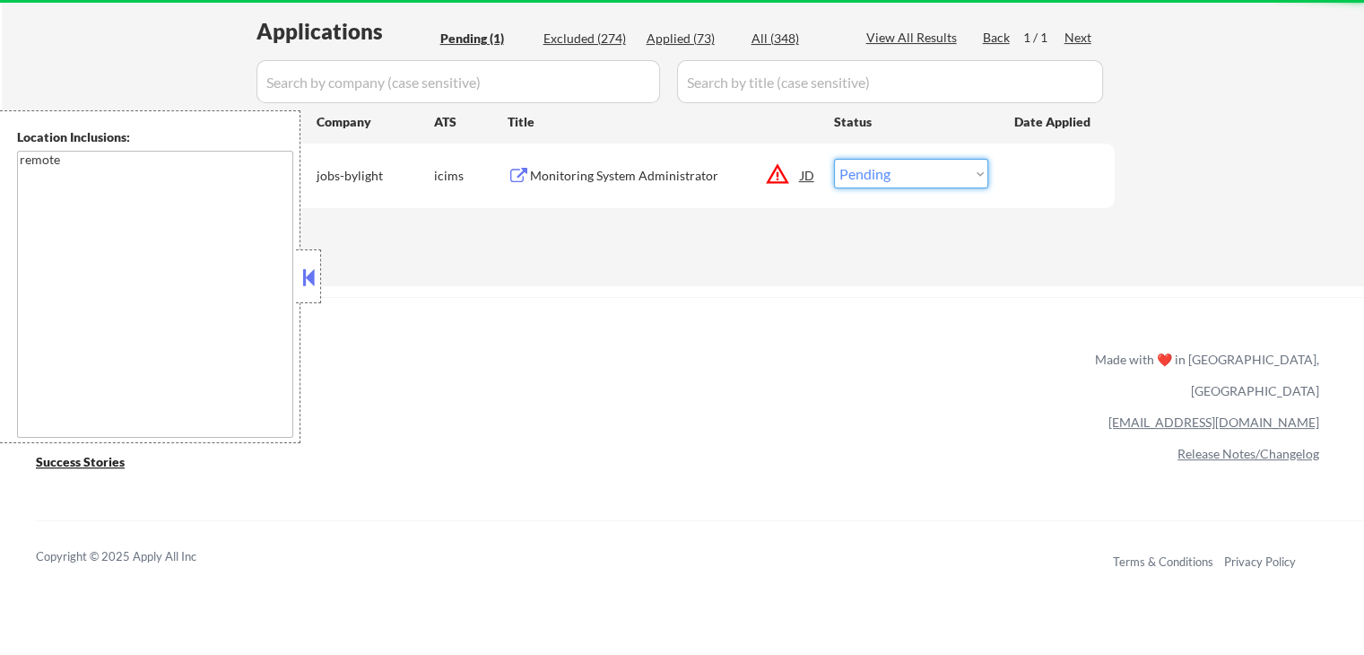
click at [879, 165] on select "Choose an option... Pending Applied Excluded (Questions) Excluded (Expired) Exc…" at bounding box center [911, 174] width 154 height 30
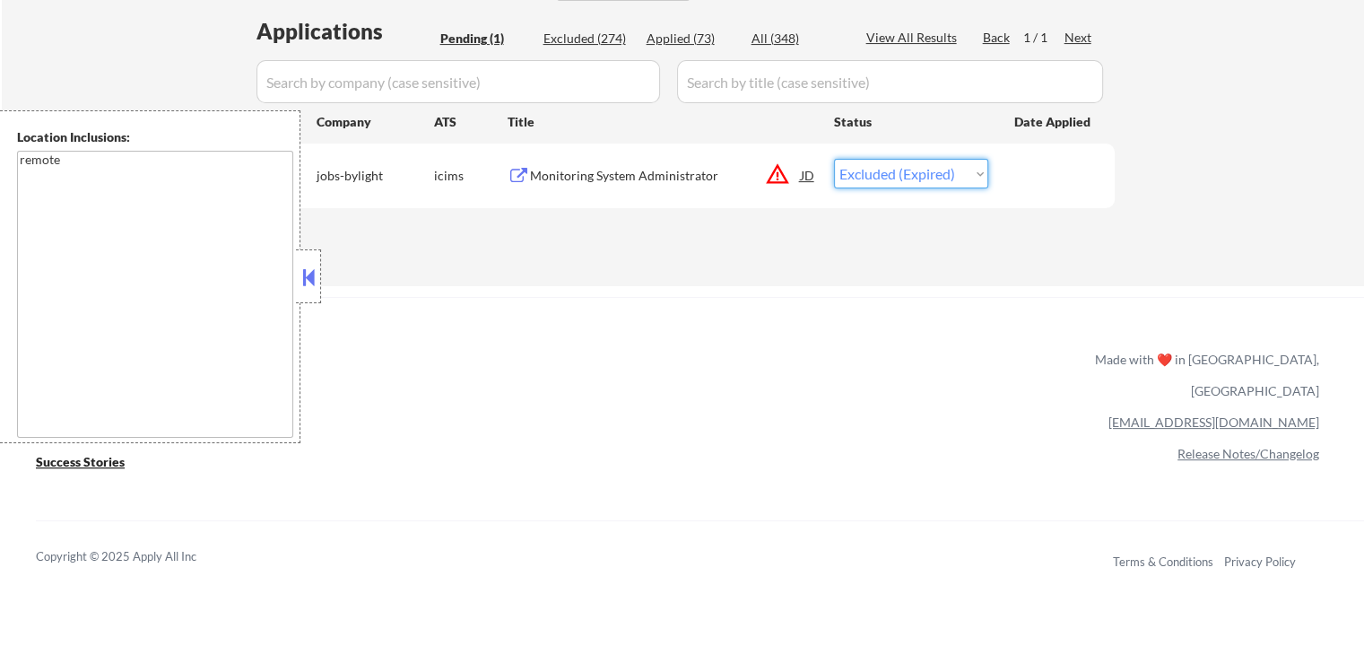
click at [834, 159] on select "Choose an option... Pending Applied Excluded (Questions) Excluded (Expired) Exc…" at bounding box center [911, 174] width 154 height 30
click at [849, 299] on div "ApplyAll Refer & earn free applications 👯‍♀️ Buy ApplyAll as a gift 🎁 About App…" at bounding box center [682, 436] width 1364 height 279
